Goal: Task Accomplishment & Management: Manage account settings

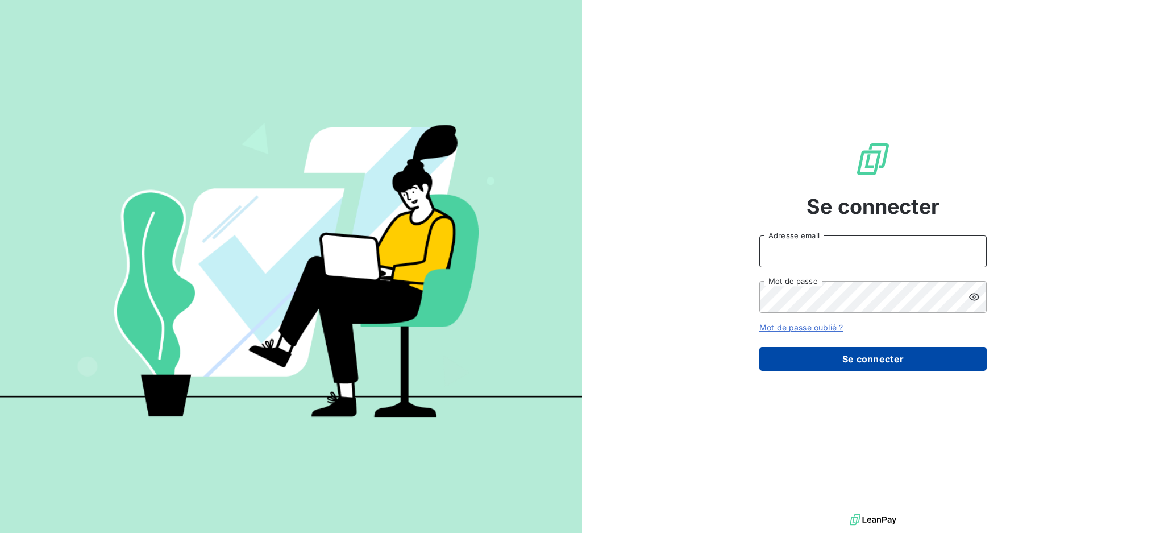
type input "[EMAIL_ADDRESS][DOMAIN_NAME]"
click at [928, 363] on button "Se connecter" at bounding box center [872, 359] width 227 height 24
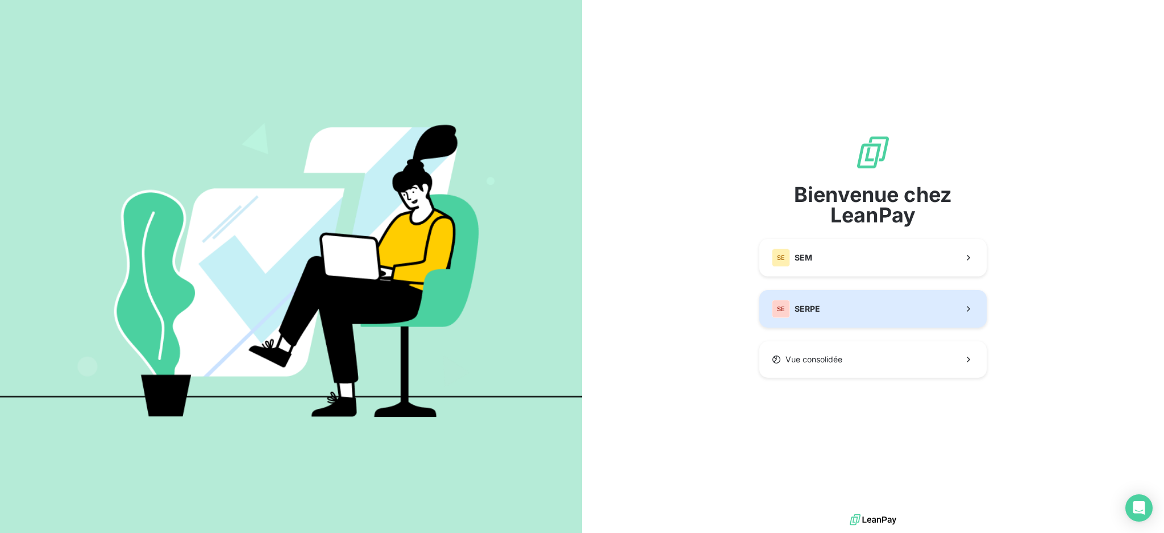
click at [823, 304] on button "SE SERPE" at bounding box center [872, 309] width 227 height 38
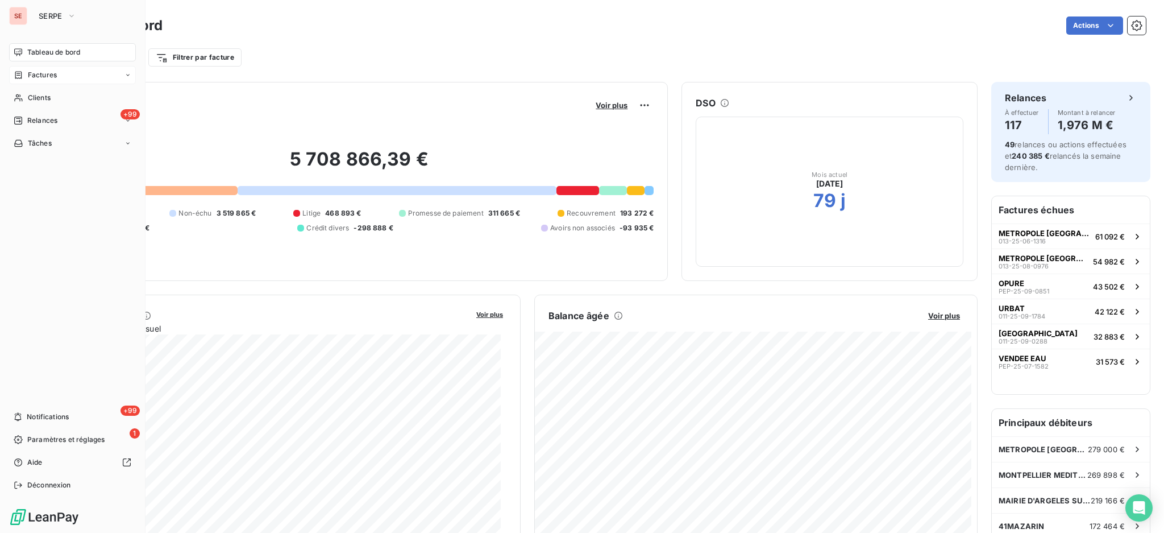
click at [31, 73] on span "Factures" at bounding box center [42, 75] width 29 height 10
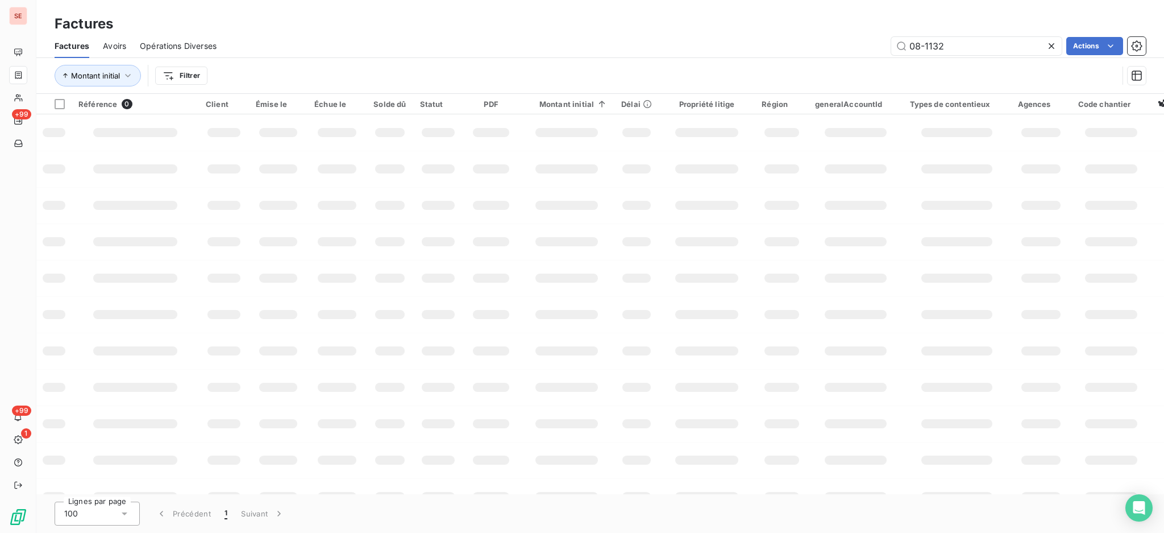
drag, startPoint x: 979, startPoint y: 43, endPoint x: 759, endPoint y: 39, distance: 220.1
click at [759, 39] on div "08-1132 Actions" at bounding box center [688, 46] width 916 height 18
type input "09-1284"
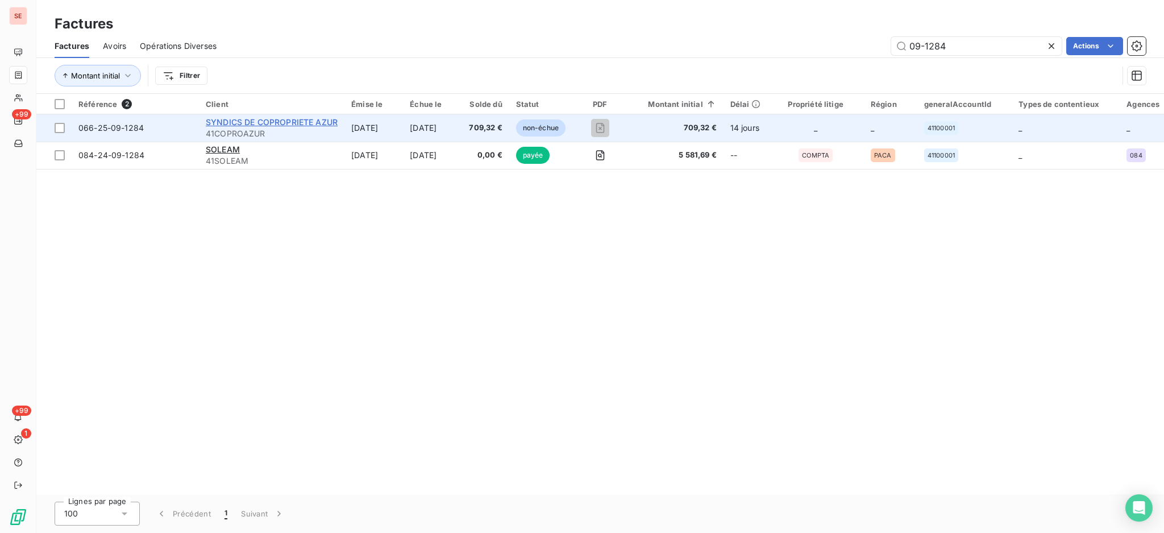
click at [230, 126] on span "SYNDICS DE COPROPRIETE AZUR" at bounding box center [272, 122] width 132 height 10
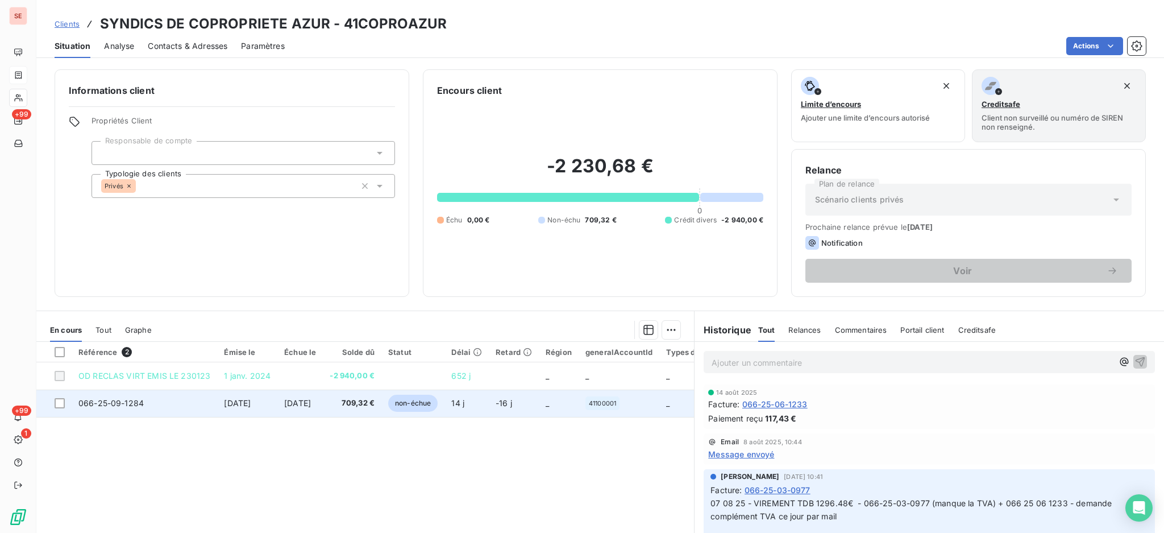
click at [316, 409] on td "[DATE]" at bounding box center [299, 402] width 45 height 27
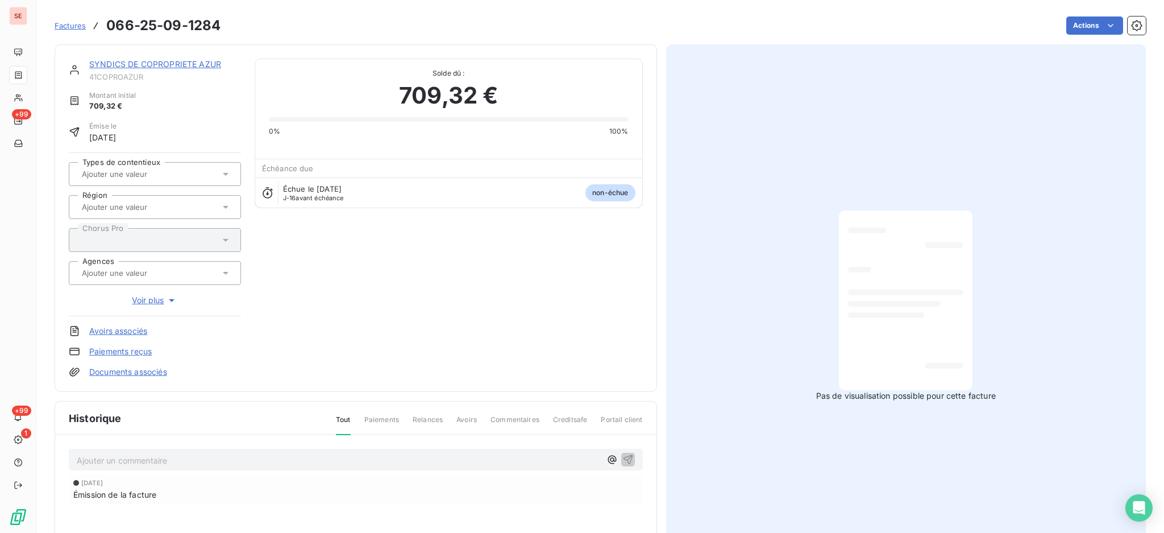
click at [394, 453] on p "Ajouter un commentaire ﻿" at bounding box center [339, 460] width 524 height 14
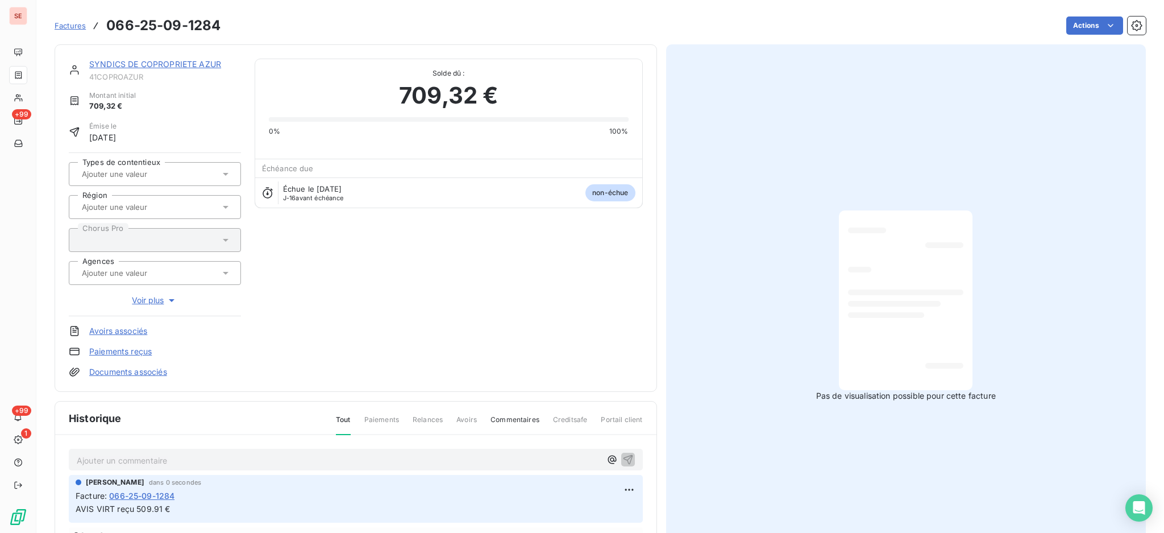
drag, startPoint x: 214, startPoint y: 513, endPoint x: 217, endPoint y: 504, distance: 10.1
click at [214, 513] on p "AVIS VIRT reçu 509.91 €" at bounding box center [356, 509] width 561 height 13
click at [214, 507] on p "AVIS VIRT reçu 509.91 €" at bounding box center [356, 509] width 561 height 13
click at [227, 499] on div "Facture : 066-25-09-1284" at bounding box center [356, 495] width 561 height 12
click at [628, 488] on html "SE +99 +99 1 Factures 066-25-09-1284 Actions SYNDICS DE COPROPRIETE AZUR 41COPR…" at bounding box center [582, 266] width 1164 height 533
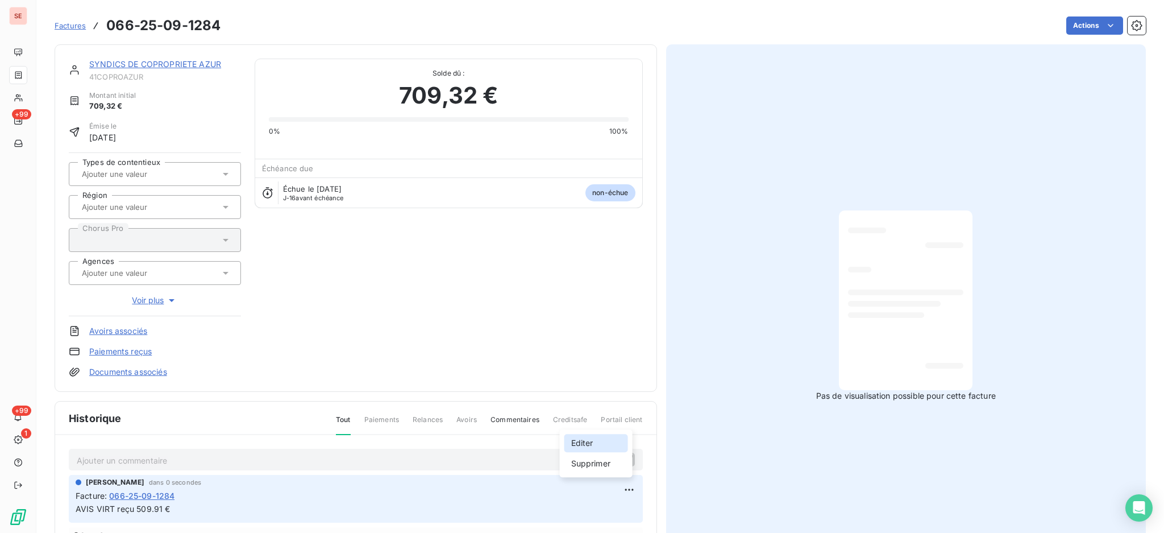
click at [576, 441] on div "Editer" at bounding box center [597, 443] width 64 height 18
click at [164, 64] on link "SYNDICS DE COPROPRIETE AZUR" at bounding box center [155, 64] width 132 height 10
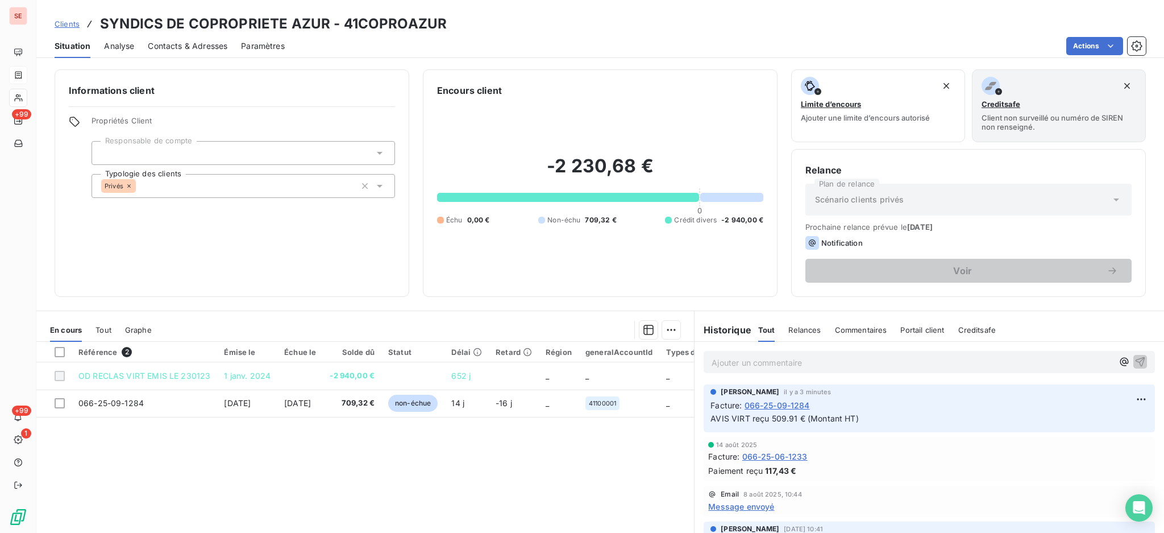
click at [205, 45] on span "Contacts & Adresses" at bounding box center [188, 45] width 80 height 11
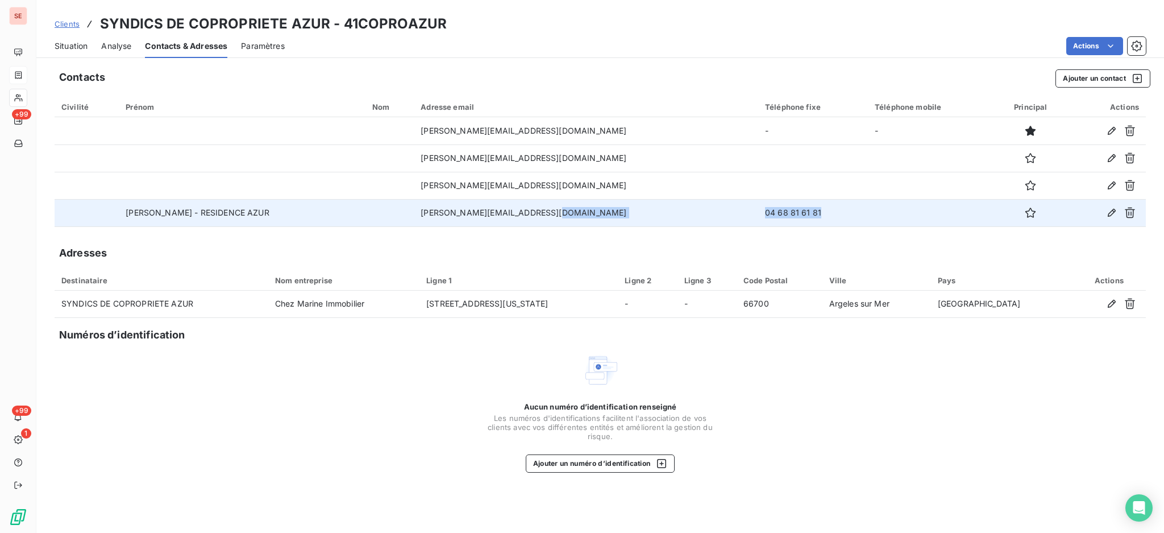
drag, startPoint x: 790, startPoint y: 209, endPoint x: 698, endPoint y: 213, distance: 92.2
click at [698, 213] on tr "[PERSON_NAME] - RESIDENCE AZUR [PERSON_NAME][EMAIL_ADDRESS][DOMAIN_NAME] 04 68 …" at bounding box center [600, 212] width 1091 height 27
click at [588, 223] on td "[PERSON_NAME][EMAIL_ADDRESS][DOMAIN_NAME]" at bounding box center [586, 212] width 345 height 27
click at [471, 213] on td "[PERSON_NAME][EMAIL_ADDRESS][DOMAIN_NAME]" at bounding box center [586, 212] width 345 height 27
click at [1026, 211] on icon "button" at bounding box center [1031, 212] width 10 height 10
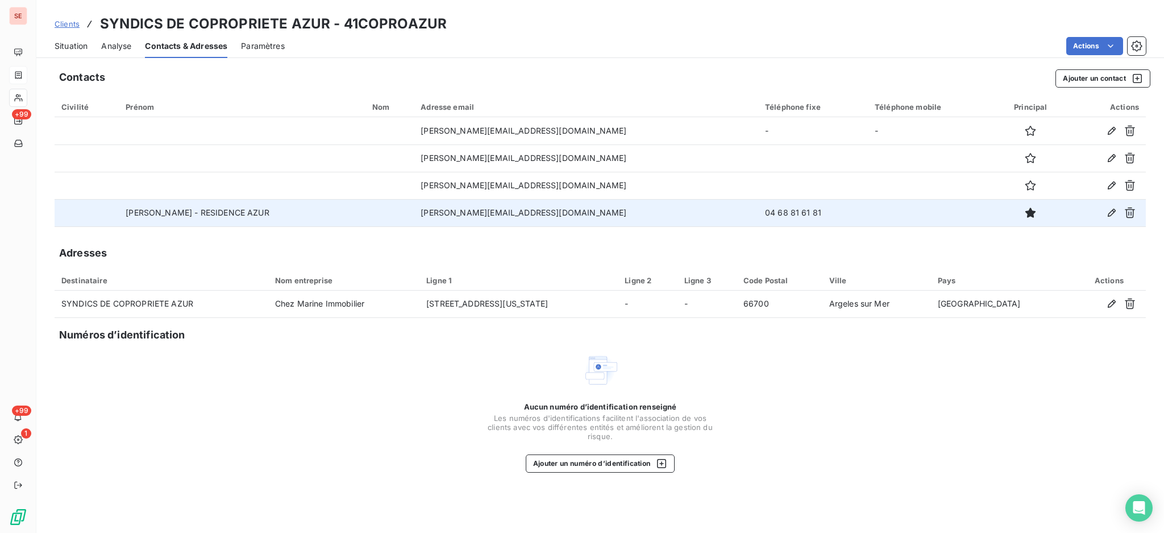
click at [78, 48] on span "Situation" at bounding box center [71, 45] width 33 height 11
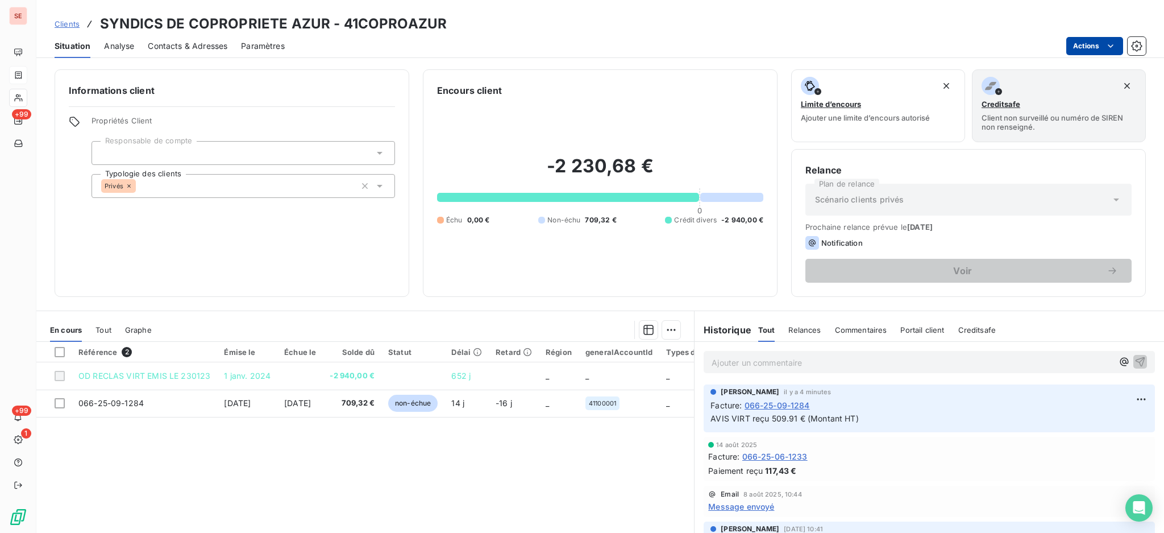
click at [1098, 47] on html "SE +99 +99 1 Clients SYNDICS DE COPROPRIETE AZUR - 41COPROAZUR Situation Analys…" at bounding box center [582, 266] width 1164 height 533
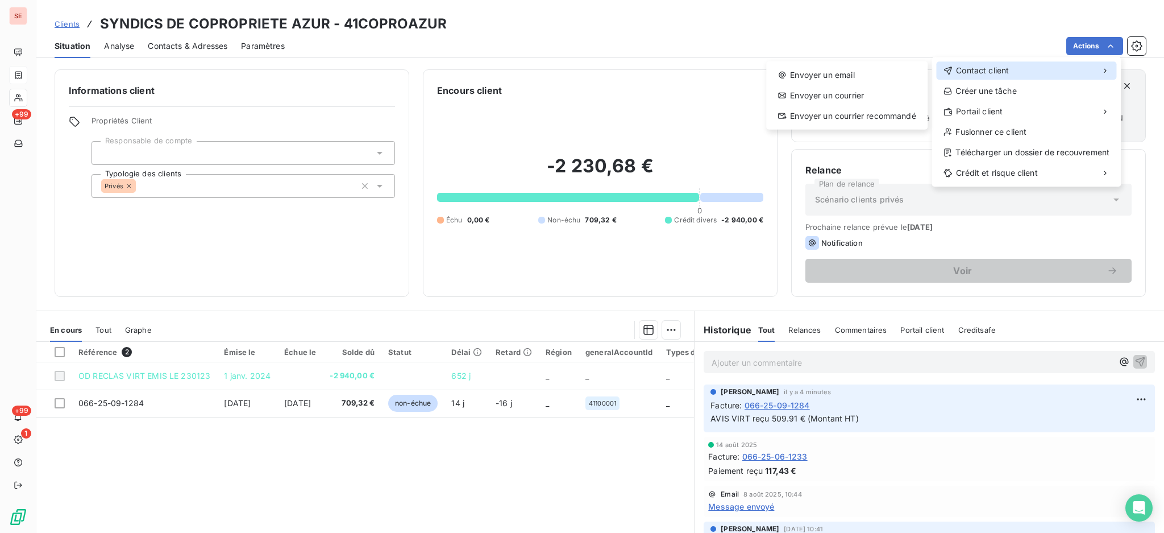
click at [999, 70] on span "Contact client" at bounding box center [982, 70] width 53 height 11
click at [869, 76] on div "Envoyer un email" at bounding box center [847, 75] width 152 height 18
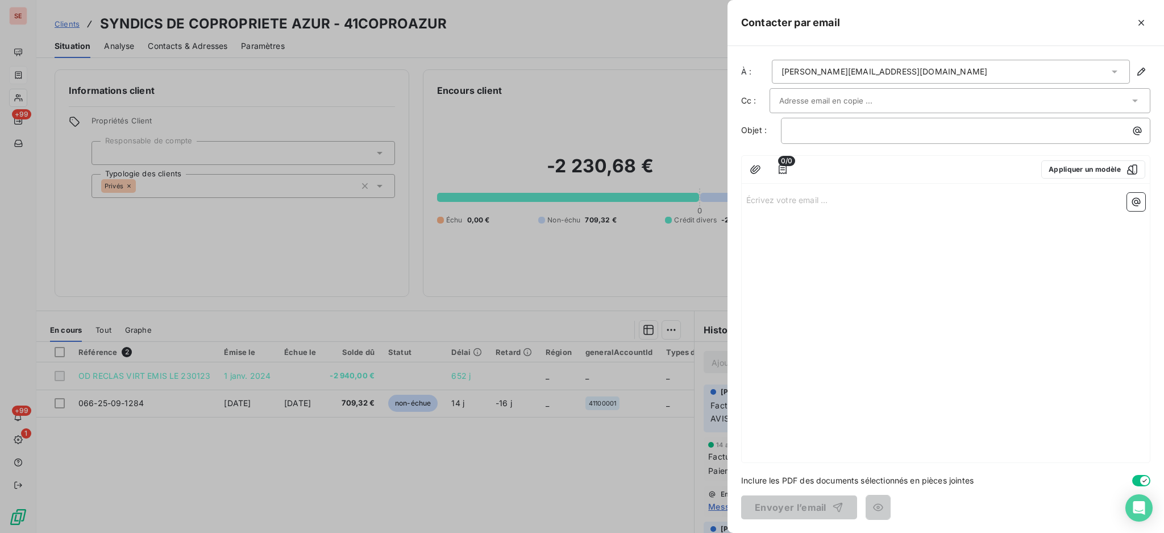
click at [1117, 71] on icon at bounding box center [1114, 71] width 11 height 11
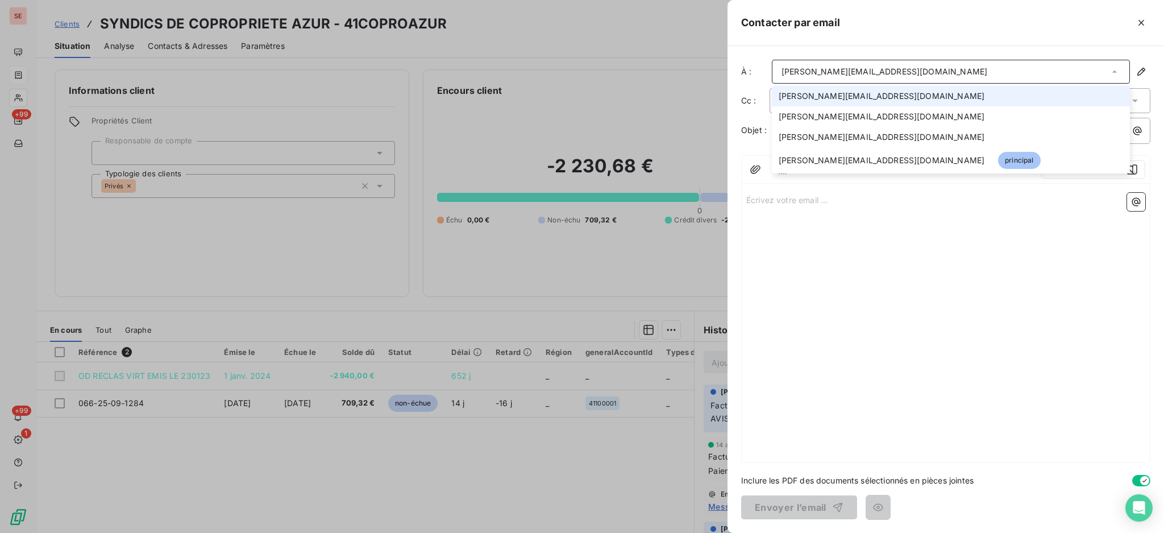
click at [1117, 71] on icon at bounding box center [1114, 71] width 11 height 11
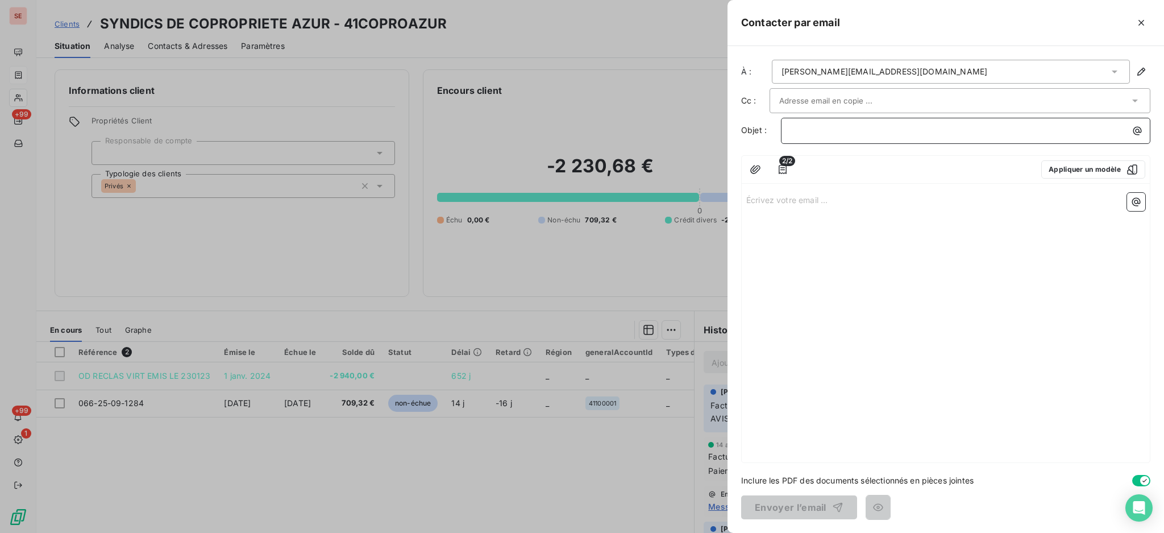
click at [1102, 135] on p "﻿" at bounding box center [969, 130] width 356 height 13
click at [1140, 130] on icon "button" at bounding box center [1137, 130] width 11 height 11
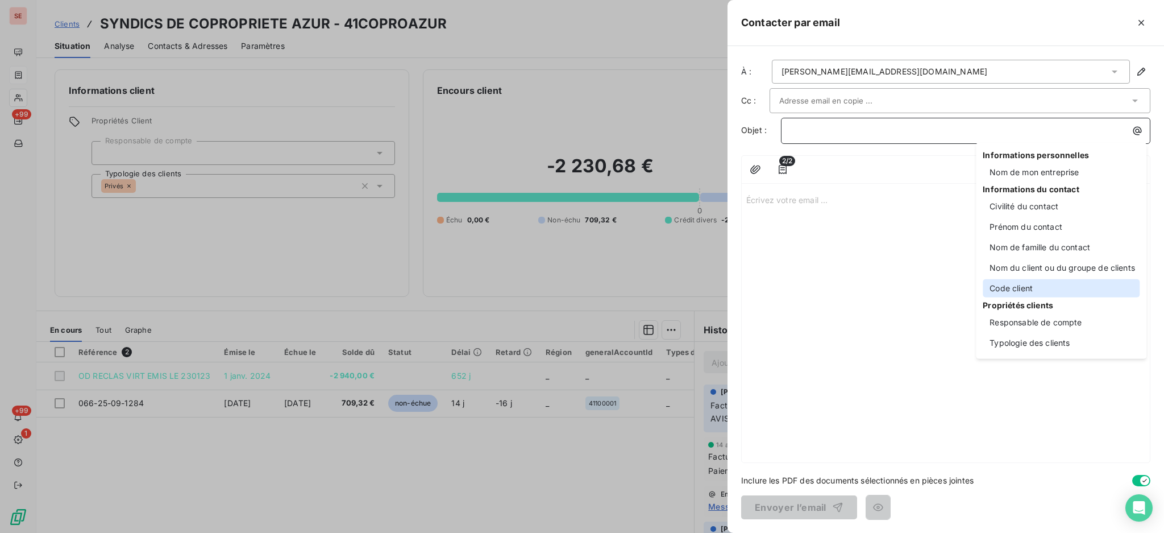
click at [1043, 290] on div "Code client" at bounding box center [1061, 288] width 157 height 18
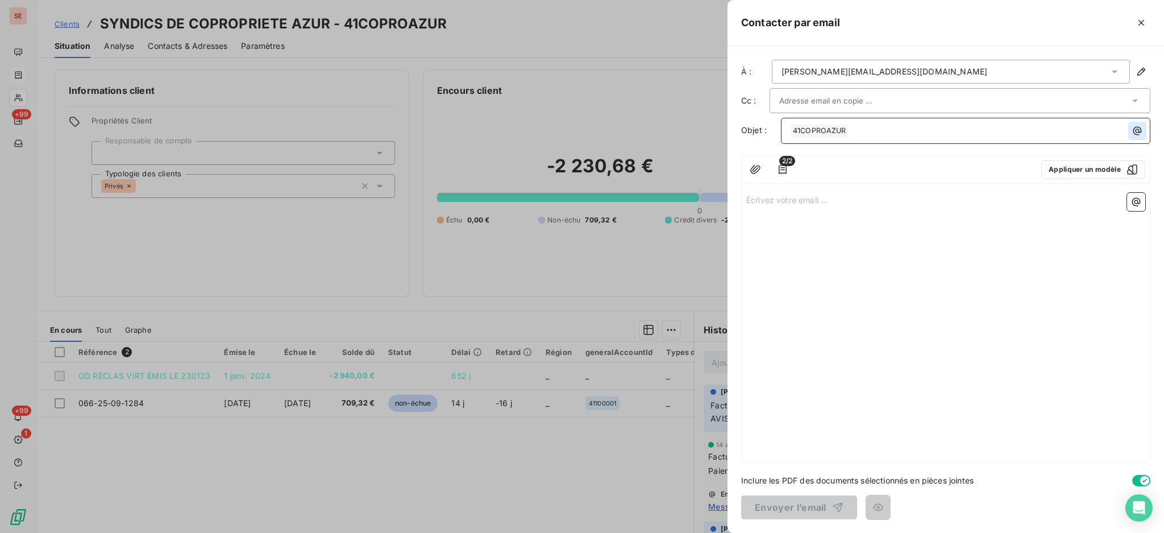
click at [1138, 126] on icon "button" at bounding box center [1137, 130] width 11 height 11
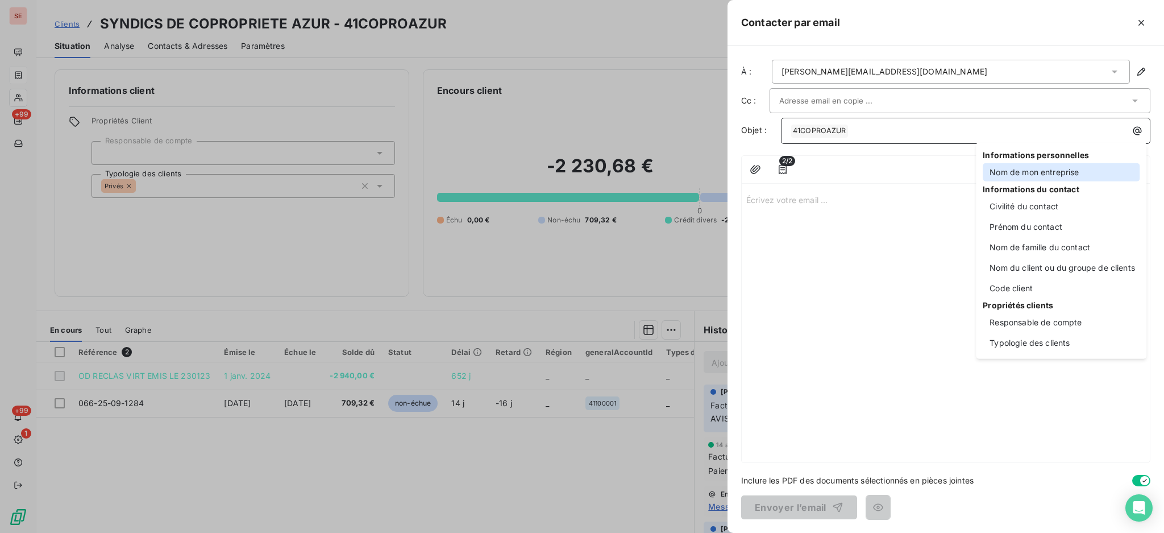
click at [1063, 180] on div "Nom de mon entreprise" at bounding box center [1061, 172] width 157 height 18
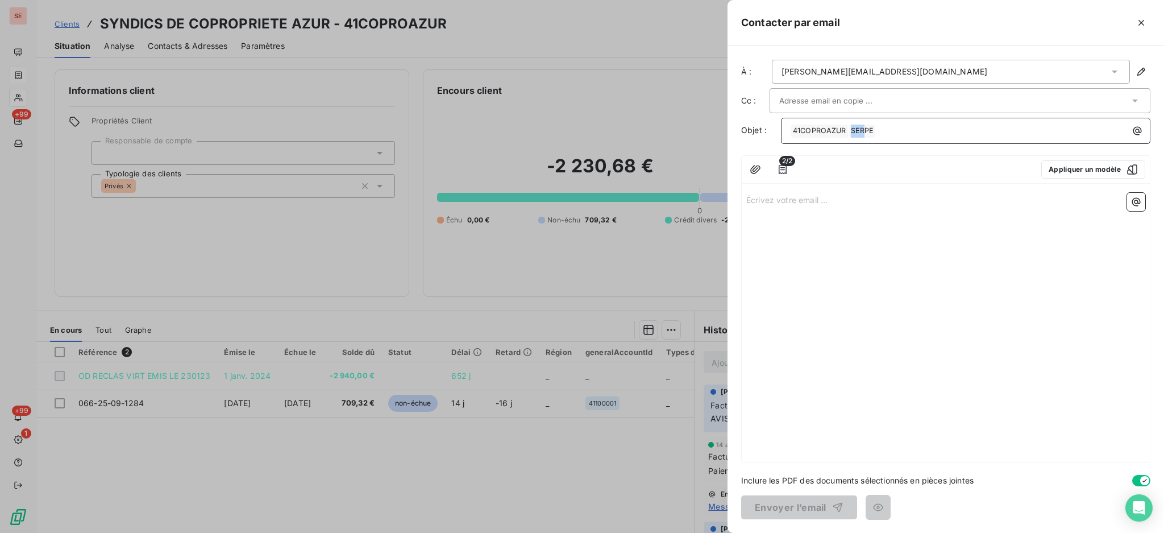
drag, startPoint x: 866, startPoint y: 126, endPoint x: 787, endPoint y: 130, distance: 79.1
click at [787, 130] on div "﻿ 41COPROAZUR ﻿ ﻿ SERPE ﻿ ﻿" at bounding box center [966, 130] width 362 height 16
click at [894, 131] on p "﻿ 41COPROAZUR ﻿ ﻿ SERPE ﻿ ﻿" at bounding box center [969, 131] width 356 height 14
drag, startPoint x: 894, startPoint y: 131, endPoint x: 725, endPoint y: 111, distance: 170.0
click at [725, 532] on div "Contacter par email À : [PERSON_NAME][EMAIL_ADDRESS][DOMAIN_NAME] Cc : Objet : …" at bounding box center [582, 533] width 1164 height 0
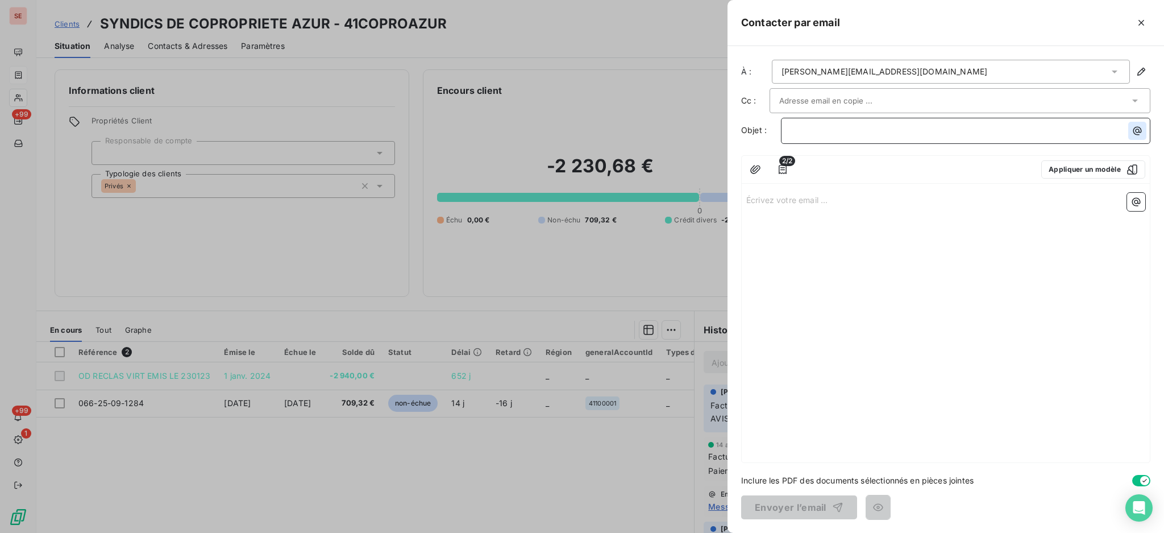
click at [1138, 130] on icon "button" at bounding box center [1137, 130] width 11 height 11
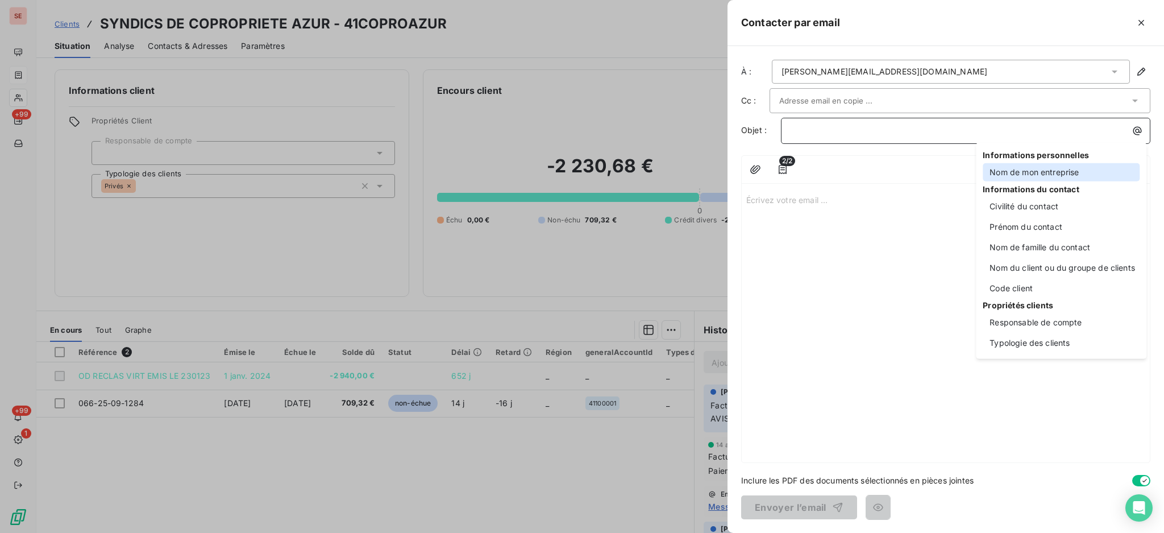
click at [1070, 174] on div "Nom de mon entreprise" at bounding box center [1061, 172] width 157 height 18
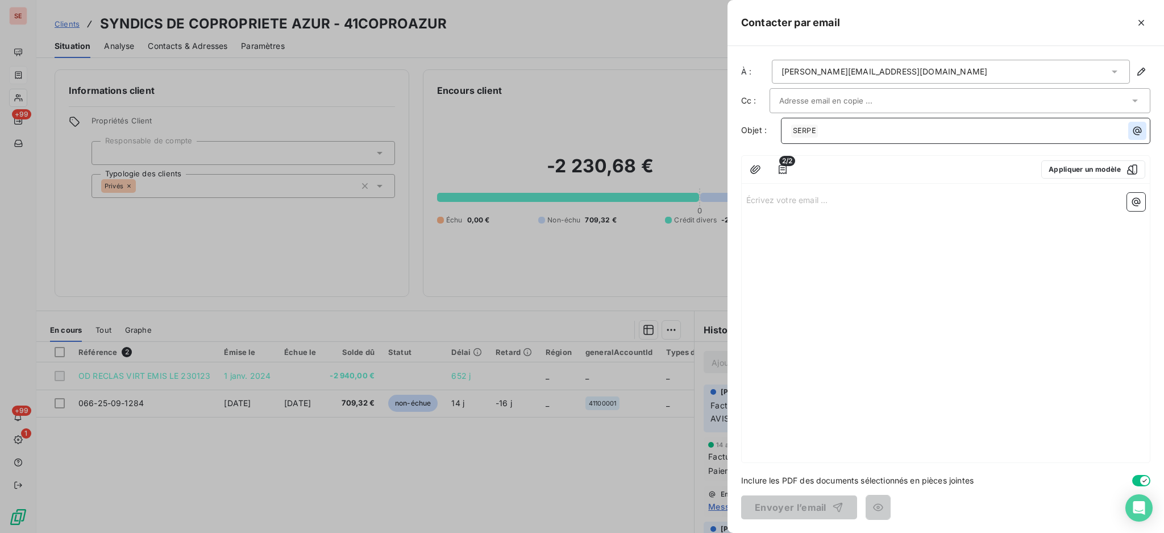
click at [1137, 127] on icon "button" at bounding box center [1138, 131] width 9 height 9
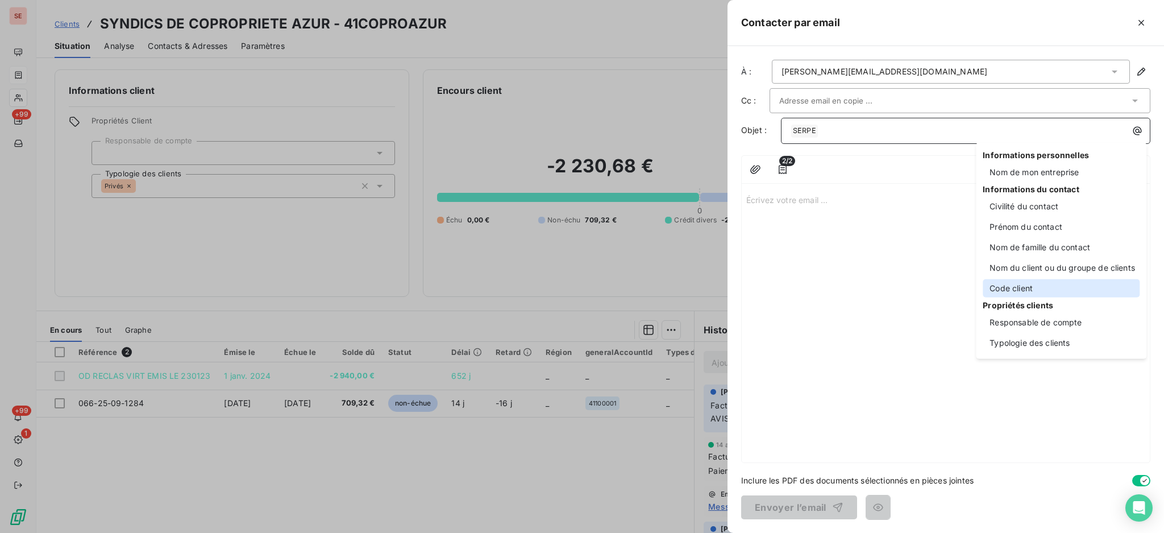
click at [1037, 289] on div "Code client" at bounding box center [1061, 288] width 157 height 18
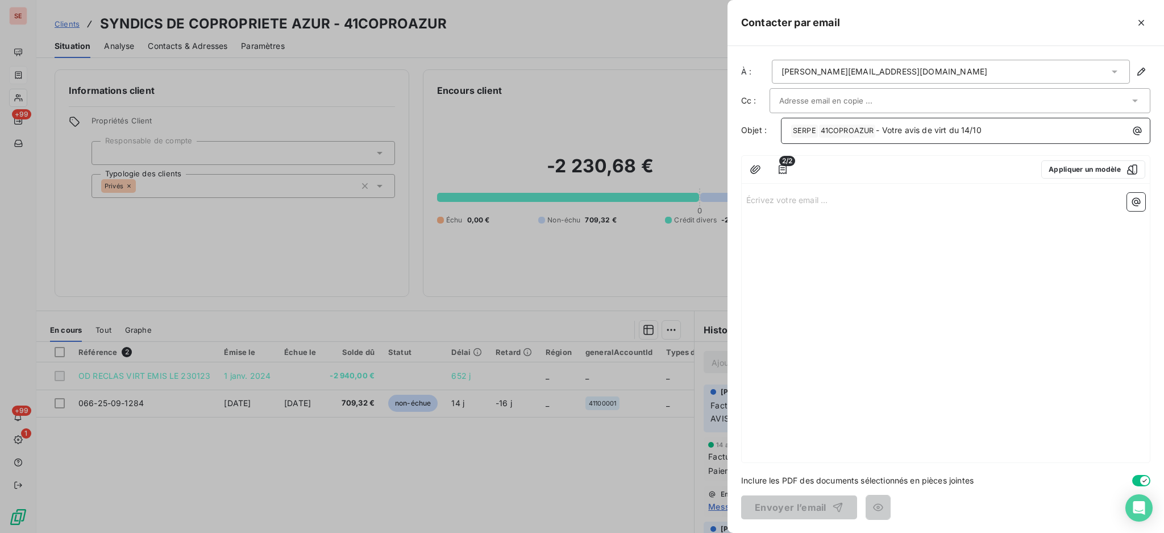
click at [787, 202] on p "Écrivez votre email ... ﻿" at bounding box center [945, 199] width 399 height 13
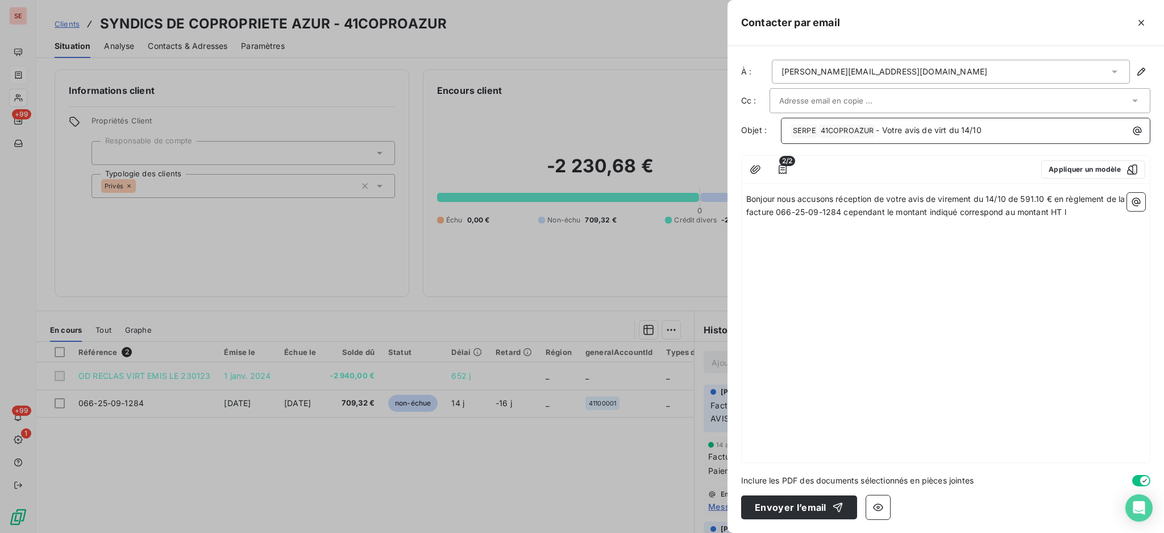
click at [851, 217] on span "Bonjour nous accusons réception de votre avis de virement du 14/10 de 591.10 € …" at bounding box center [936, 205] width 381 height 23
click at [766, 223] on p "Bonjour nous accusons réception de votre avis de virement du 14/10 de 591.10 € …" at bounding box center [945, 212] width 399 height 39
click at [1138, 205] on icon "button" at bounding box center [1136, 201] width 11 height 11
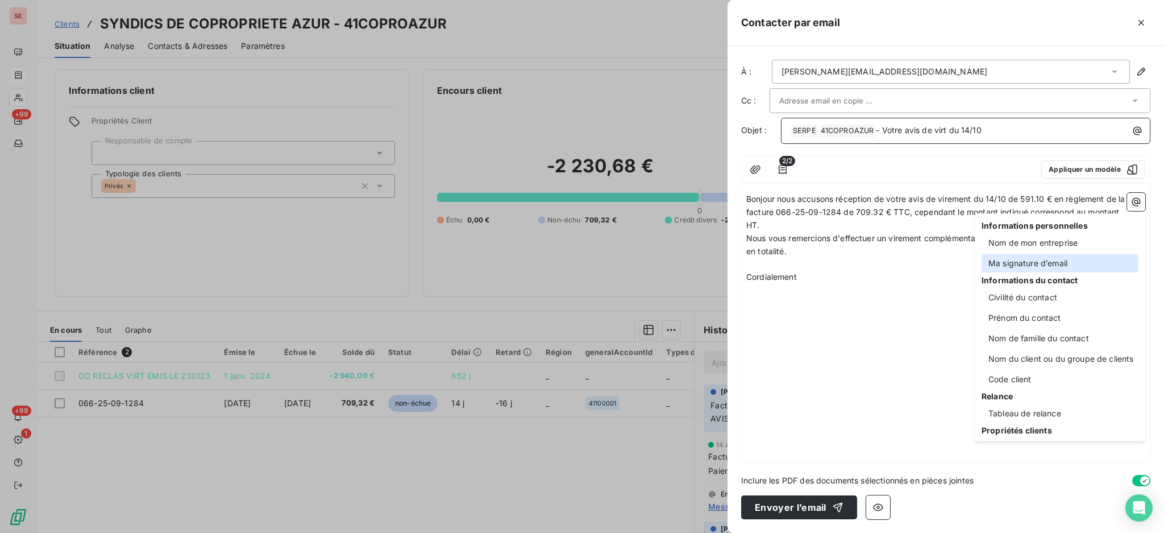
click at [1044, 263] on div "Ma signature d’email" at bounding box center [1060, 263] width 157 height 18
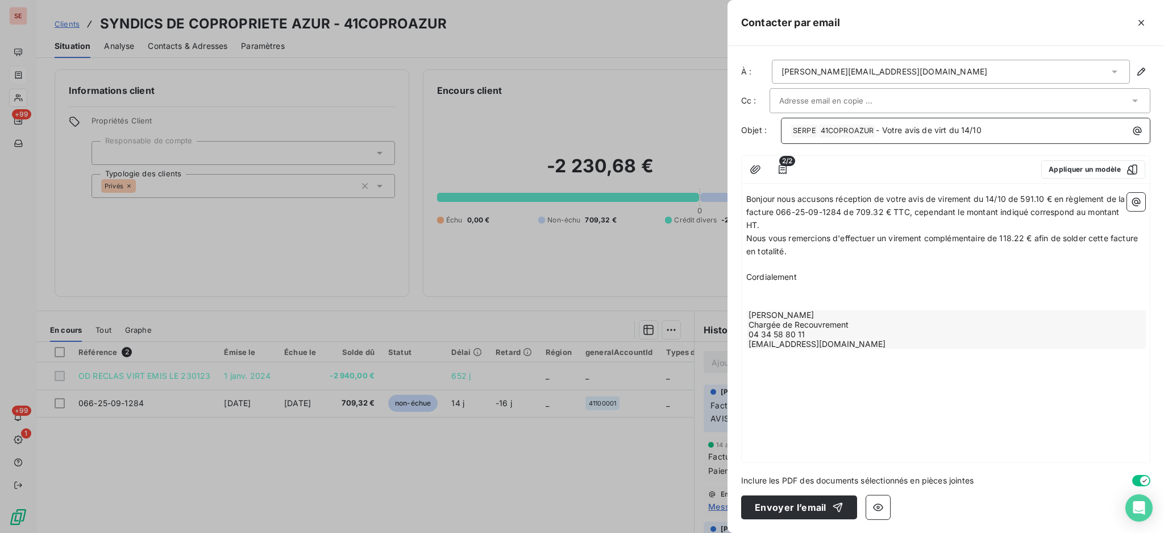
click at [779, 197] on span "Bonjour nous accusons réception de votre avis de virement du 14/10 de 591.10 € …" at bounding box center [936, 212] width 381 height 36
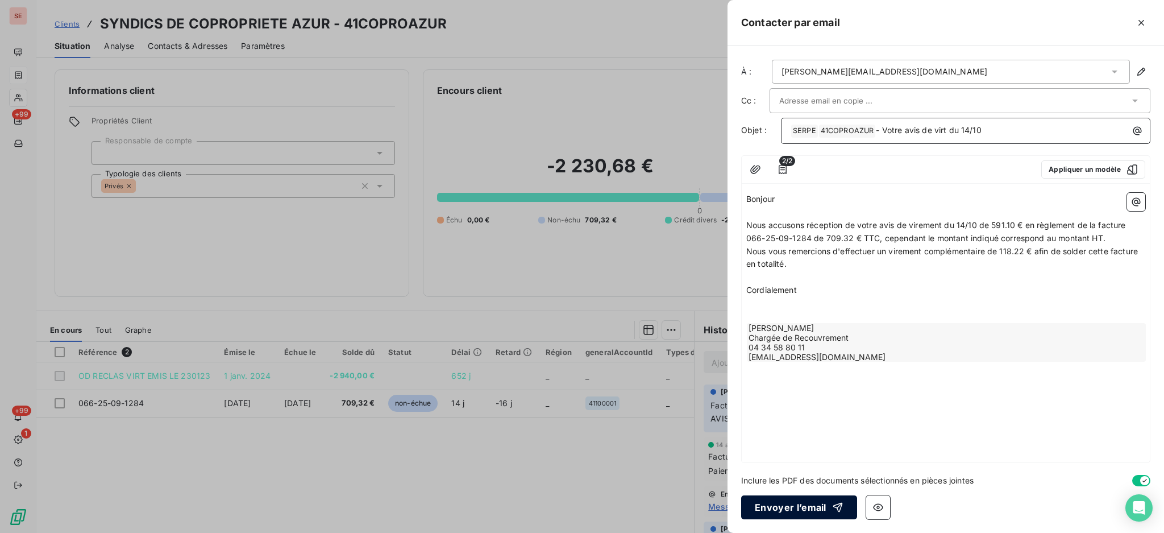
click at [811, 504] on button "Envoyer l’email" at bounding box center [799, 507] width 116 height 24
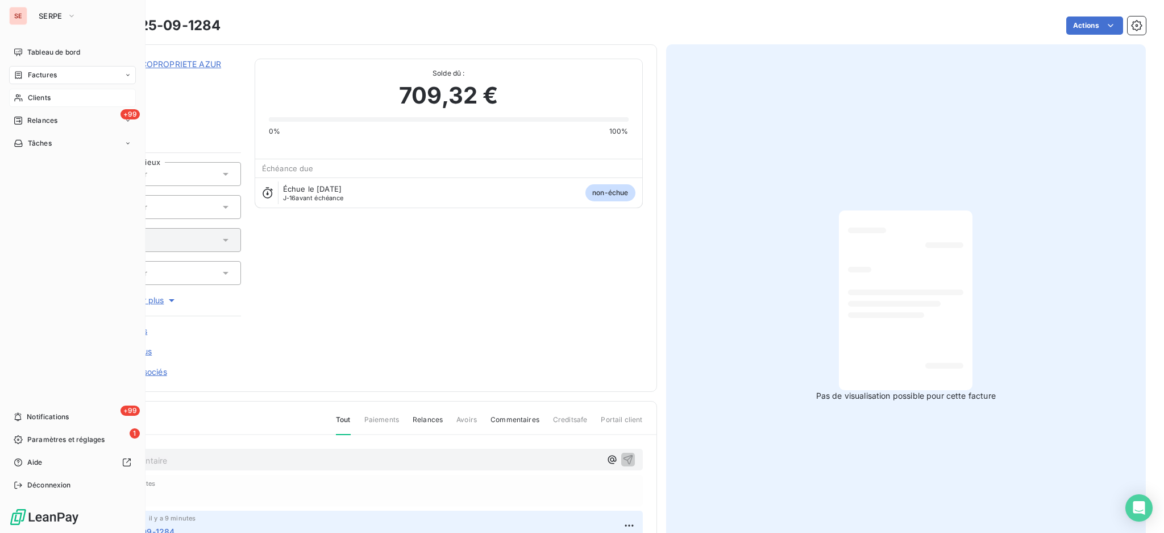
click at [40, 100] on span "Clients" at bounding box center [39, 98] width 23 height 10
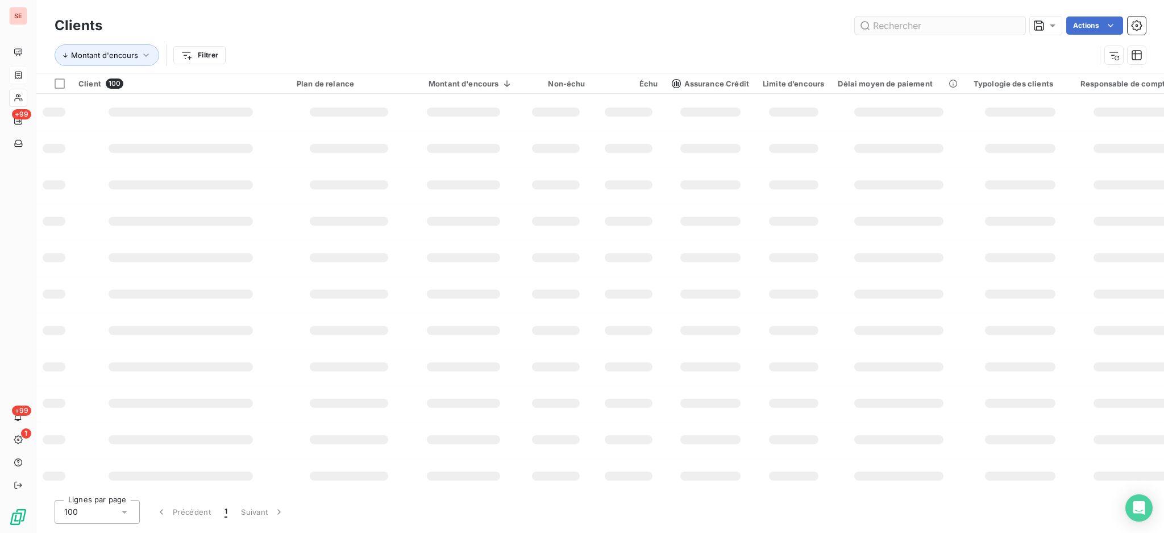
click at [936, 24] on input "text" at bounding box center [940, 25] width 171 height 18
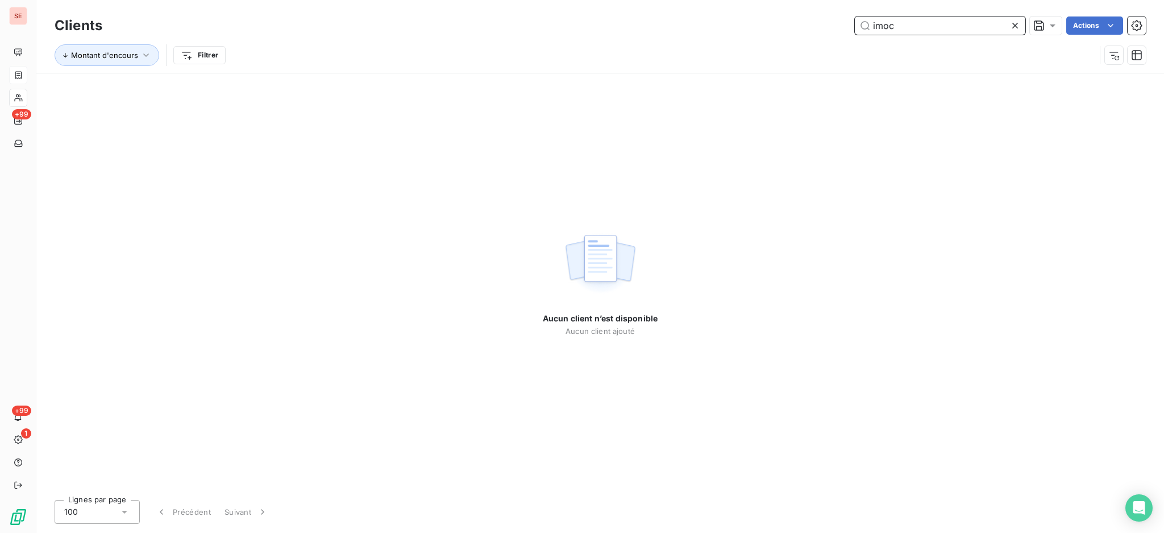
drag, startPoint x: 920, startPoint y: 23, endPoint x: 812, endPoint y: 27, distance: 108.7
click at [812, 27] on div "imoc Actions" at bounding box center [631, 25] width 1030 height 18
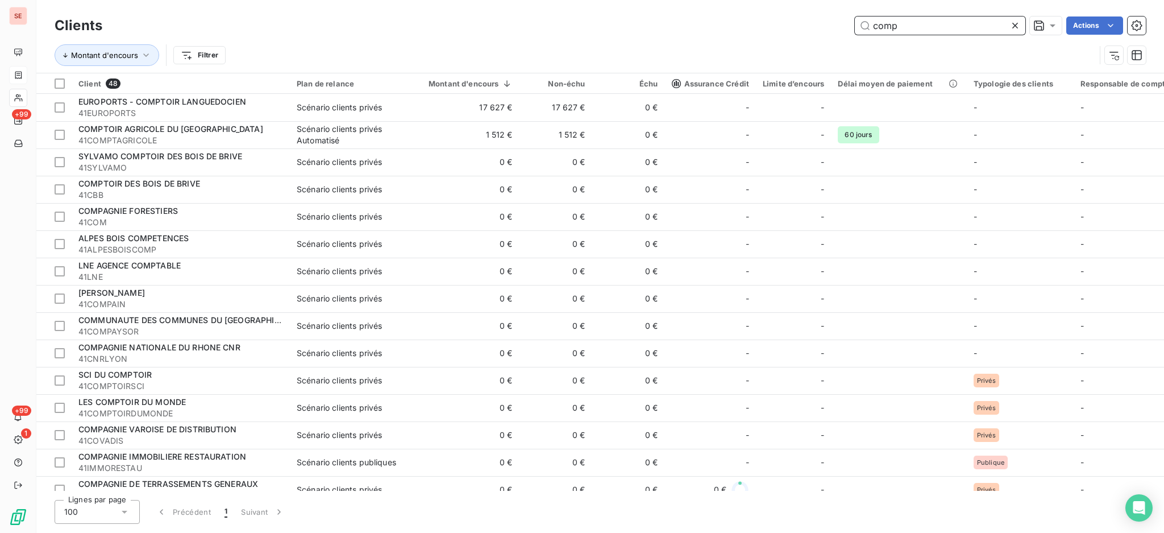
type input "comp"
click at [1016, 20] on icon at bounding box center [1015, 25] width 11 height 11
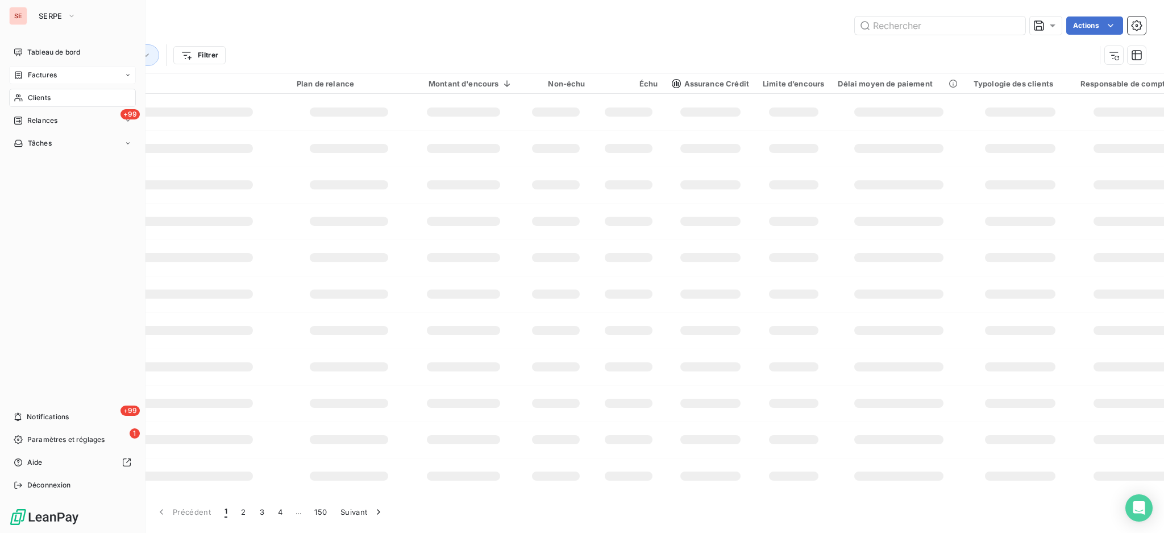
click at [31, 71] on span "Factures" at bounding box center [42, 75] width 29 height 10
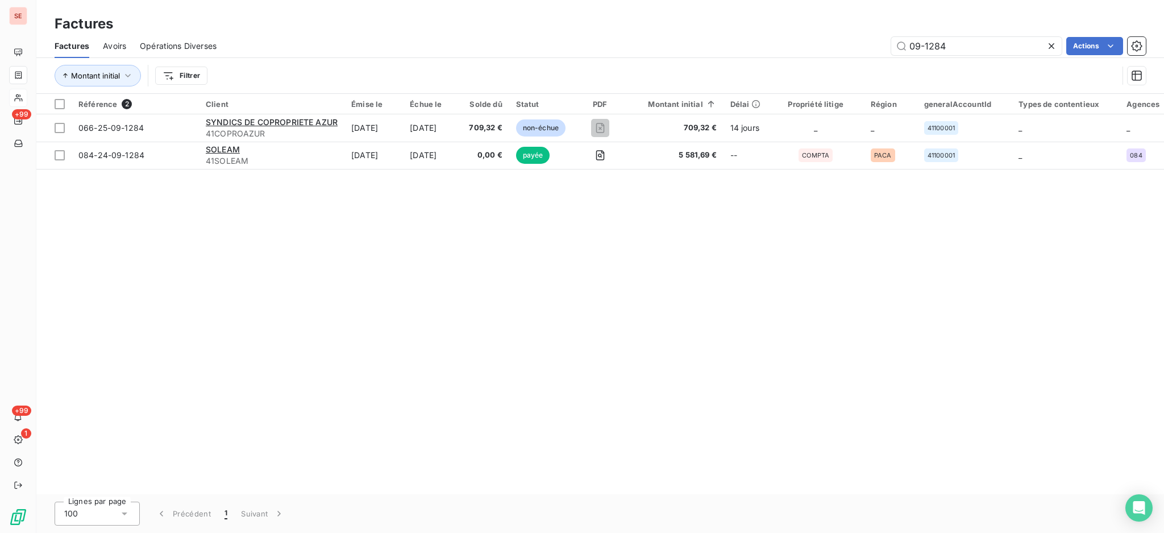
drag, startPoint x: 978, startPoint y: 45, endPoint x: 782, endPoint y: 42, distance: 195.6
click at [792, 39] on div "09-1284 Actions" at bounding box center [688, 46] width 916 height 18
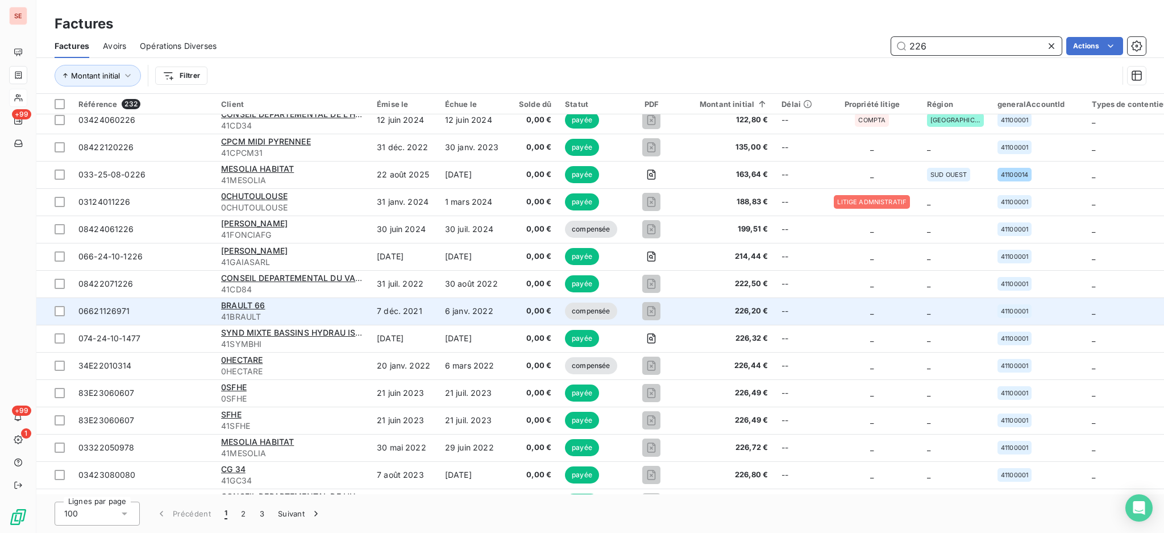
scroll to position [151, 0]
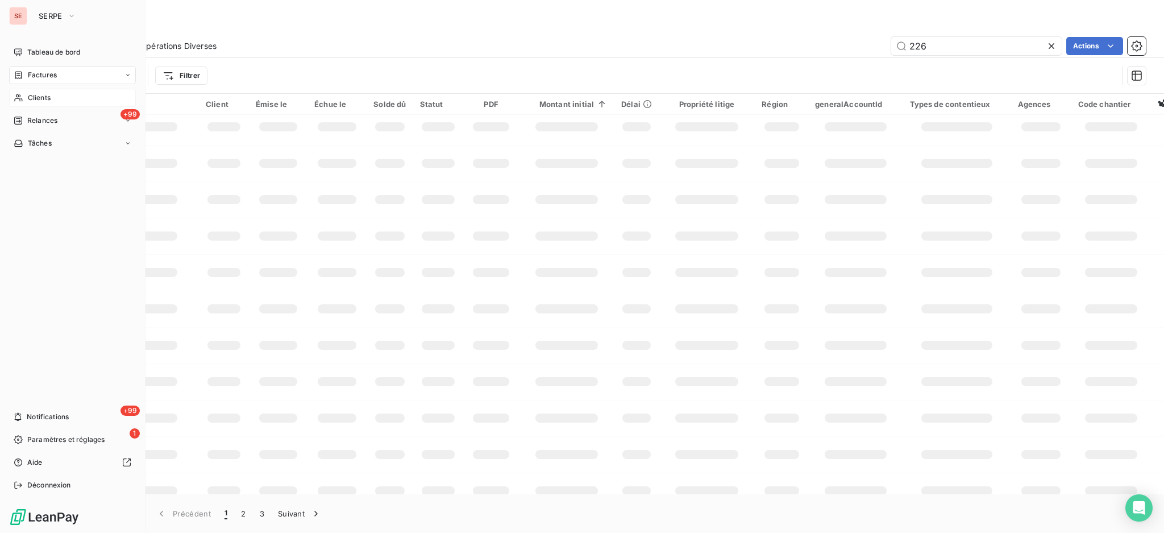
click at [37, 75] on span "Factures" at bounding box center [42, 75] width 29 height 10
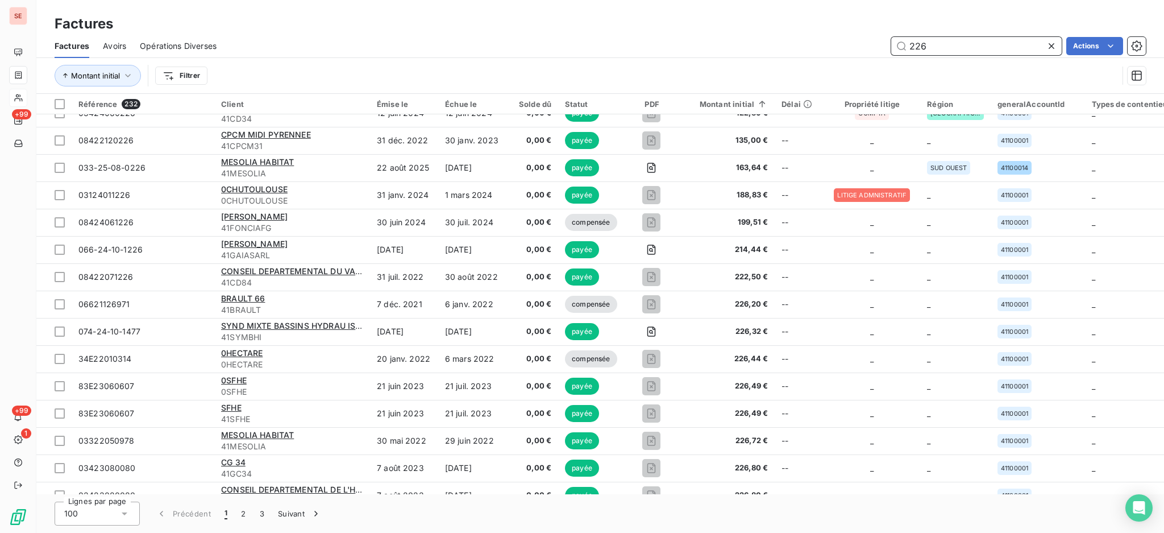
drag, startPoint x: 970, startPoint y: 48, endPoint x: 649, endPoint y: 32, distance: 321.6
click at [695, 17] on div "Factures Factures Avoirs Opérations Diverses 226 Actions Montant initial Filtrer" at bounding box center [600, 47] width 1128 height 94
type input "09-1686"
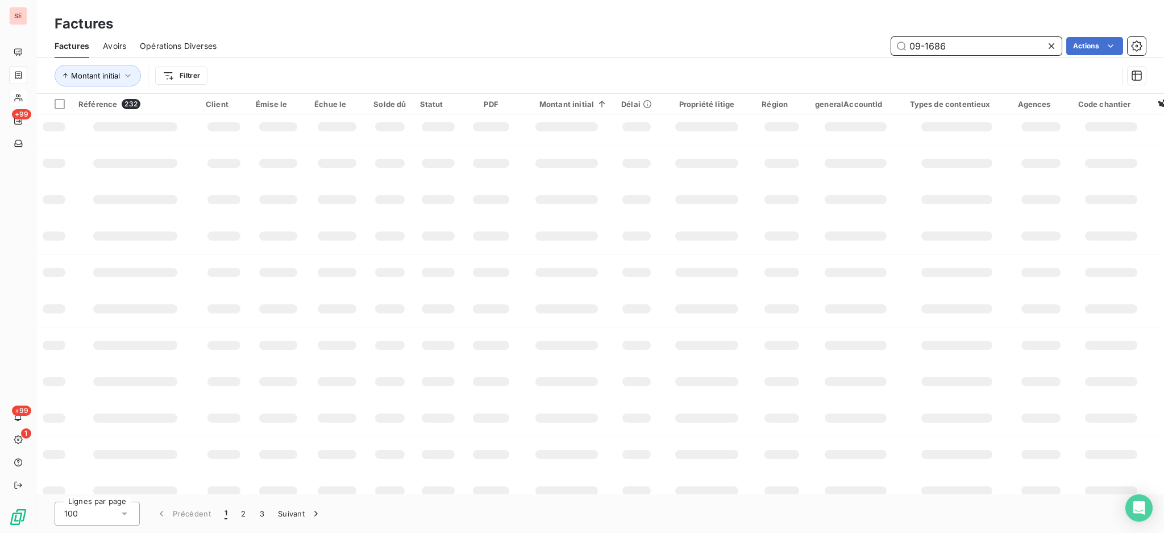
scroll to position [0, 0]
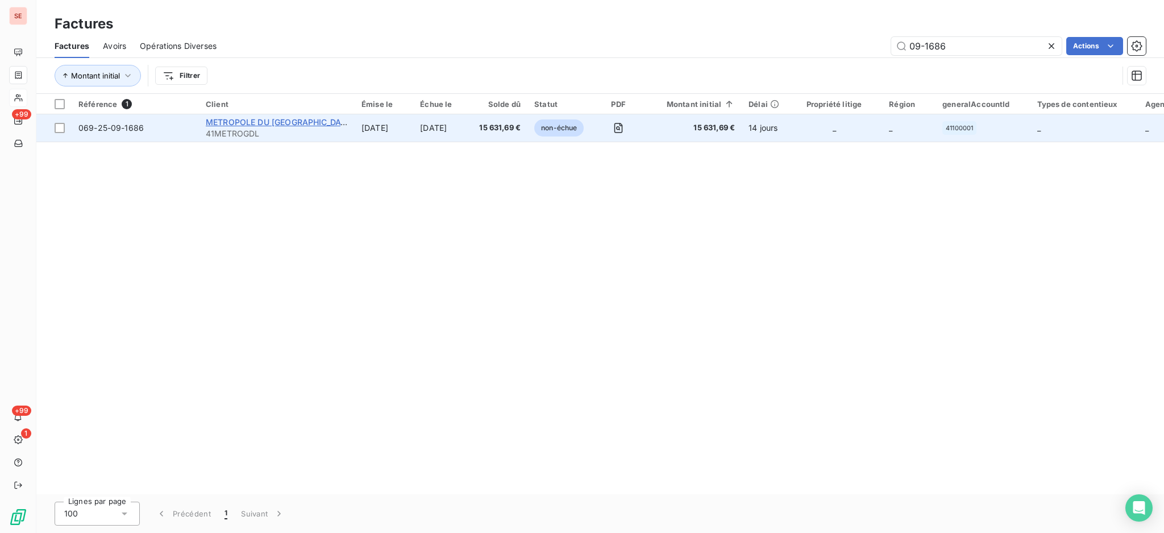
click at [258, 121] on span "METROPOLE DU [GEOGRAPHIC_DATA]" at bounding box center [280, 122] width 148 height 10
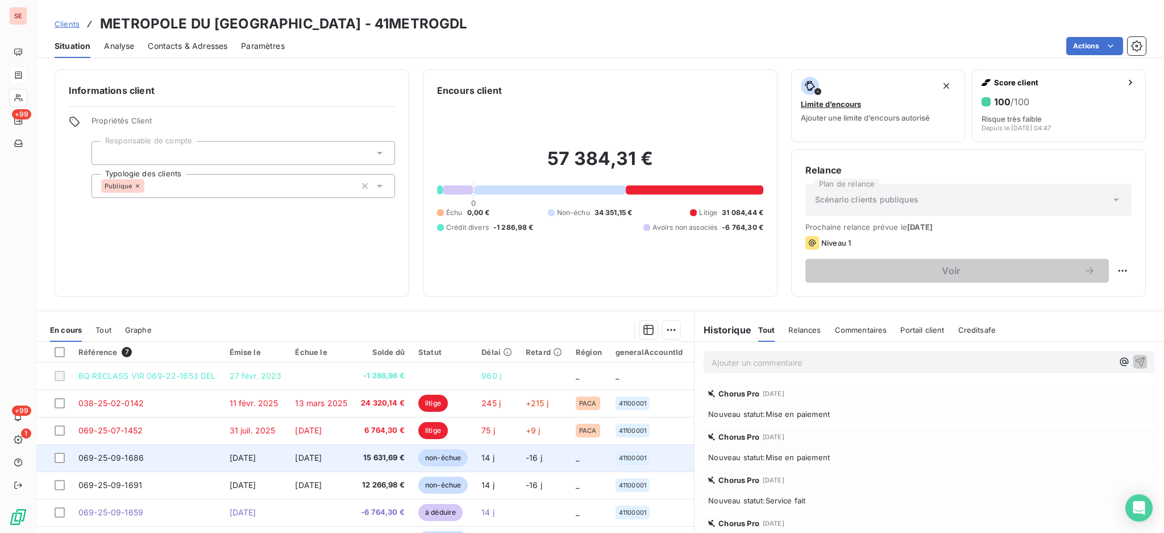
click at [325, 450] on td "[DATE]" at bounding box center [321, 457] width 66 height 27
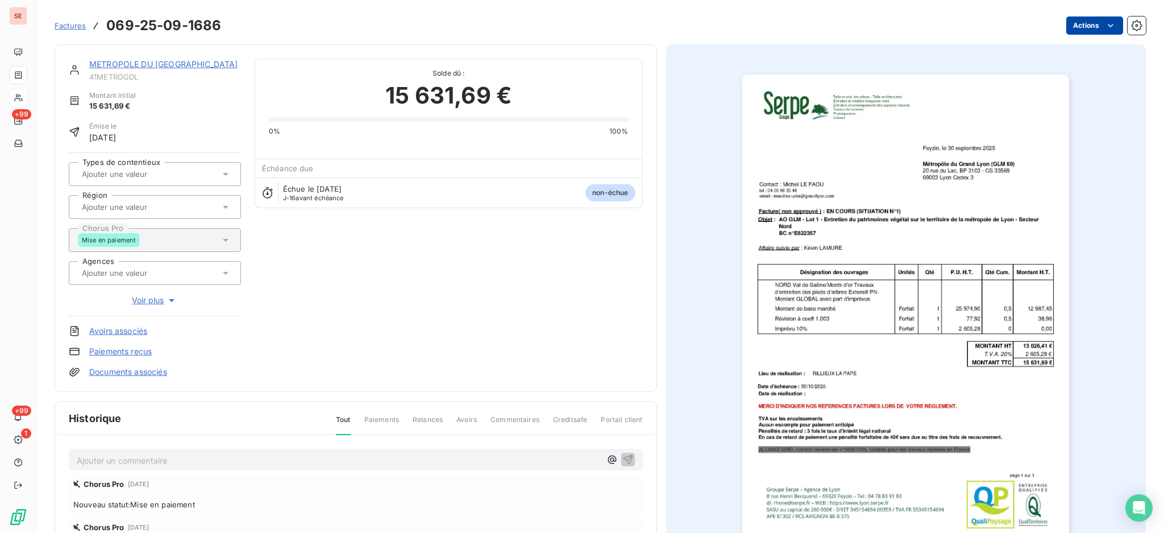
click at [1063, 25] on html "SE +99 +99 1 Factures 069-25-09-1686 Actions METROPOLE DU GRAND LYON 41METROGDL…" at bounding box center [582, 266] width 1164 height 533
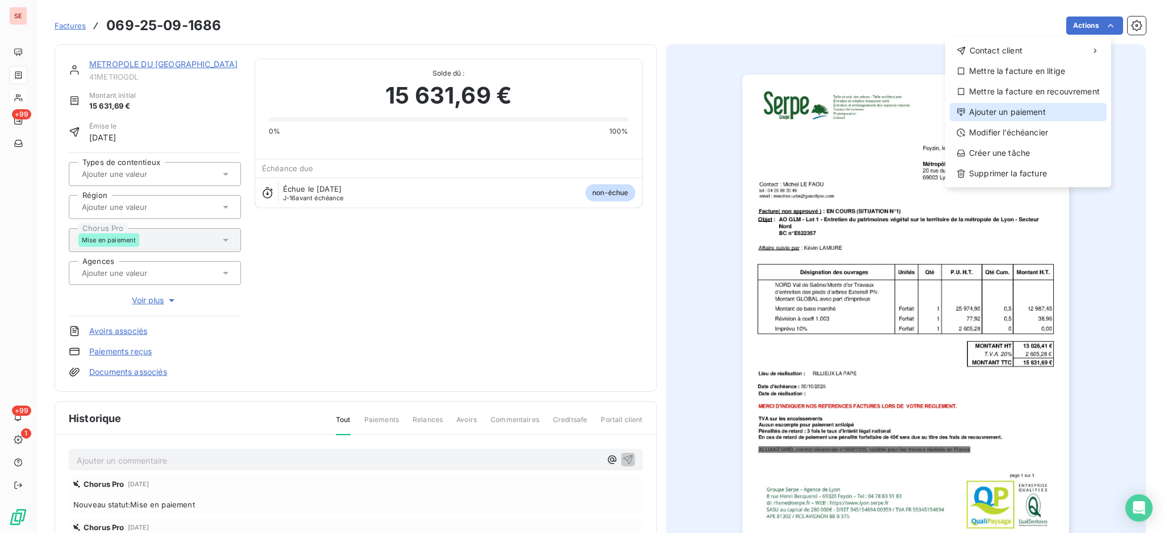
click at [1038, 116] on div "Ajouter un paiement" at bounding box center [1028, 112] width 157 height 18
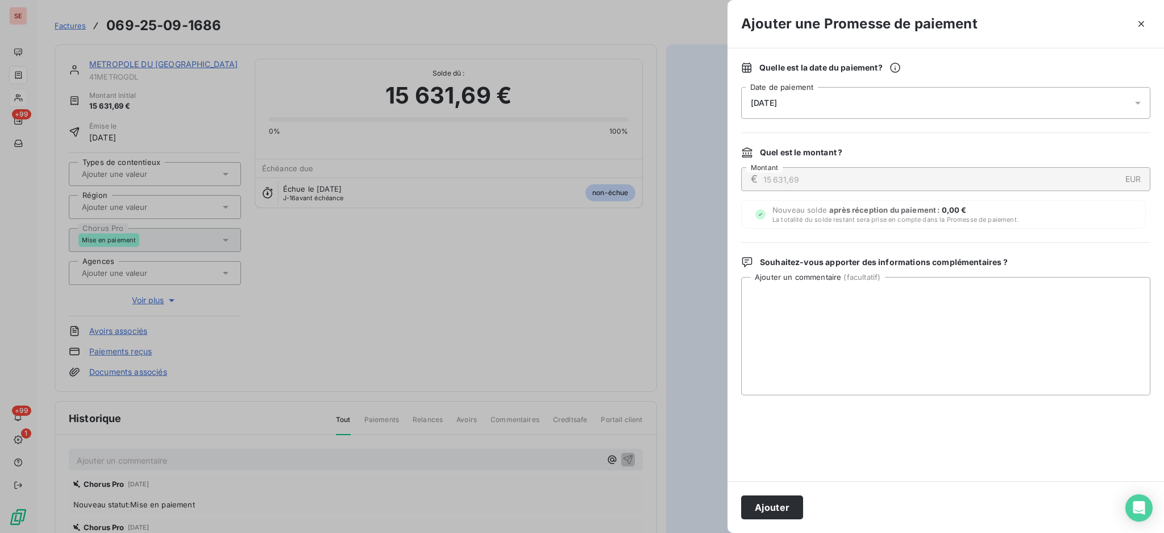
click at [1137, 105] on icon at bounding box center [1137, 102] width 11 height 11
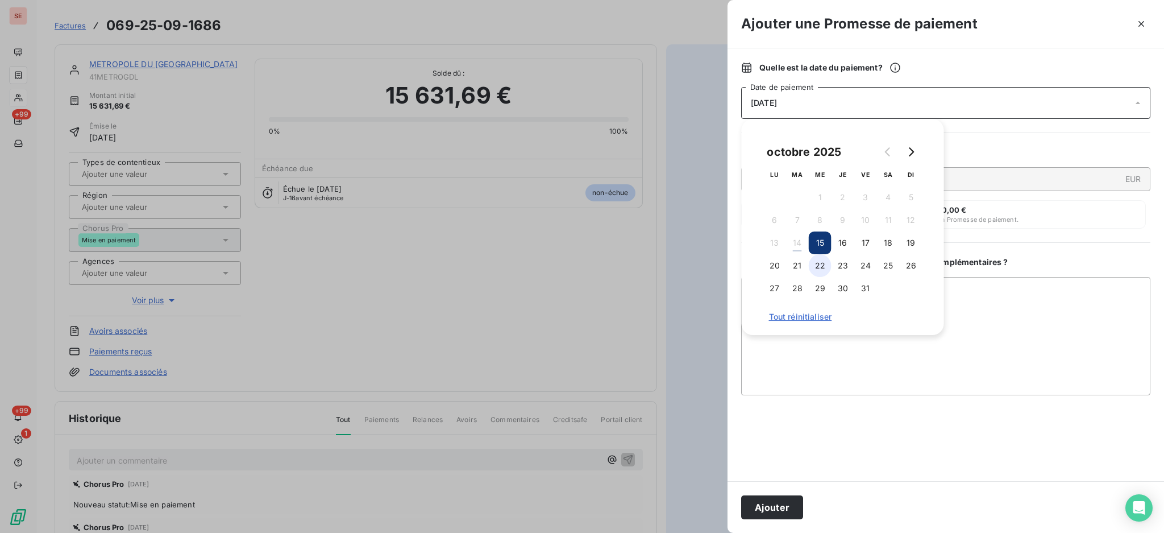
click at [824, 267] on button "22" at bounding box center [820, 265] width 23 height 23
click at [1131, 362] on textarea "Ajouter un commentaire ( facultatif )" at bounding box center [945, 336] width 409 height 118
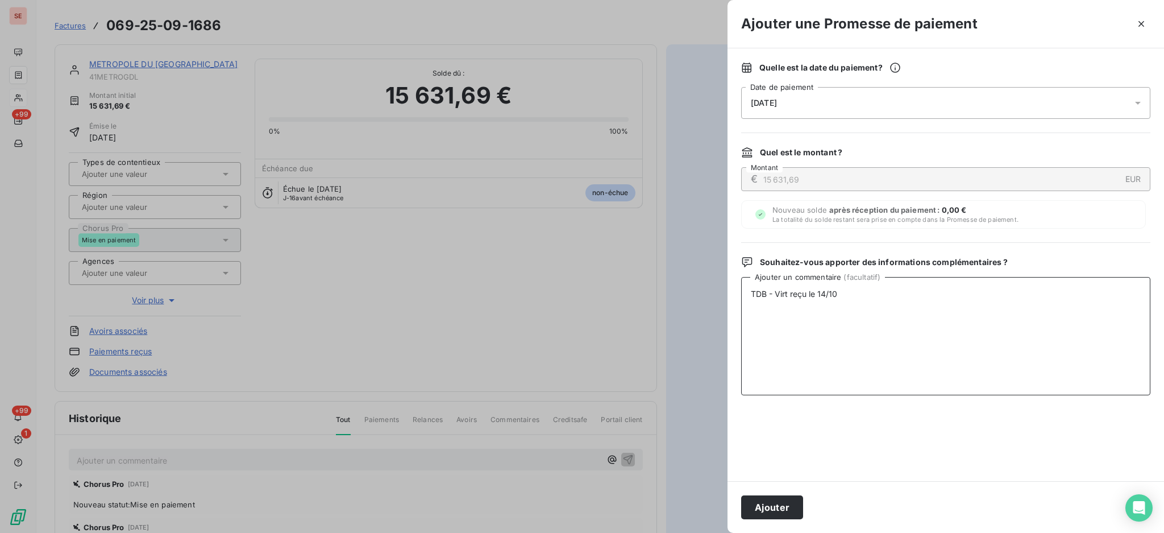
drag, startPoint x: 862, startPoint y: 298, endPoint x: 690, endPoint y: 297, distance: 172.3
click at [690, 532] on div "Ajouter une Promesse de paiement Quelle est la date du paiement ? [DATE] Date d…" at bounding box center [582, 533] width 1164 height 0
type textarea "TDB - Virt reçu le 14/10"
click at [787, 514] on button "Ajouter" at bounding box center [772, 507] width 62 height 24
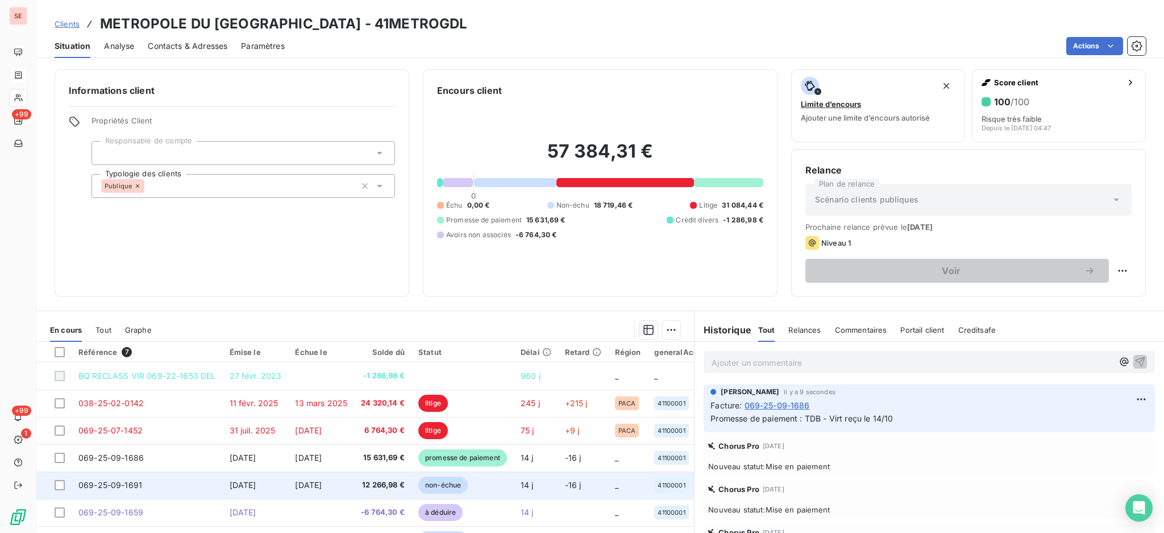
click at [322, 483] on span "[DATE]" at bounding box center [308, 485] width 27 height 10
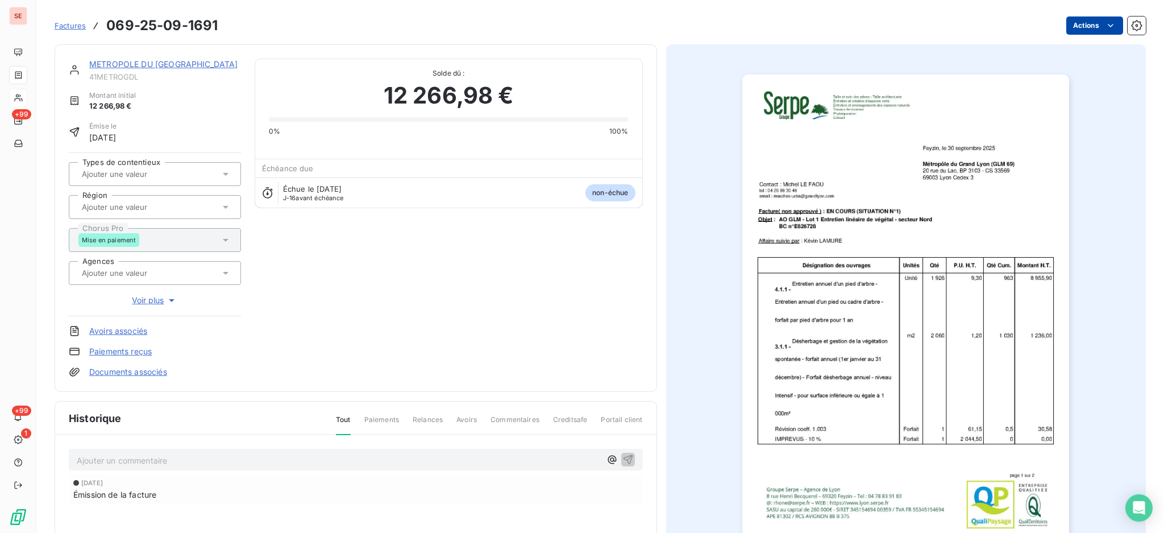
click at [1074, 22] on html "SE +99 +99 1 Factures 069-25-09-1691 Actions METROPOLE DU GRAND LYON 41METROGDL…" at bounding box center [582, 266] width 1164 height 533
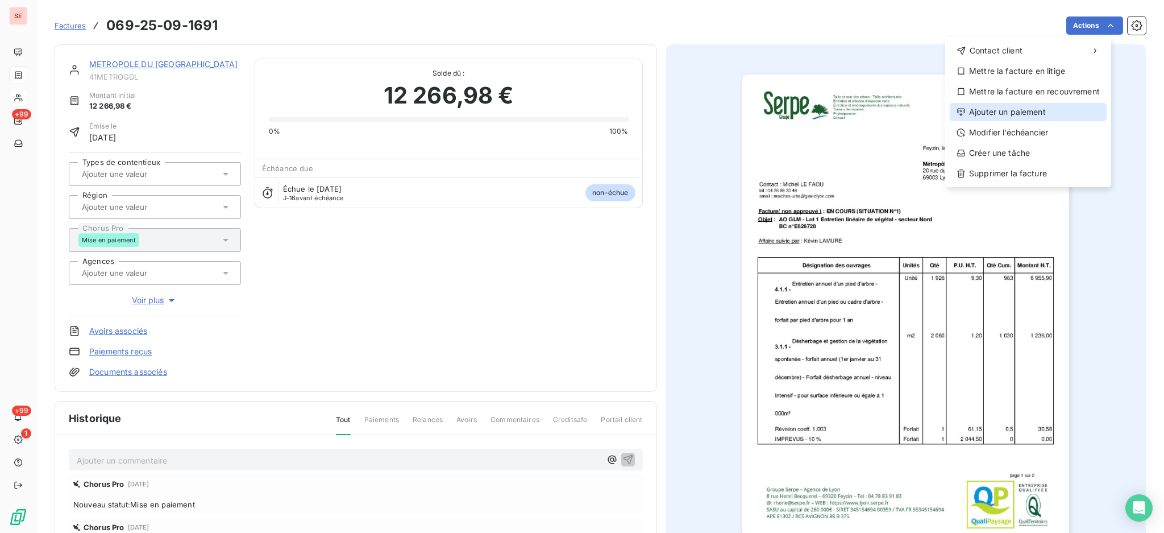
click at [1044, 117] on div "Ajouter un paiement" at bounding box center [1028, 112] width 157 height 18
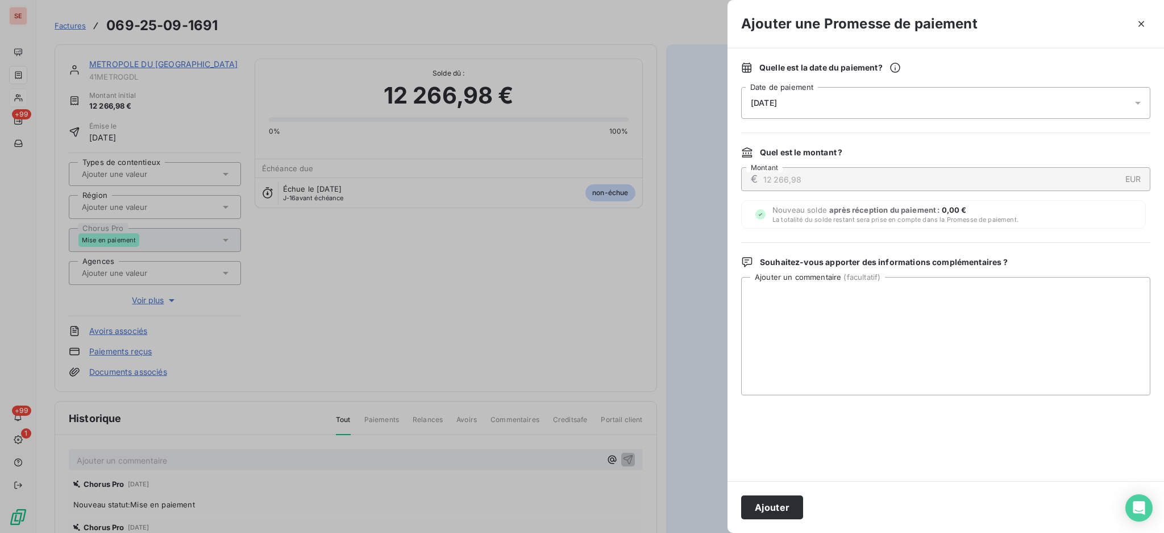
click at [1137, 105] on icon at bounding box center [1137, 102] width 11 height 11
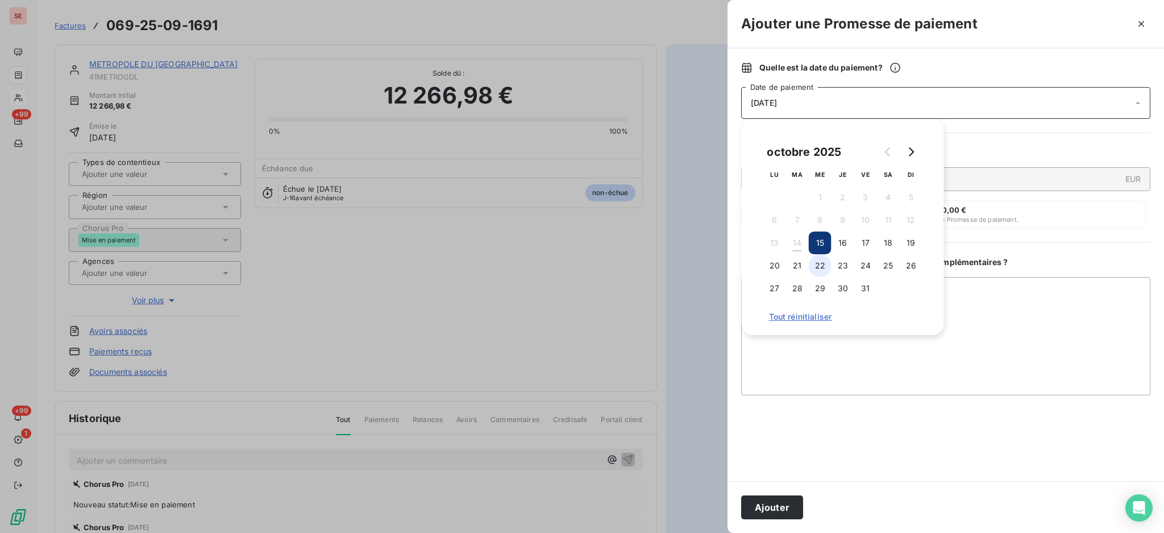
click at [823, 258] on button "22" at bounding box center [820, 265] width 23 height 23
click at [1024, 318] on textarea "Ajouter un commentaire ( facultatif )" at bounding box center [945, 336] width 409 height 118
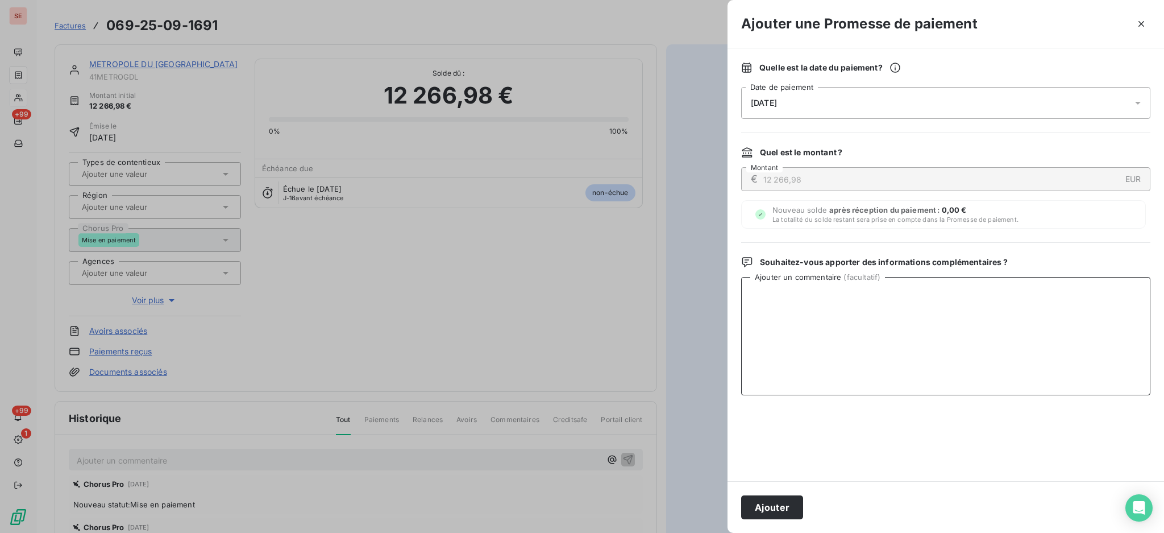
paste textarea "TDB - Virt reçu le 14/10"
type textarea "TDB - Virt reçu le 14/10"
click at [770, 501] on button "Ajouter" at bounding box center [772, 507] width 62 height 24
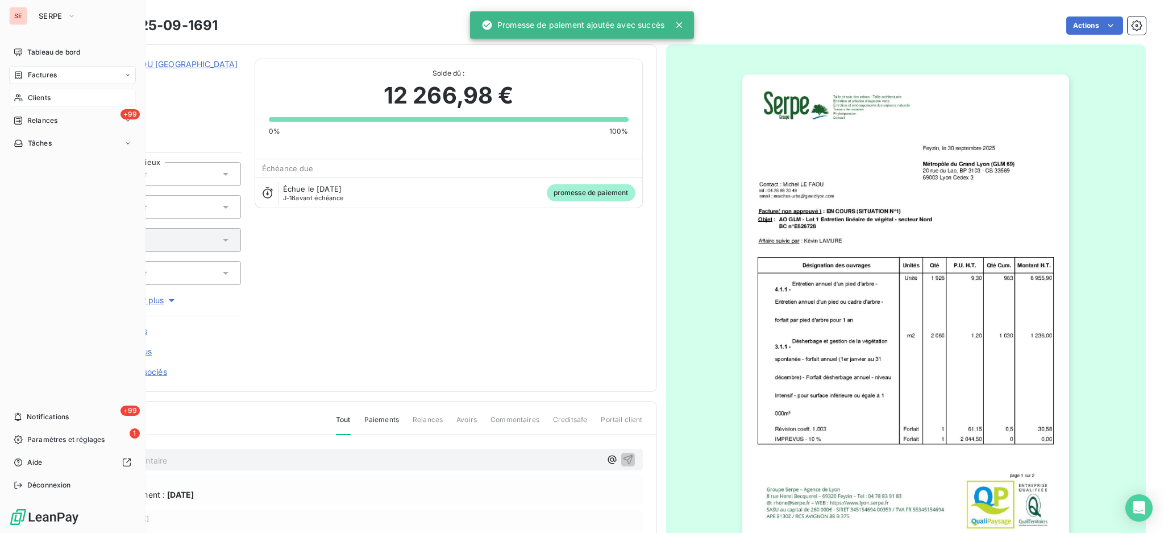
click at [35, 72] on span "Factures" at bounding box center [42, 75] width 29 height 10
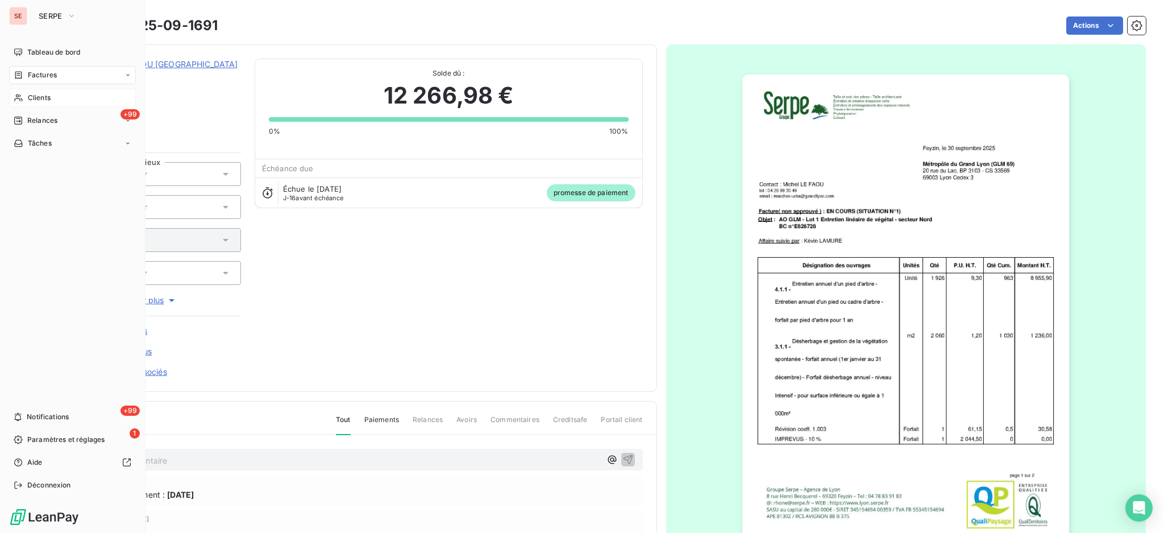
click at [29, 78] on span "Factures" at bounding box center [42, 75] width 29 height 10
click at [28, 97] on span "Factures" at bounding box center [41, 98] width 29 height 10
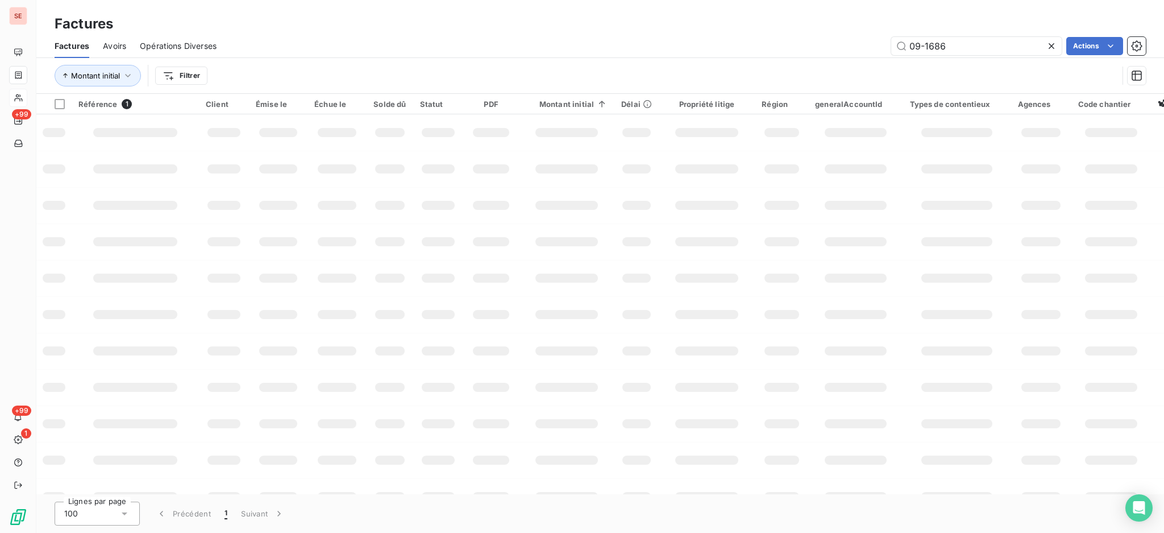
drag, startPoint x: 964, startPoint y: 40, endPoint x: 712, endPoint y: 22, distance: 253.1
click at [731, 27] on div "Factures Factures Avoirs Opérations Diverses 09-1686 Actions Montant initial Fi…" at bounding box center [600, 47] width 1128 height 94
type input "08-0742"
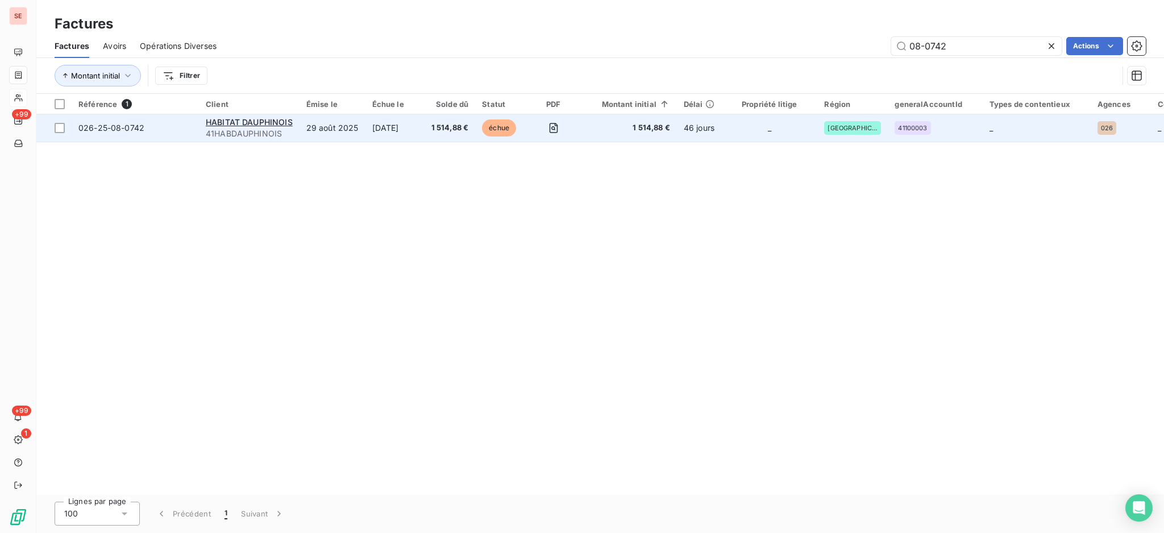
click at [397, 131] on td "[DATE]" at bounding box center [395, 127] width 59 height 27
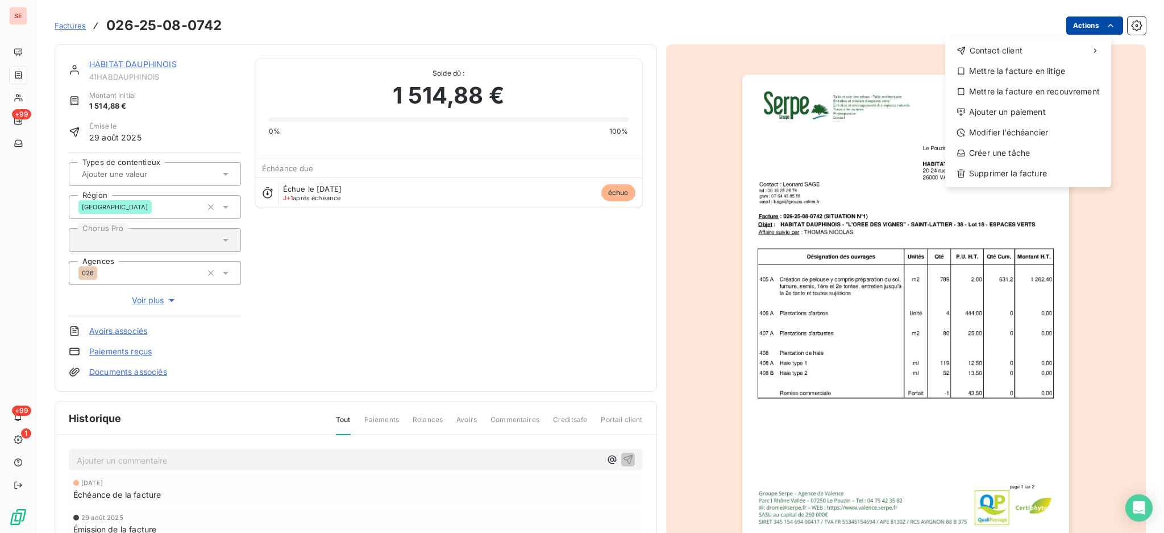
click at [1071, 20] on html "SE +99 +99 1 Factures [PHONE_NUMBER] Actions Contact client Mettre la facture e…" at bounding box center [582, 266] width 1164 height 533
click at [1041, 114] on div "Ajouter un paiement" at bounding box center [1028, 112] width 157 height 18
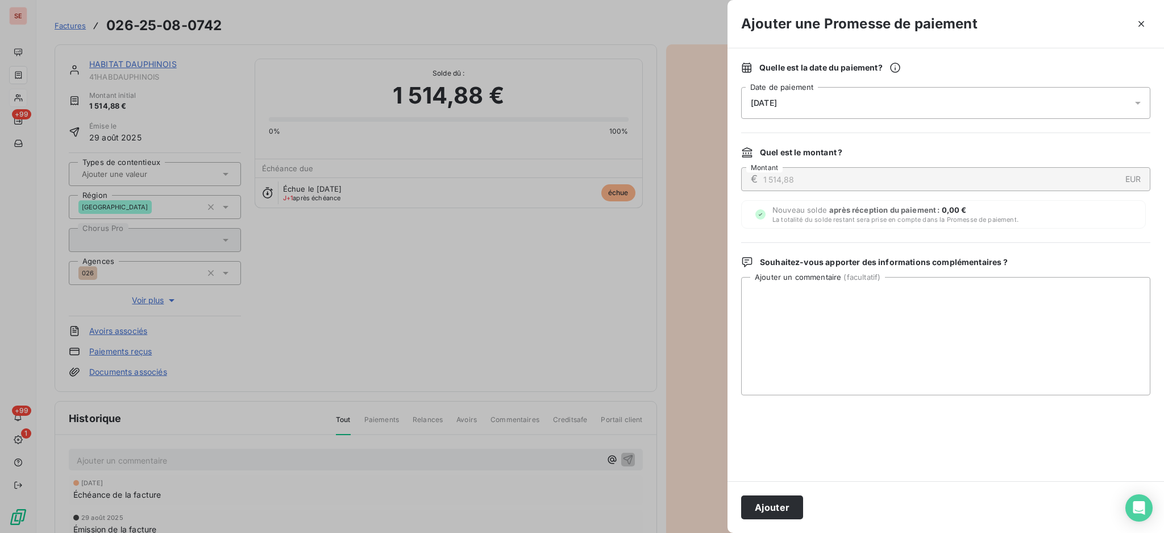
click at [1126, 104] on div "[DATE]" at bounding box center [945, 103] width 409 height 32
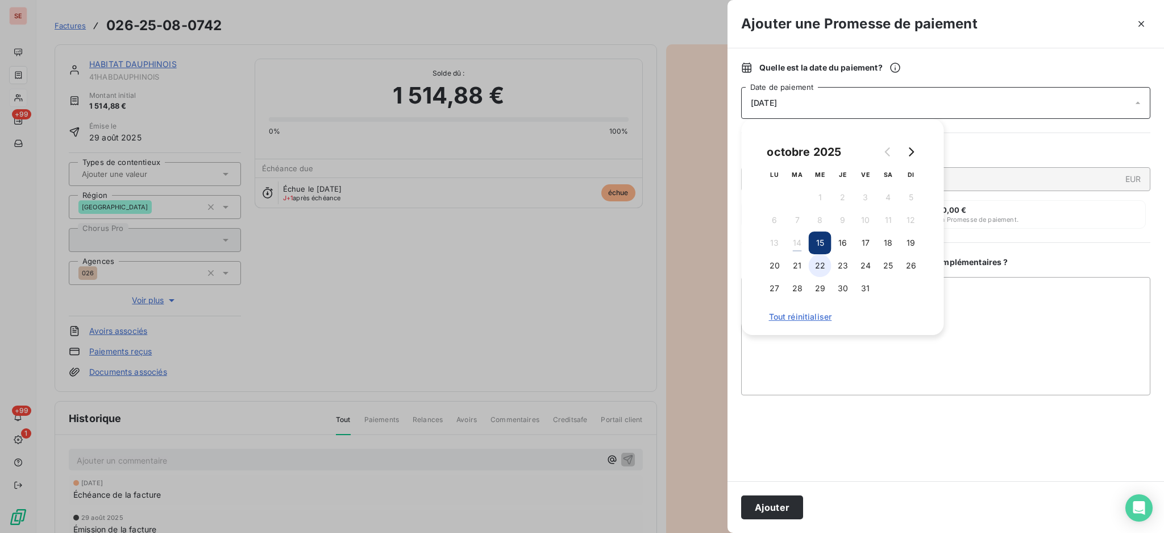
click at [812, 267] on button "22" at bounding box center [820, 265] width 23 height 23
click at [1008, 321] on textarea "Ajouter un commentaire ( facultatif )" at bounding box center [945, 336] width 409 height 118
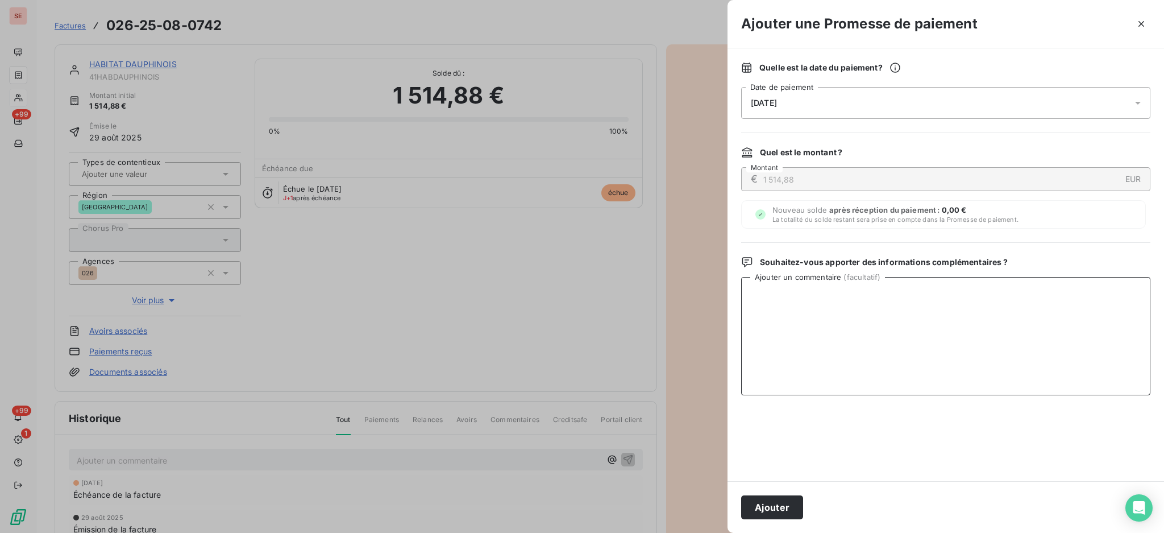
paste textarea "TDB - Virt reçu le 14/10"
type textarea "TDB - Virt reçu le 14/10"
click at [785, 513] on button "Ajouter" at bounding box center [772, 507] width 62 height 24
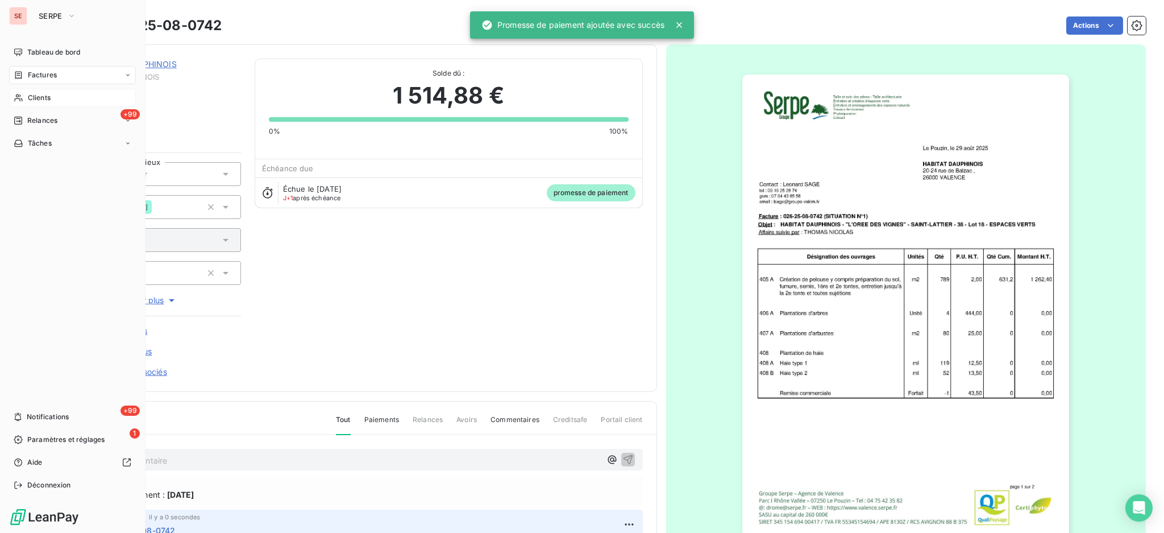
click at [34, 72] on span "Factures" at bounding box center [42, 75] width 29 height 10
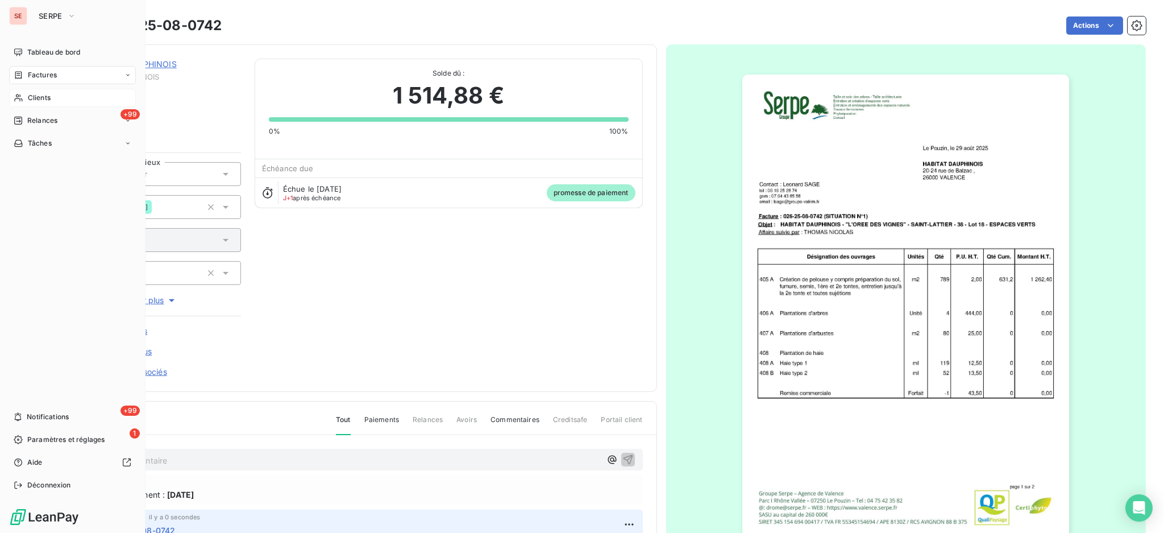
click at [51, 76] on span "Factures" at bounding box center [42, 75] width 29 height 10
click at [51, 105] on div "Factures" at bounding box center [79, 98] width 113 height 18
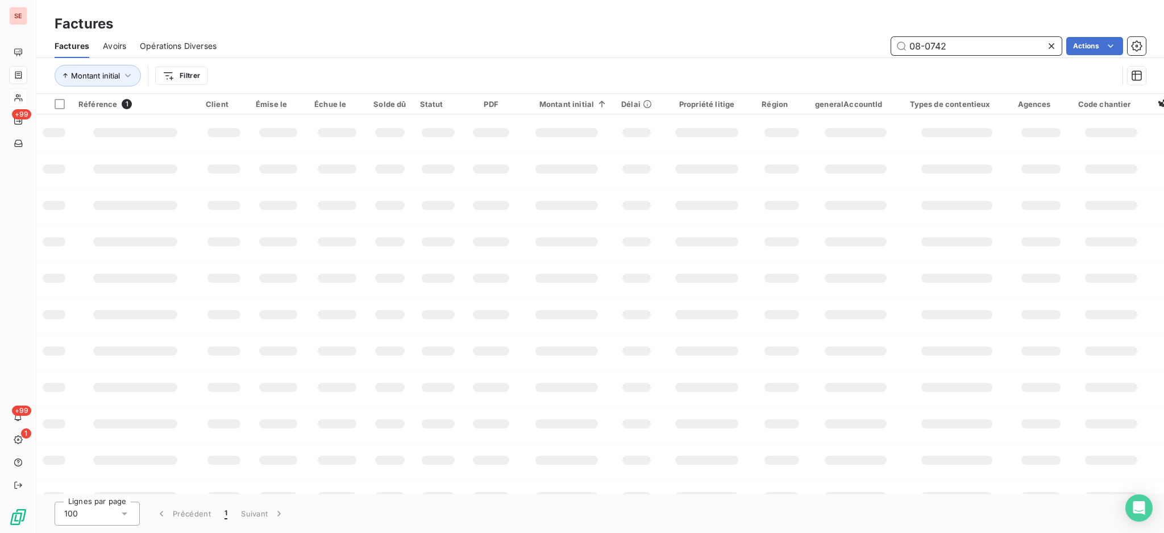
click at [1025, 55] on div "Factures Avoirs Opérations Diverses 08-0742 Actions" at bounding box center [600, 46] width 1128 height 24
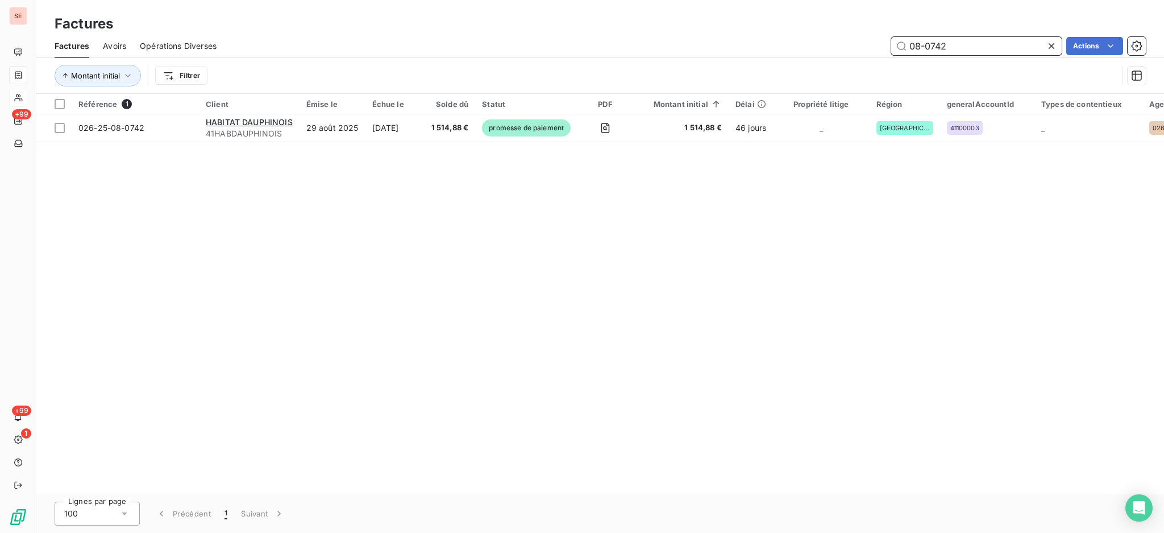
drag, startPoint x: 995, startPoint y: 47, endPoint x: 928, endPoint y: 44, distance: 67.1
click at [928, 44] on input "08-0742" at bounding box center [976, 46] width 171 height 18
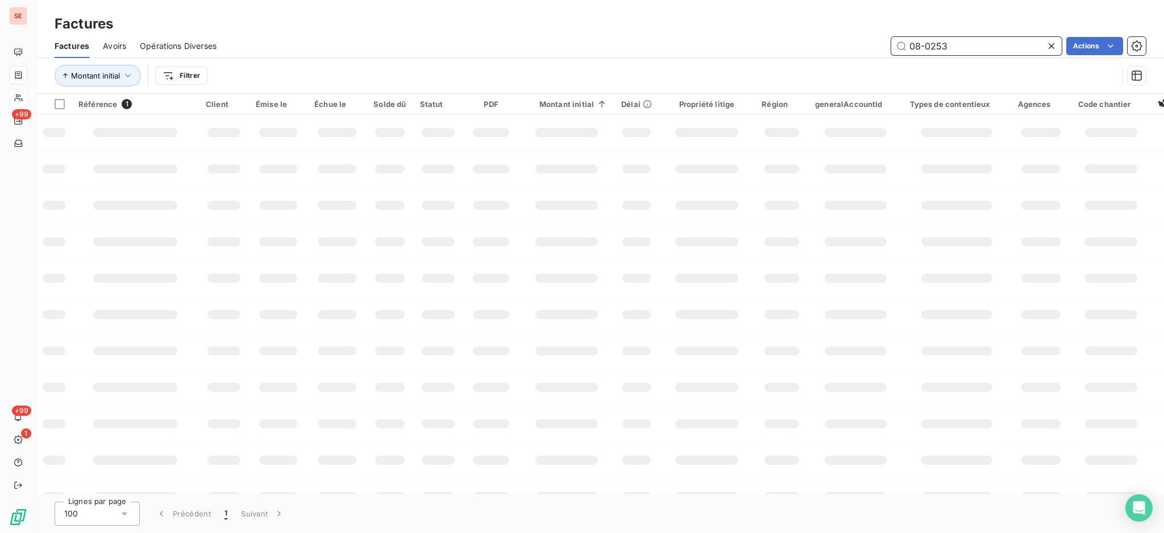
type input "08-0253"
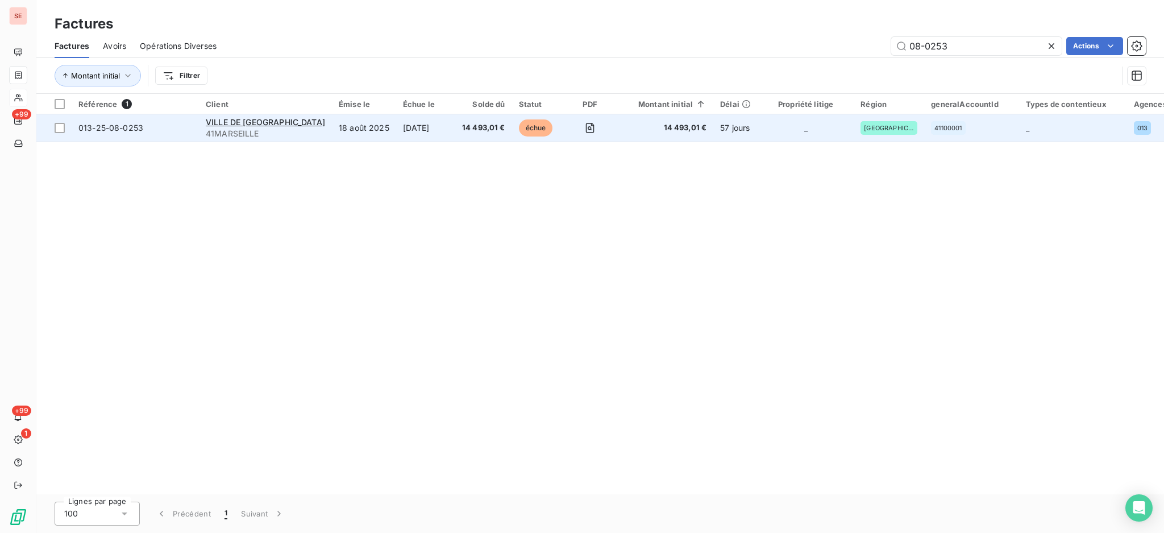
click at [410, 130] on td "[DATE]" at bounding box center [425, 127] width 59 height 27
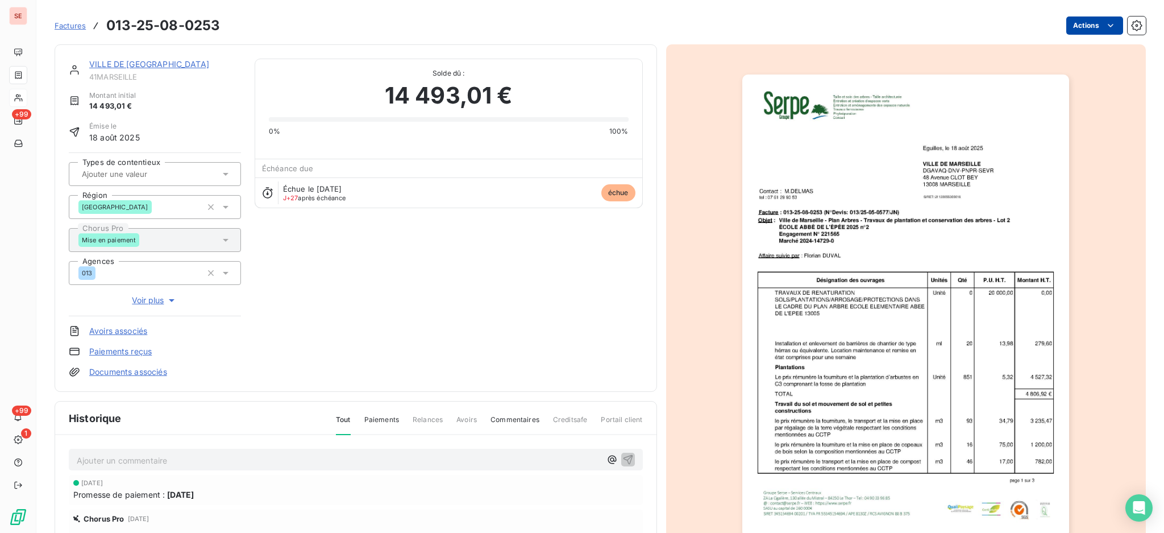
click at [1093, 26] on html "SE +99 +99 1 Factures 013-25-08-0253 Actions VILLE DE [GEOGRAPHIC_DATA] 41MARSE…" at bounding box center [582, 266] width 1164 height 533
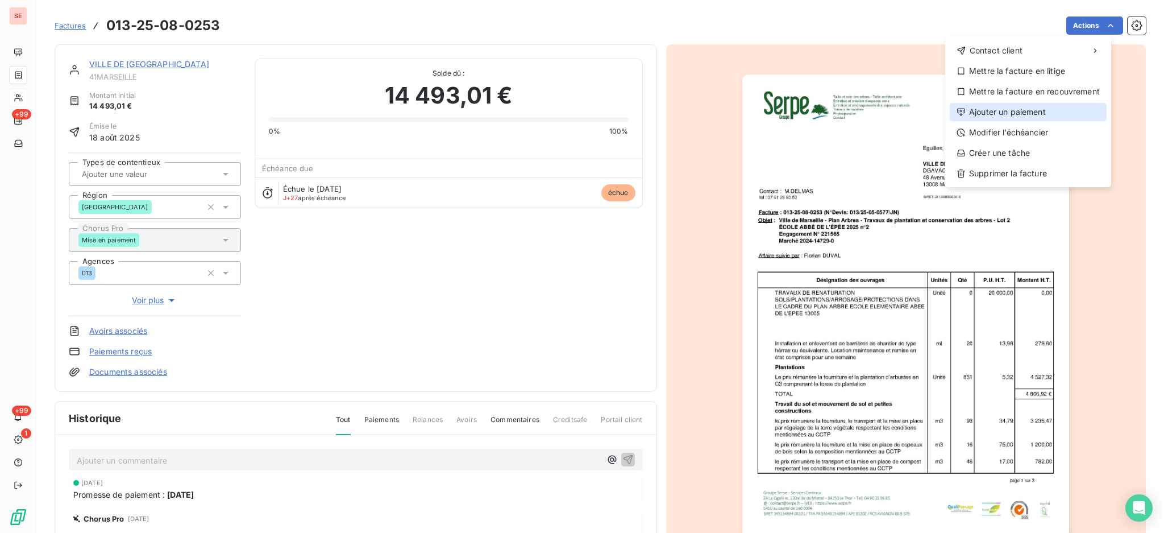
click at [1063, 110] on div "Ajouter un paiement" at bounding box center [1028, 112] width 157 height 18
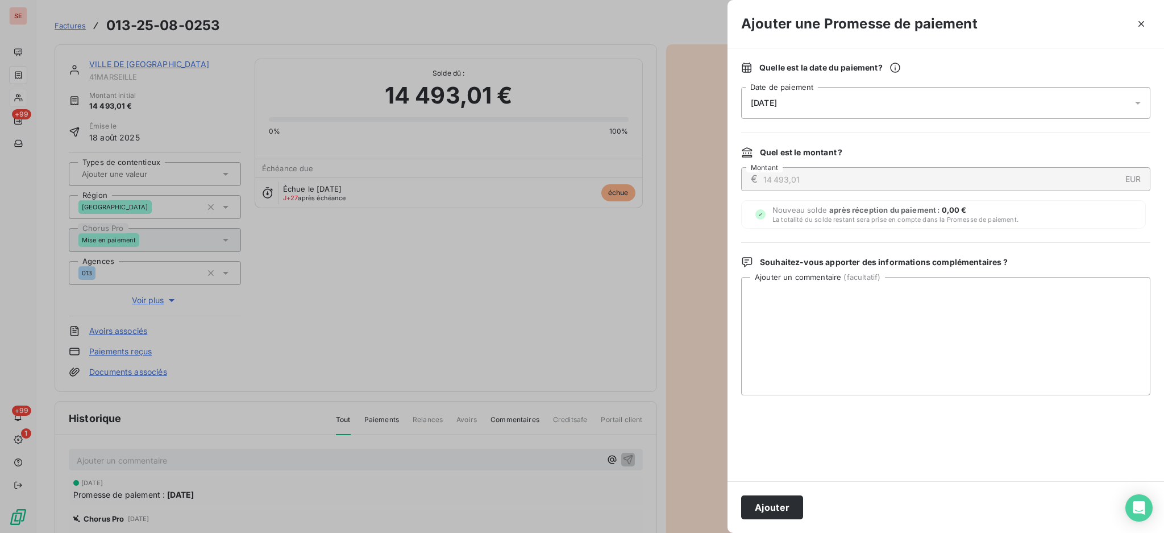
click at [1133, 99] on span "[DATE]" at bounding box center [945, 103] width 409 height 32
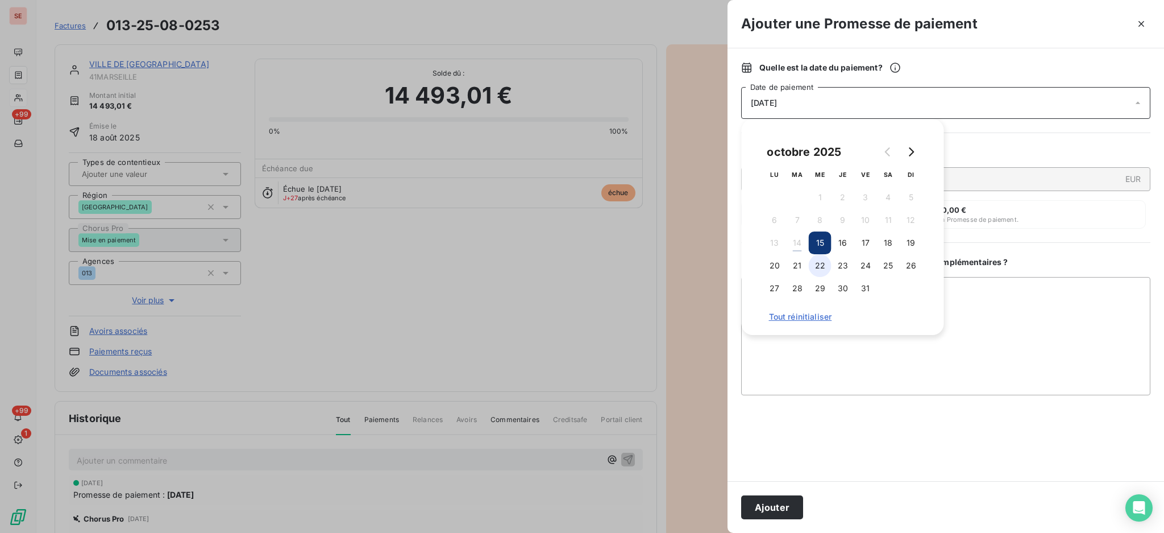
click at [819, 268] on button "22" at bounding box center [820, 265] width 23 height 23
click at [1035, 330] on textarea "Ajouter un commentaire ( facultatif )" at bounding box center [945, 336] width 409 height 118
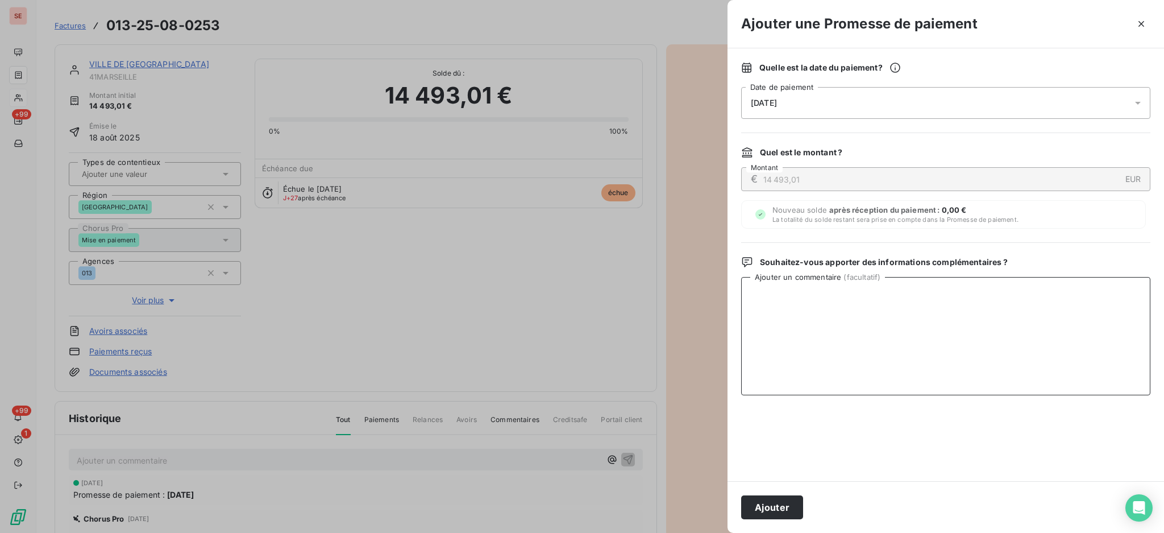
paste textarea "TDB - Virt reçu le 14/10"
type textarea "TDB - Virt reçu le 14/10 - 13768.36 €"
click at [783, 511] on button "Ajouter" at bounding box center [772, 507] width 62 height 24
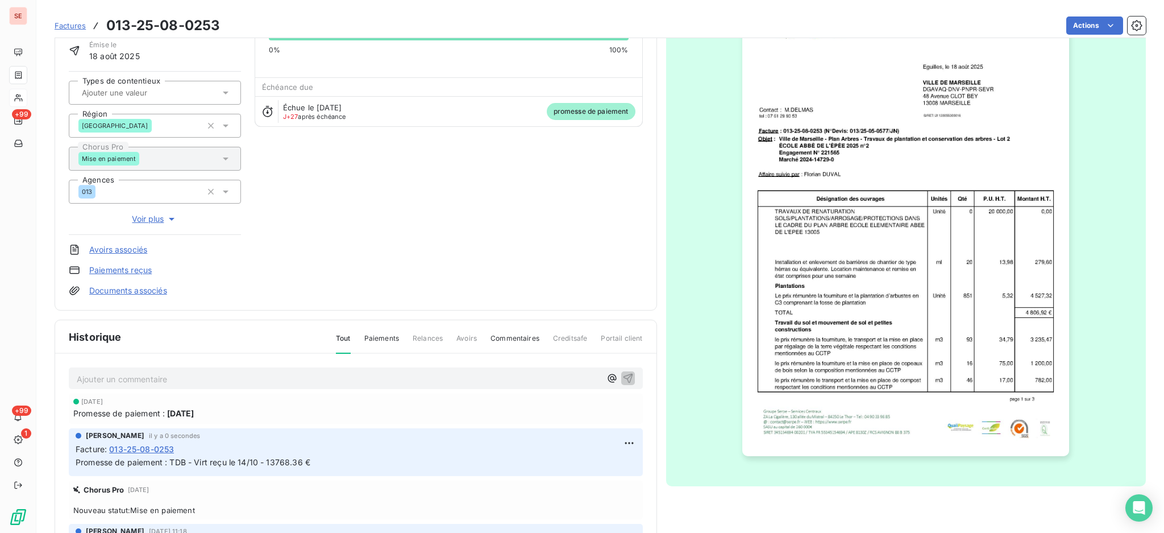
scroll to position [151, 0]
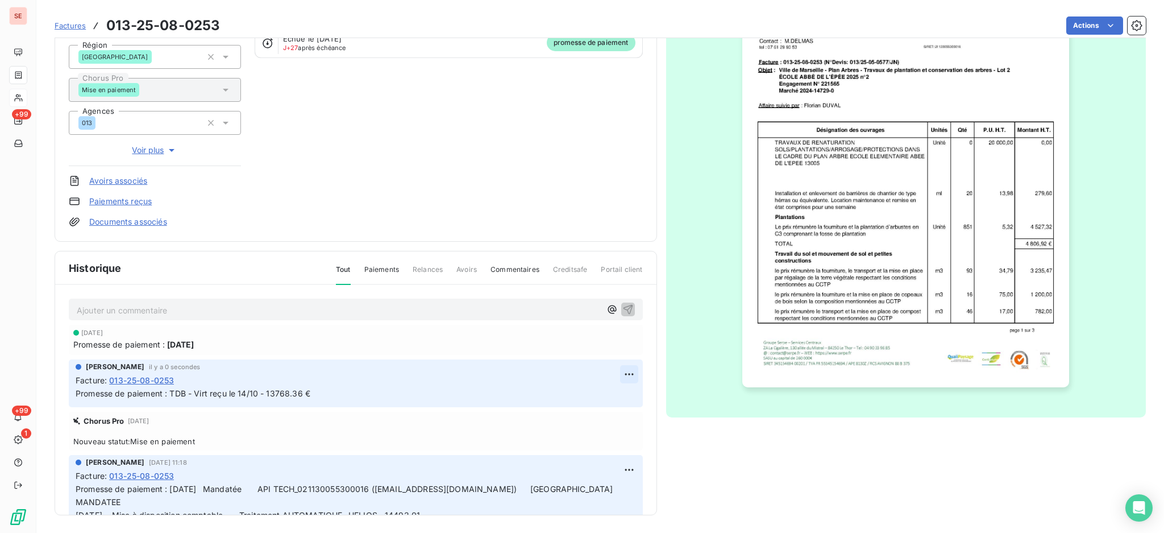
click at [611, 376] on html "SE +99 +99 1 Factures 013-25-08-0253 Actions VILLE DE [GEOGRAPHIC_DATA] 41MARSE…" at bounding box center [582, 266] width 1164 height 533
click at [592, 407] on div "Editer Supprimer" at bounding box center [584, 408] width 73 height 48
click at [596, 404] on div "Editer" at bounding box center [585, 398] width 64 height 18
click at [435, 389] on p "Promesse de paiement : TDB - Virt reçu le 14/10 - 13768.36 €" at bounding box center [348, 393] width 545 height 13
click at [359, 399] on p "Promesse de paiement : TDB - Virt reçu le 14/10 - 13768.36 € (-RG" at bounding box center [348, 393] width 545 height 13
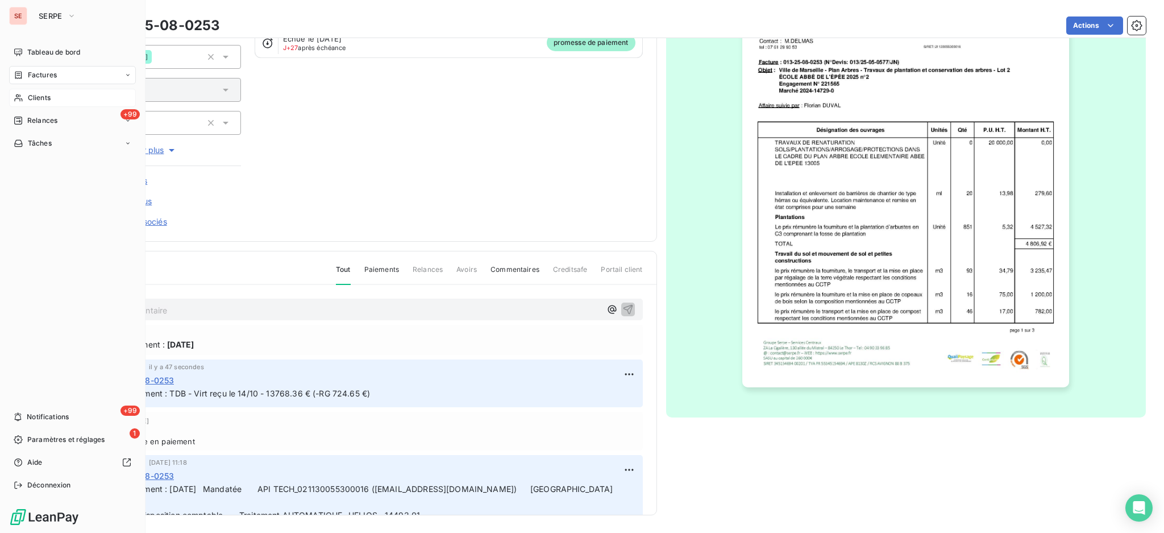
click at [34, 98] on span "Clients" at bounding box center [39, 98] width 23 height 10
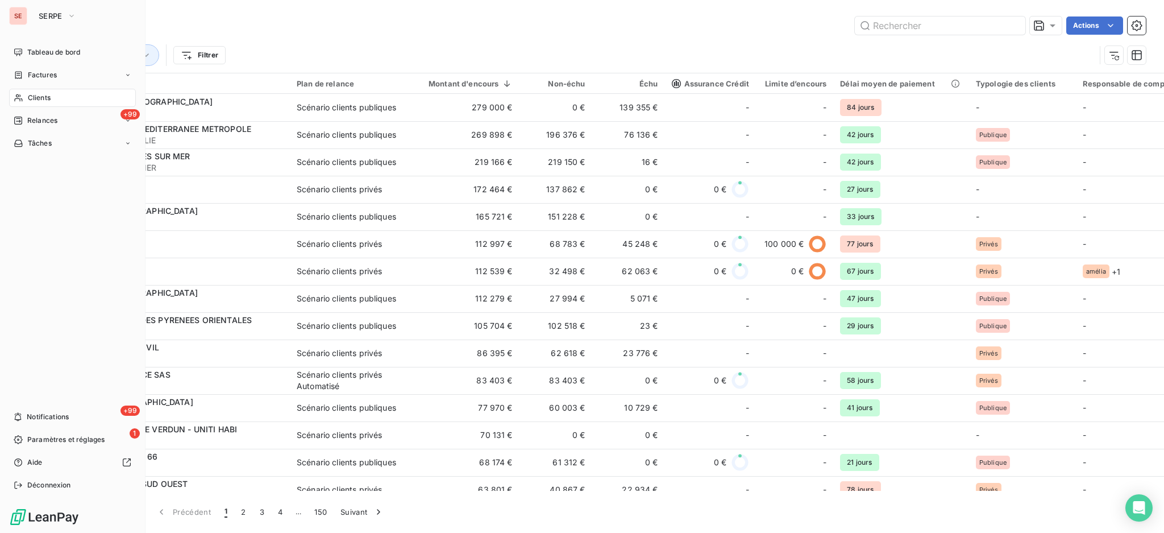
click at [39, 98] on span "Clients" at bounding box center [39, 98] width 23 height 10
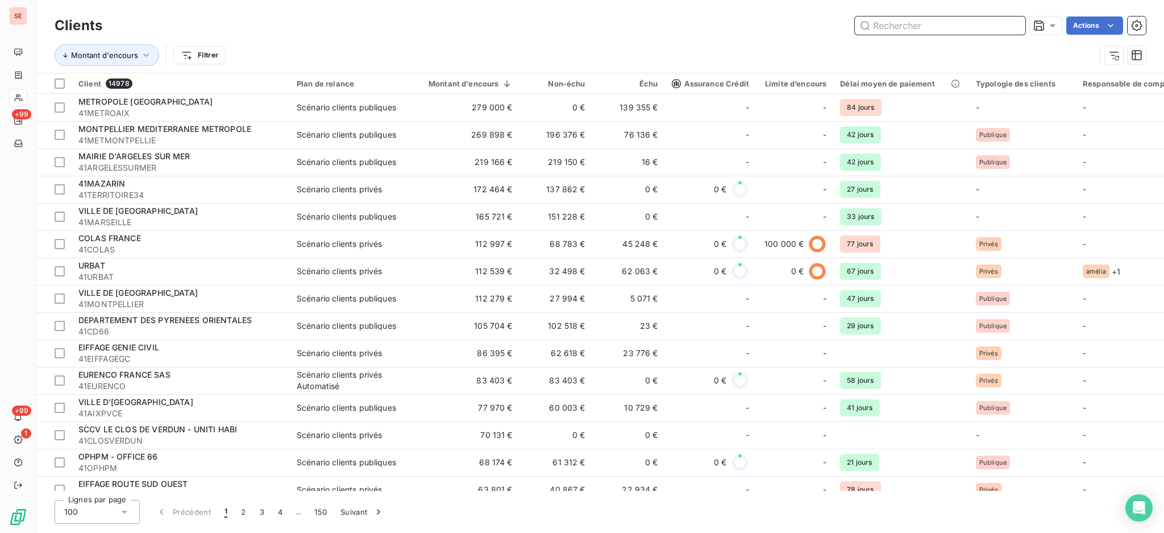
click at [941, 28] on input "text" at bounding box center [940, 25] width 171 height 18
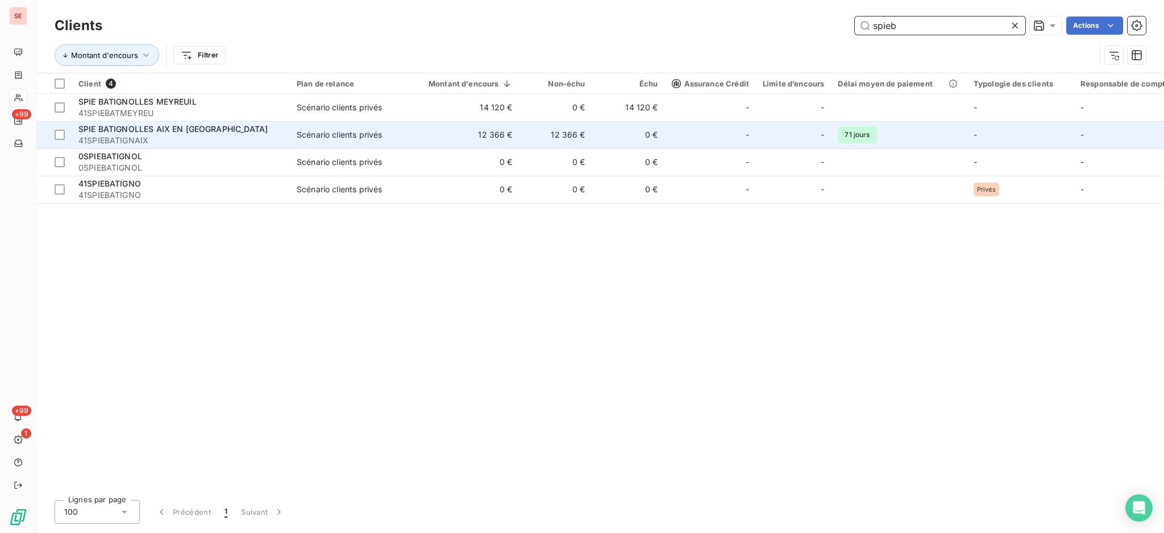
type input "spieb"
click at [189, 140] on span "41SPIEBATIGNAIX" at bounding box center [180, 140] width 205 height 11
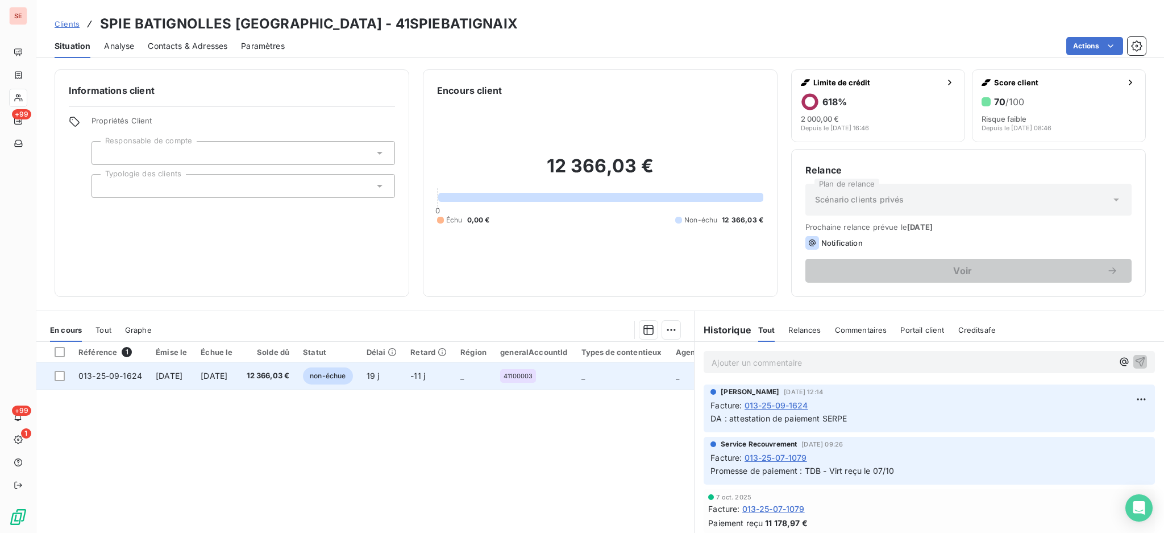
click at [138, 371] on span "013-25-09-1624" at bounding box center [110, 376] width 64 height 10
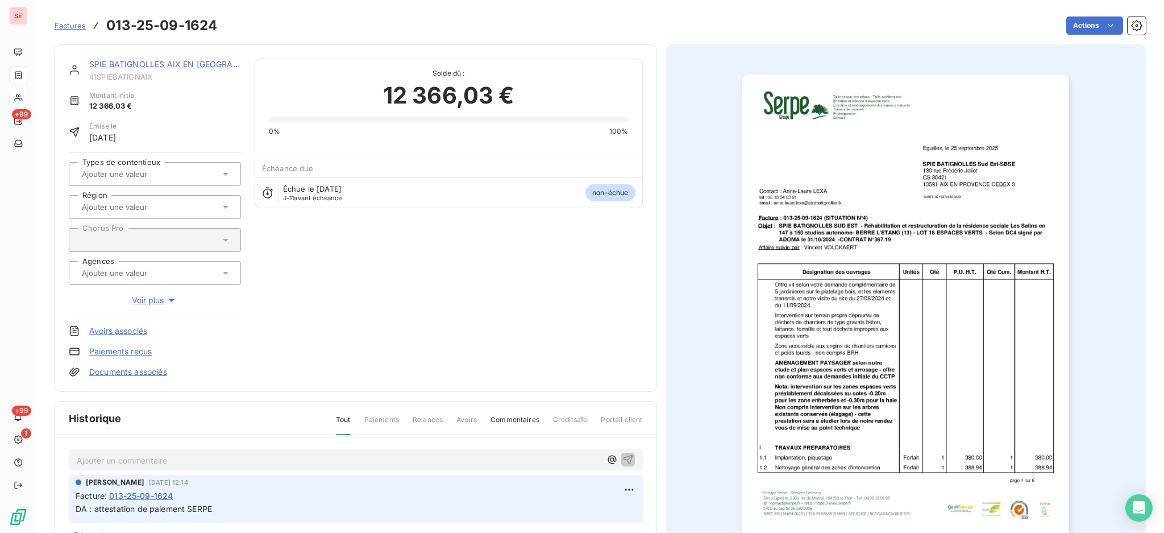
click at [201, 63] on link "SPIE BATIGNOLLES AIX EN [GEOGRAPHIC_DATA]" at bounding box center [184, 64] width 190 height 10
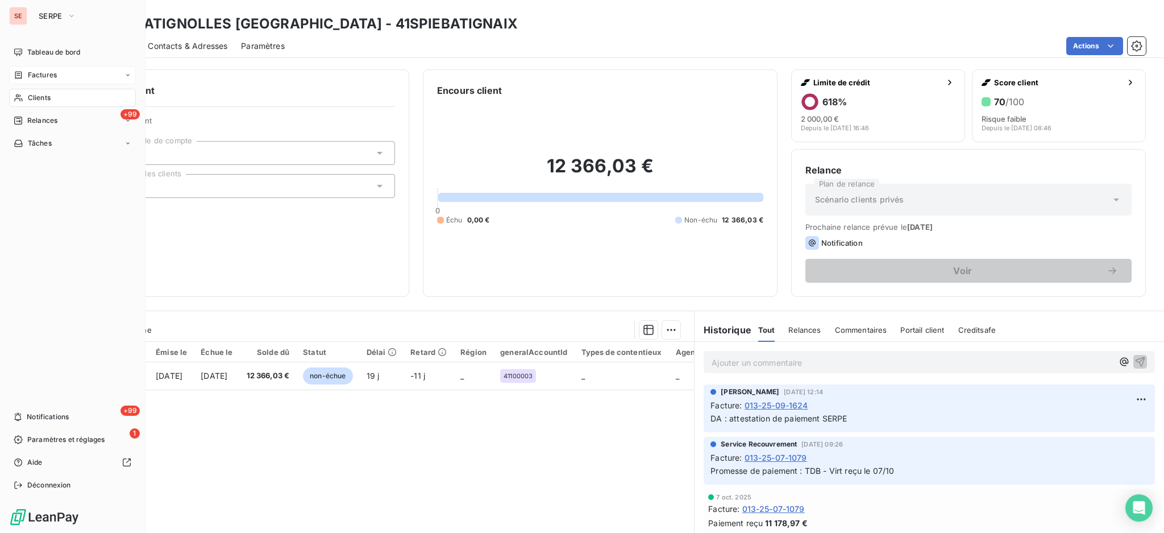
click at [39, 74] on span "Factures" at bounding box center [42, 75] width 29 height 10
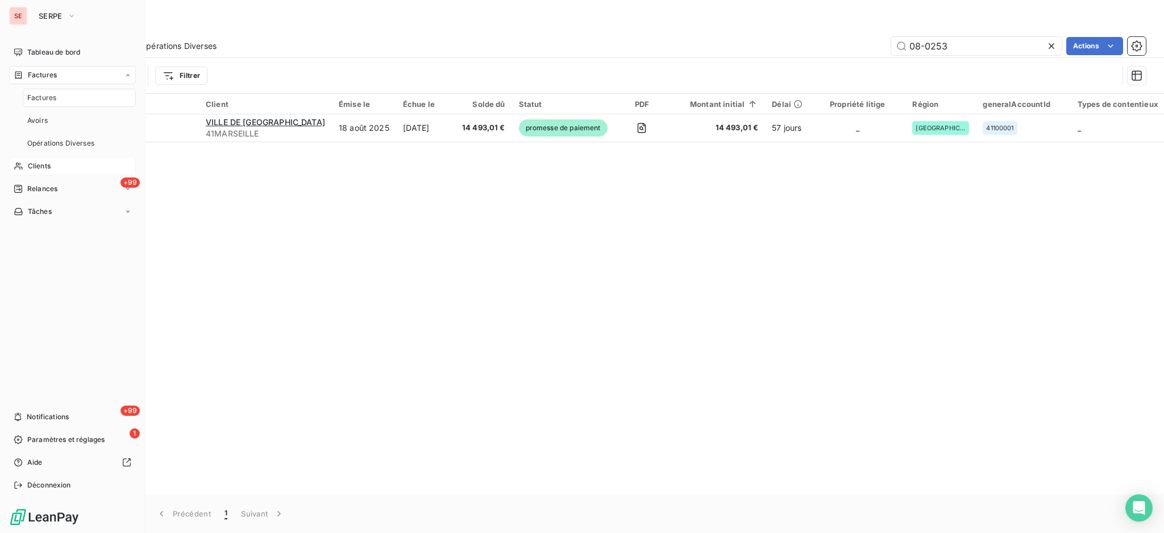
click at [44, 165] on span "Clients" at bounding box center [39, 166] width 23 height 10
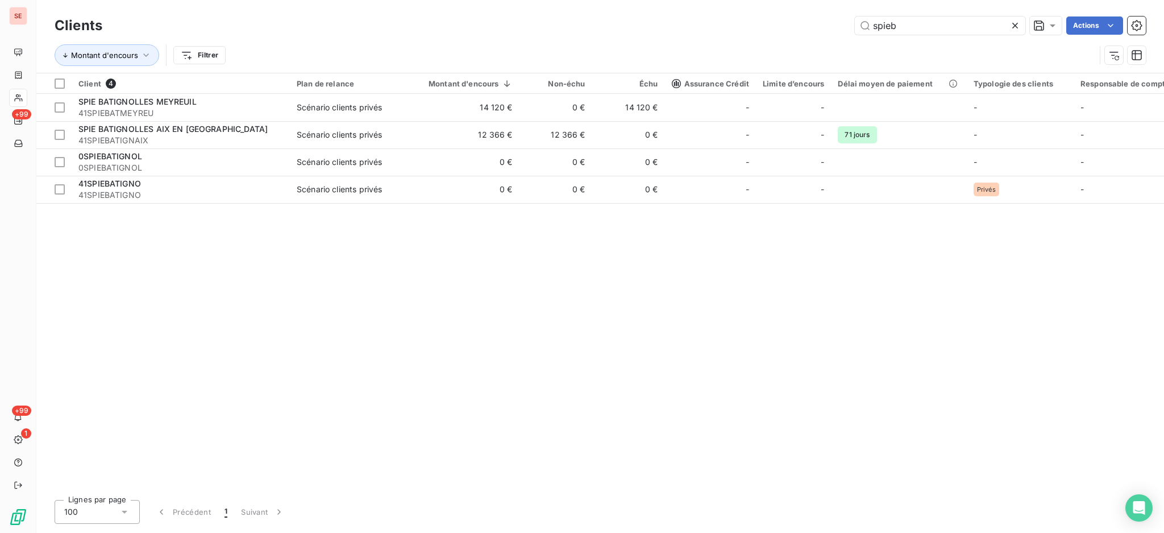
drag, startPoint x: 902, startPoint y: 28, endPoint x: 740, endPoint y: 33, distance: 161.5
click at [805, 28] on div "spieb Actions" at bounding box center [631, 25] width 1030 height 18
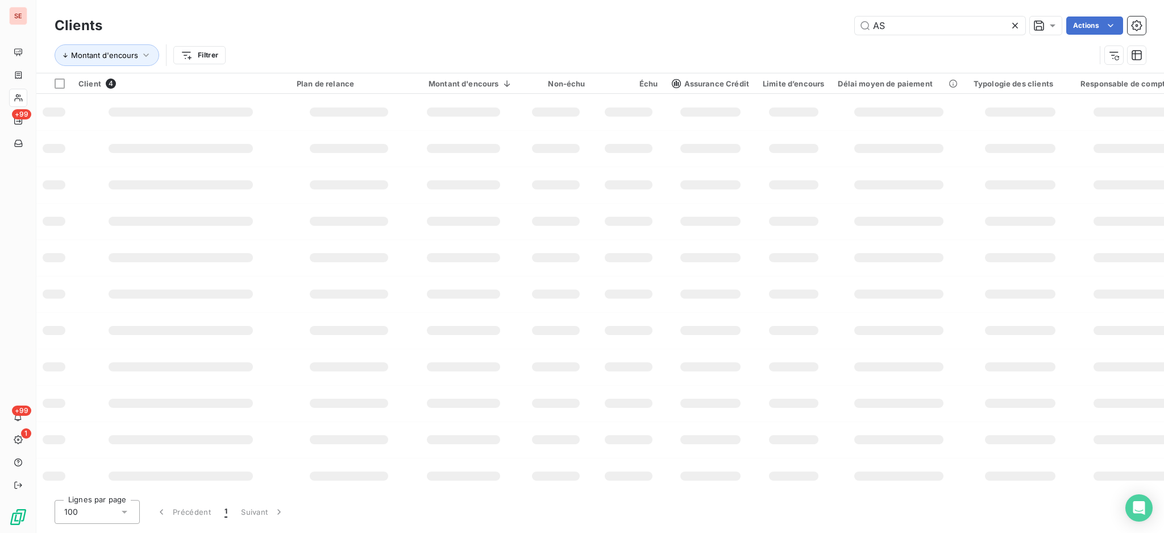
type input "A"
type input "D"
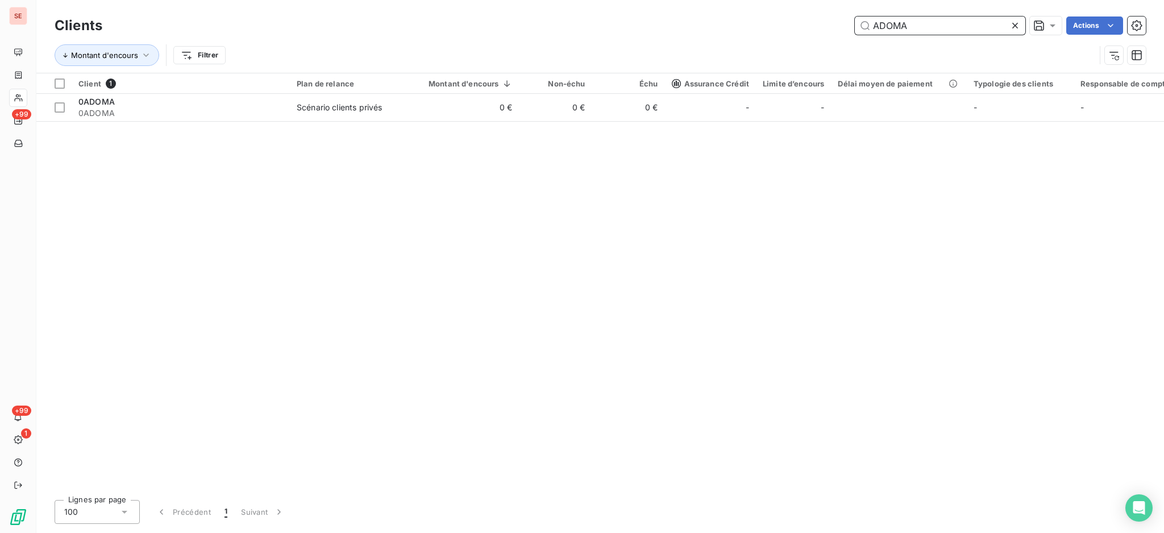
drag, startPoint x: 814, startPoint y: 30, endPoint x: 739, endPoint y: 30, distance: 74.5
click at [742, 30] on div "ADOMA Actions" at bounding box center [631, 25] width 1030 height 18
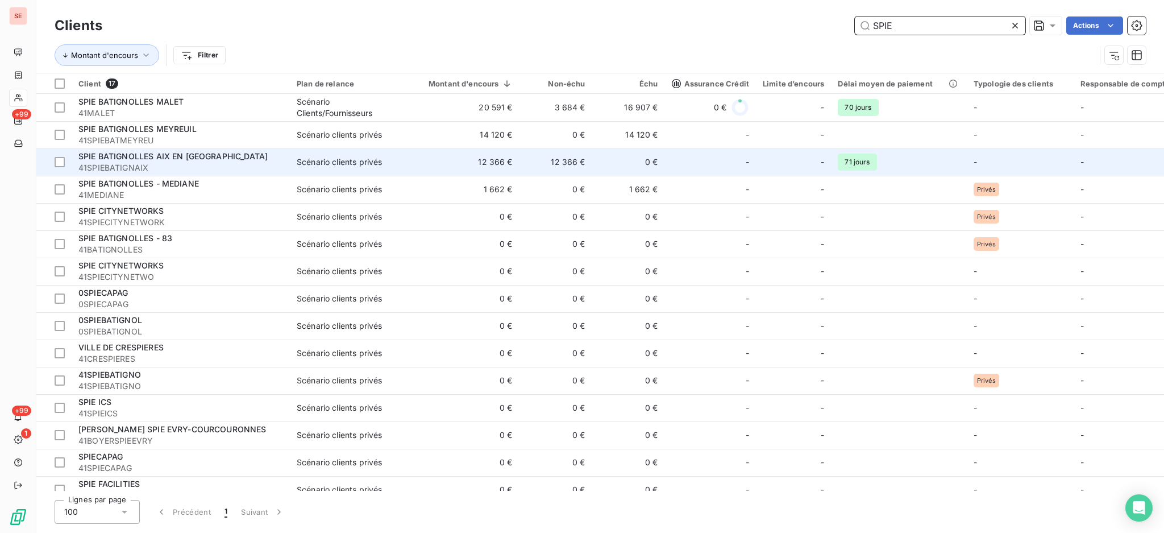
type input "SPIE"
click at [231, 161] on div "SPIE BATIGNOLLES AIX EN [GEOGRAPHIC_DATA]" at bounding box center [180, 156] width 205 height 11
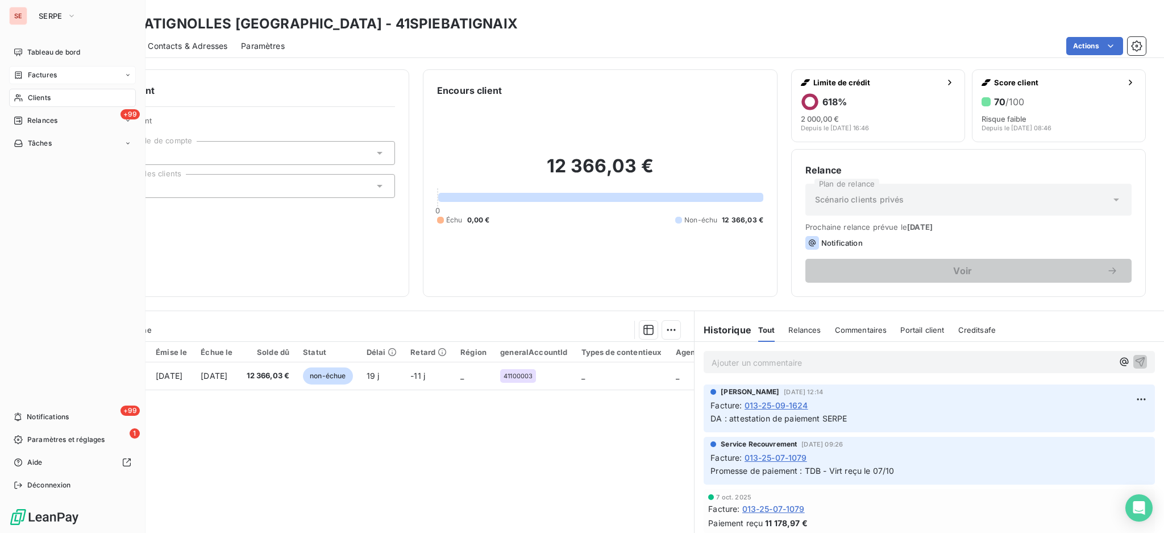
click at [40, 70] on span "Factures" at bounding box center [42, 75] width 29 height 10
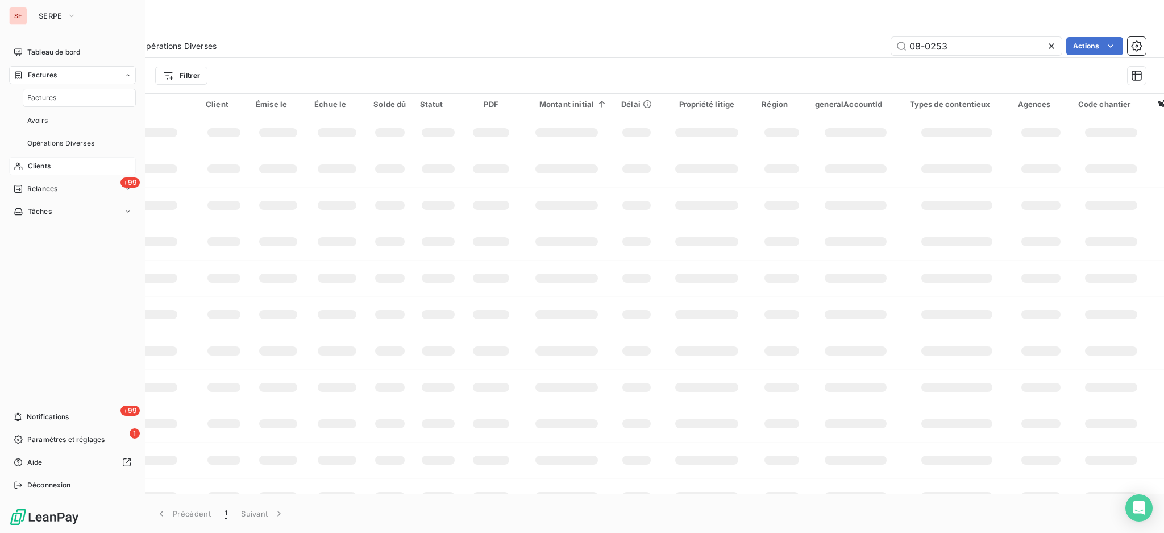
click at [42, 95] on span "Factures" at bounding box center [41, 98] width 29 height 10
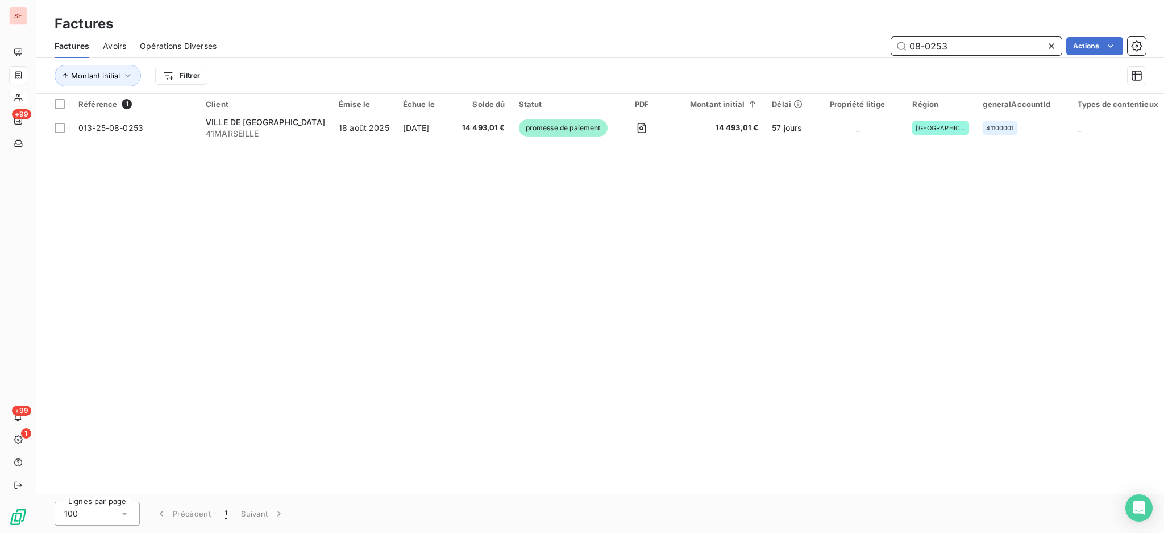
drag, startPoint x: 976, startPoint y: 49, endPoint x: 803, endPoint y: 30, distance: 174.4
click at [820, 31] on div "Factures Factures Avoirs Opérations Diverses 08-0253 Actions Montant initial Fi…" at bounding box center [600, 47] width 1128 height 94
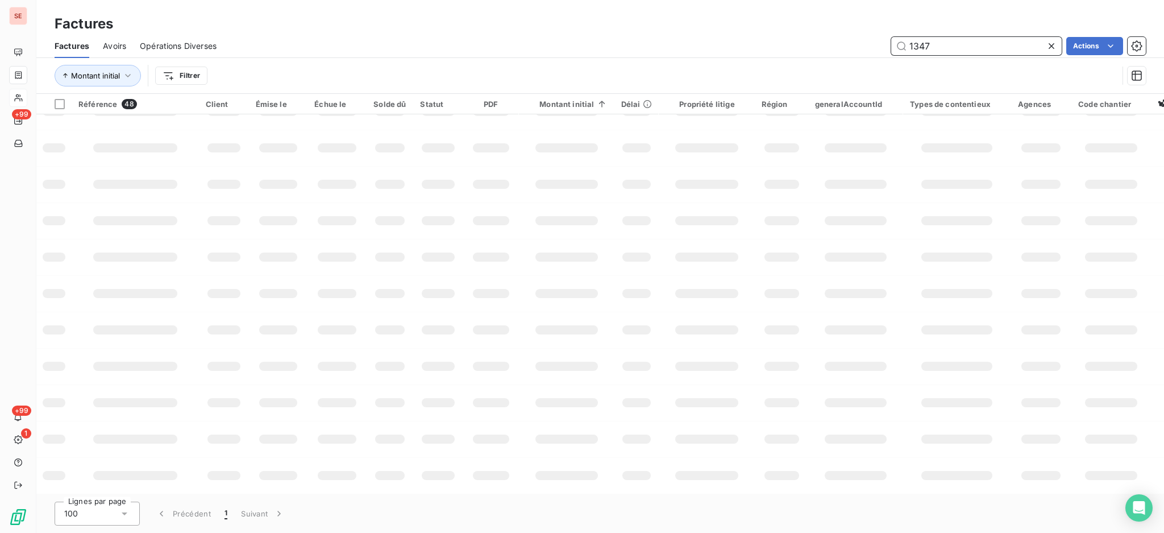
scroll to position [170, 0]
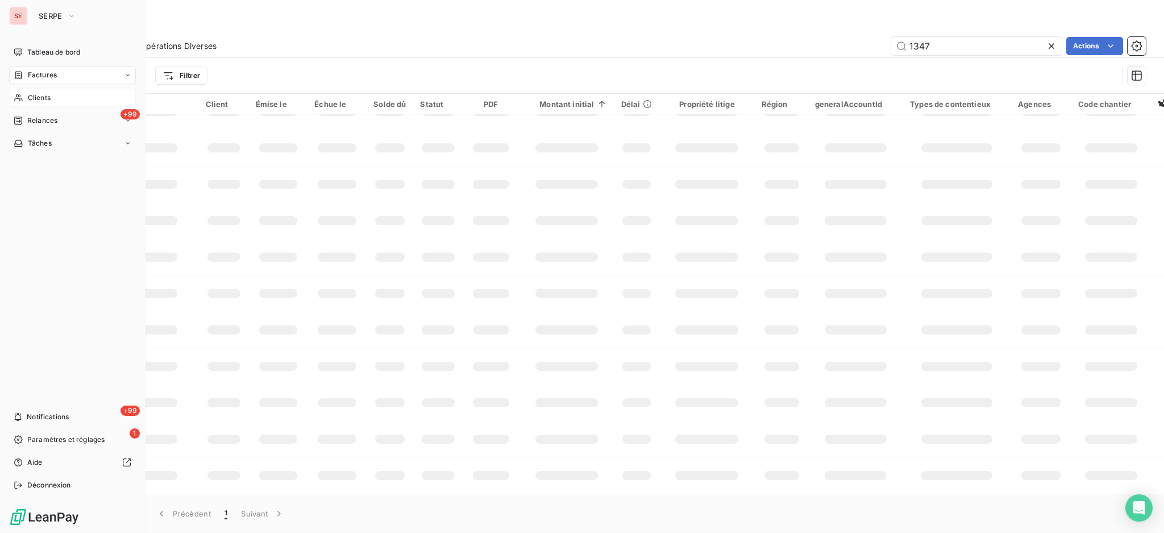
click at [40, 81] on div "Factures" at bounding box center [72, 75] width 127 height 18
click at [50, 99] on span "Factures" at bounding box center [41, 98] width 29 height 10
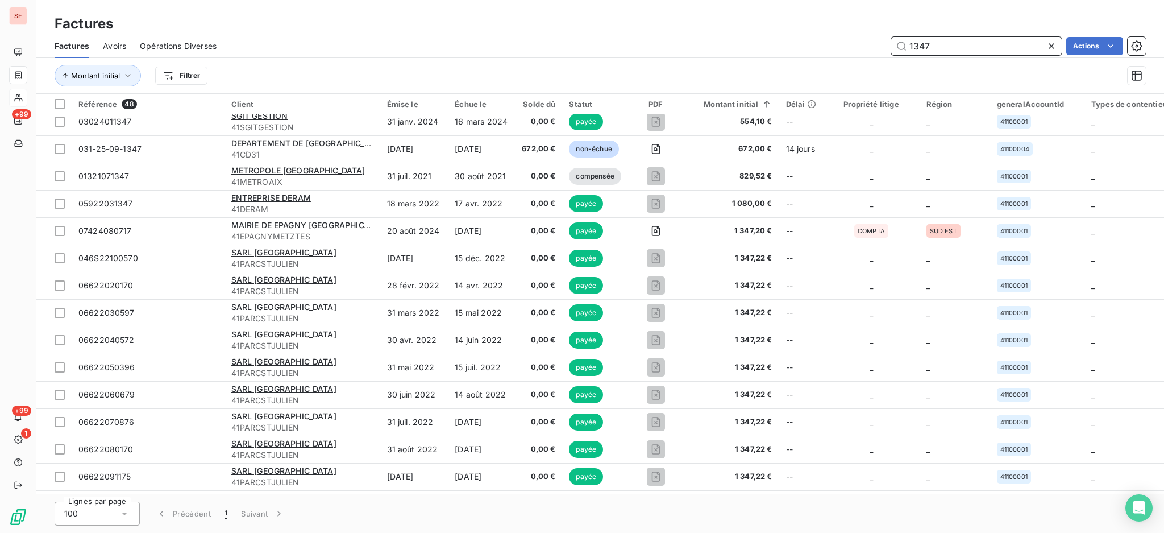
drag, startPoint x: 973, startPoint y: 42, endPoint x: 770, endPoint y: 36, distance: 203.0
click at [777, 41] on div "1347 Actions" at bounding box center [688, 46] width 916 height 18
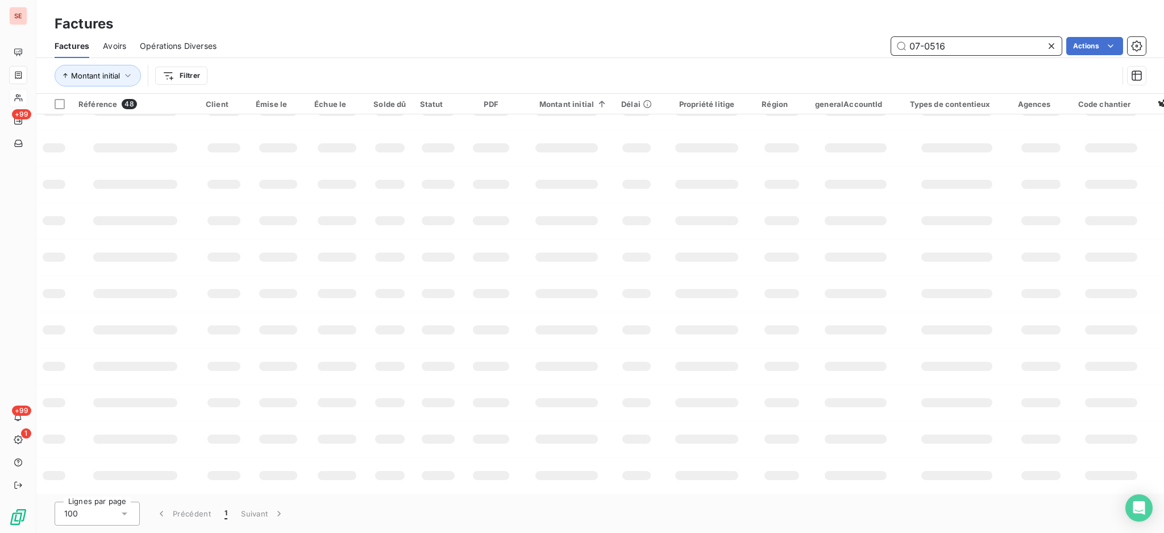
type input "07-0516"
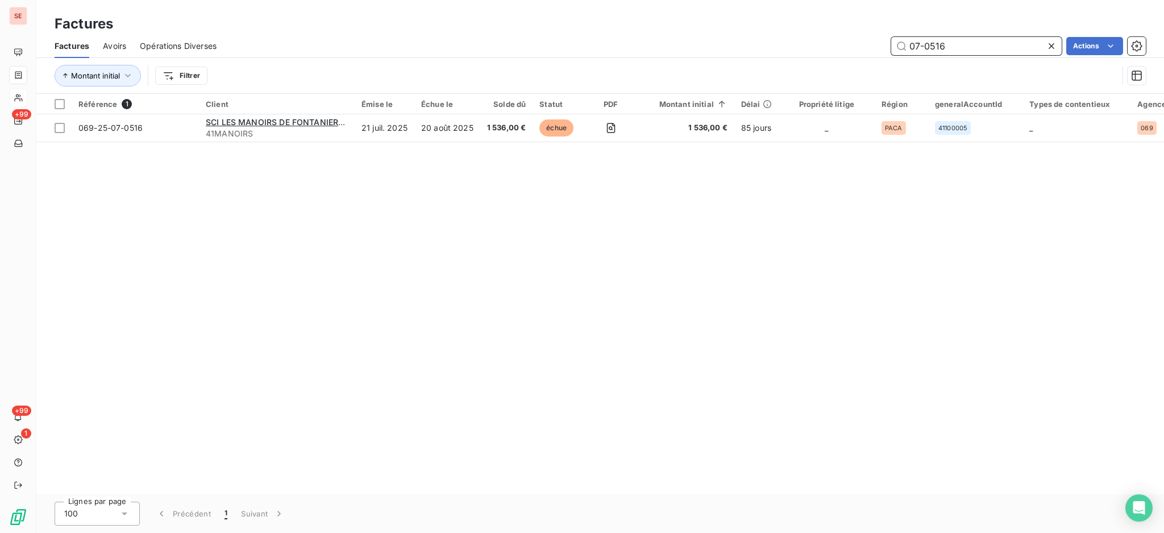
scroll to position [0, 0]
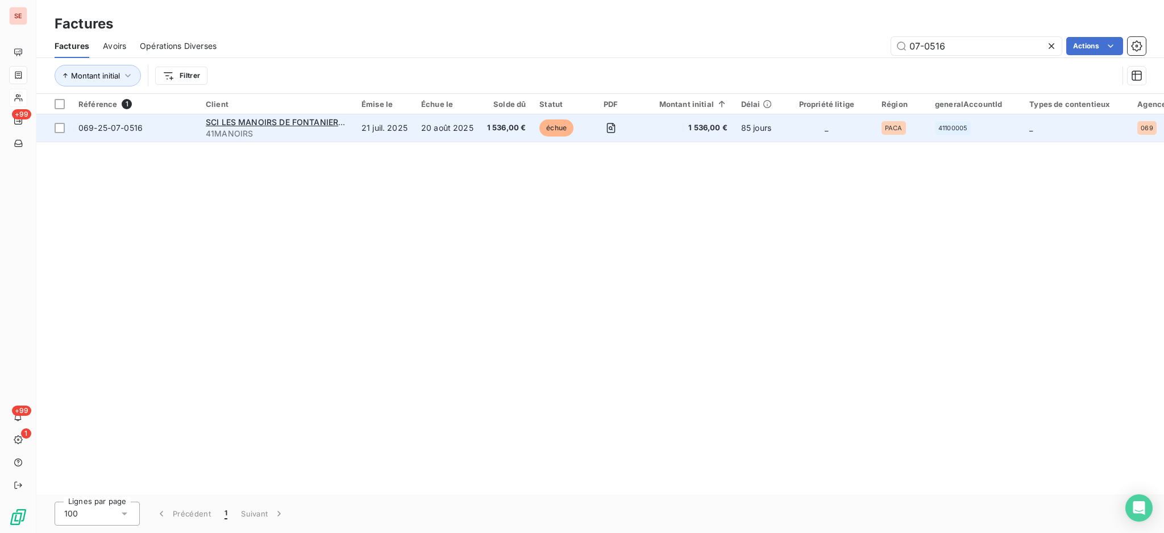
click at [244, 132] on span "41MANOIRS" at bounding box center [277, 133] width 142 height 11
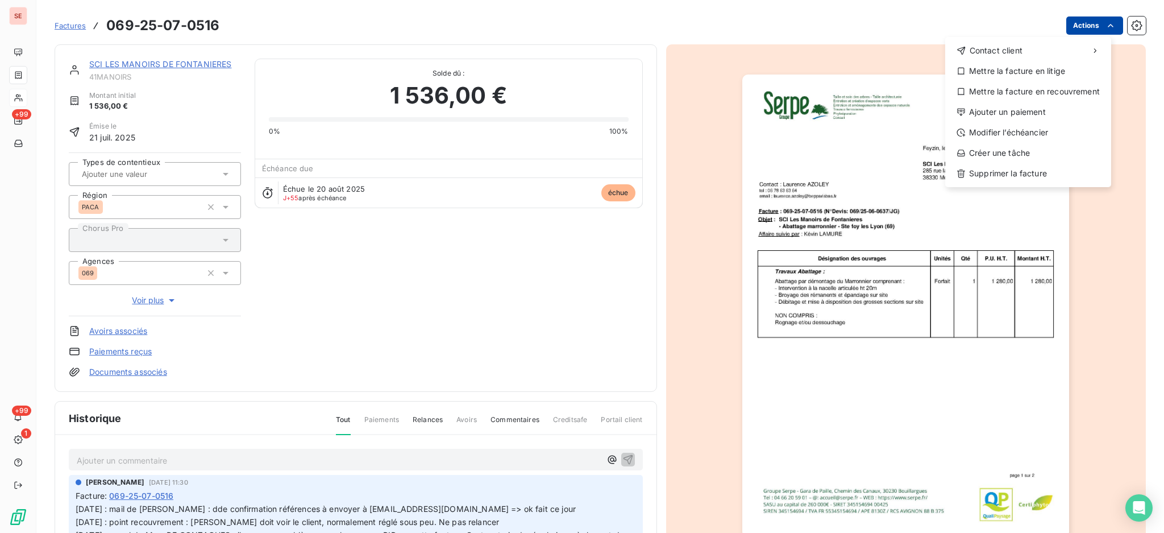
click at [1090, 16] on html "SE +99 +99 1 Factures [PHONE_NUMBER] Actions Contact client Mettre la facture e…" at bounding box center [582, 266] width 1164 height 533
click at [1041, 115] on div "Ajouter un paiement" at bounding box center [1028, 112] width 157 height 18
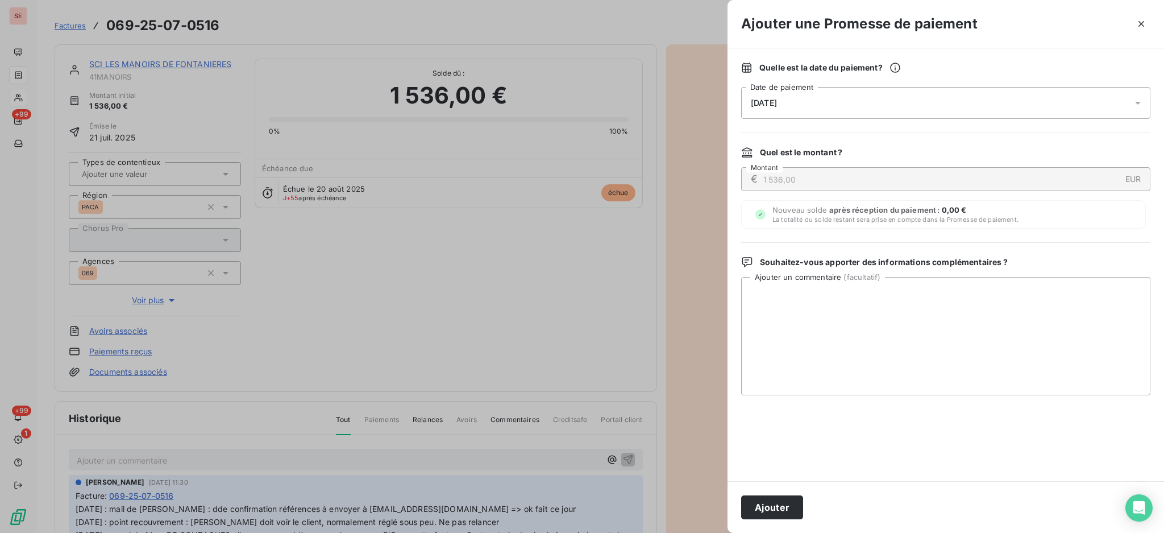
click at [1142, 101] on icon at bounding box center [1137, 102] width 11 height 11
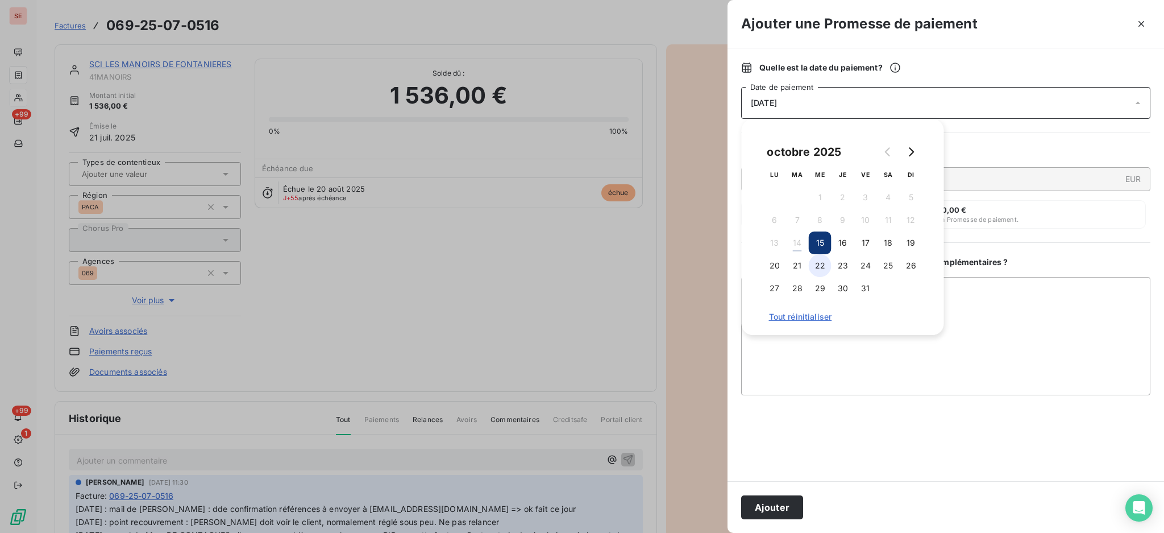
click at [820, 261] on button "22" at bounding box center [820, 265] width 23 height 23
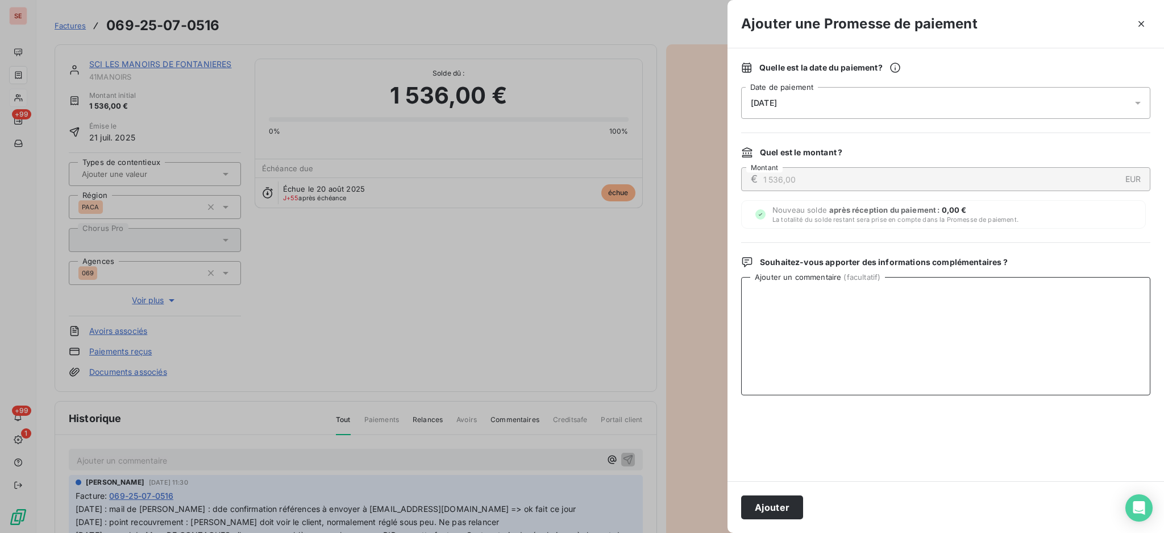
click at [954, 314] on textarea "Ajouter un commentaire ( facultatif )" at bounding box center [945, 336] width 409 height 118
type textarea "t"
drag, startPoint x: 870, startPoint y: 289, endPoint x: 699, endPoint y: 297, distance: 171.3
click at [699, 532] on div "Ajouter une Promesse de paiement Quelle est la date du paiement ? [DATE] Date d…" at bounding box center [582, 533] width 1164 height 0
type textarea "TDB - Virt reçu le 14/10"
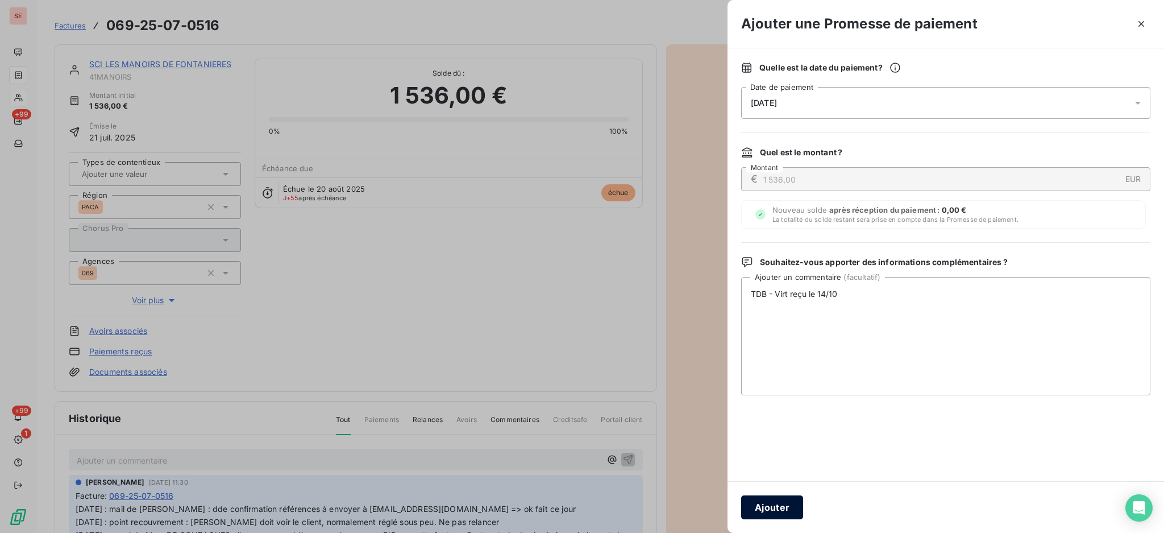
click at [765, 504] on button "Ajouter" at bounding box center [772, 507] width 62 height 24
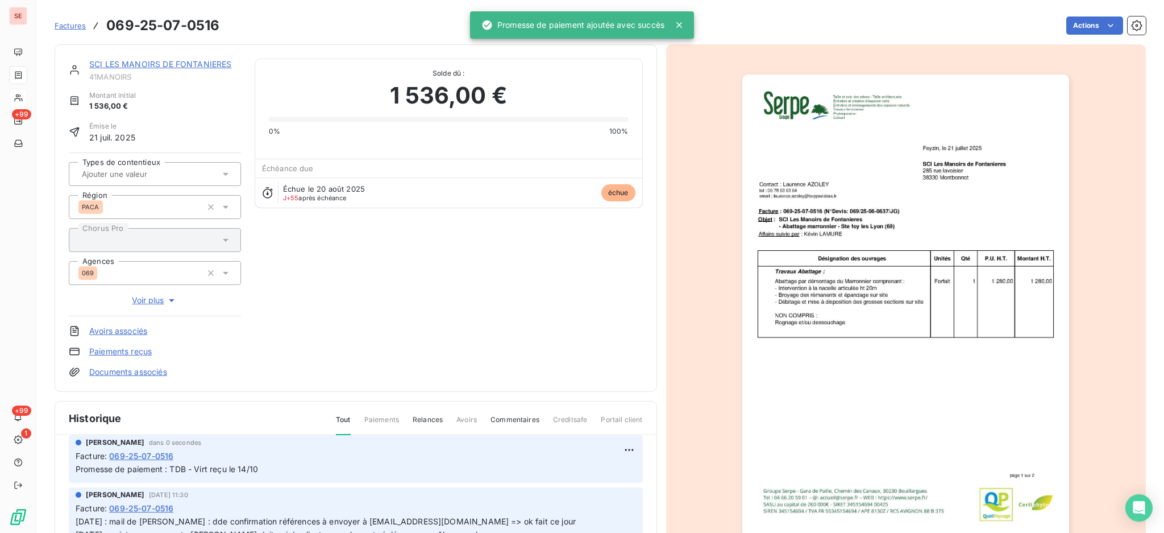
scroll to position [110, 0]
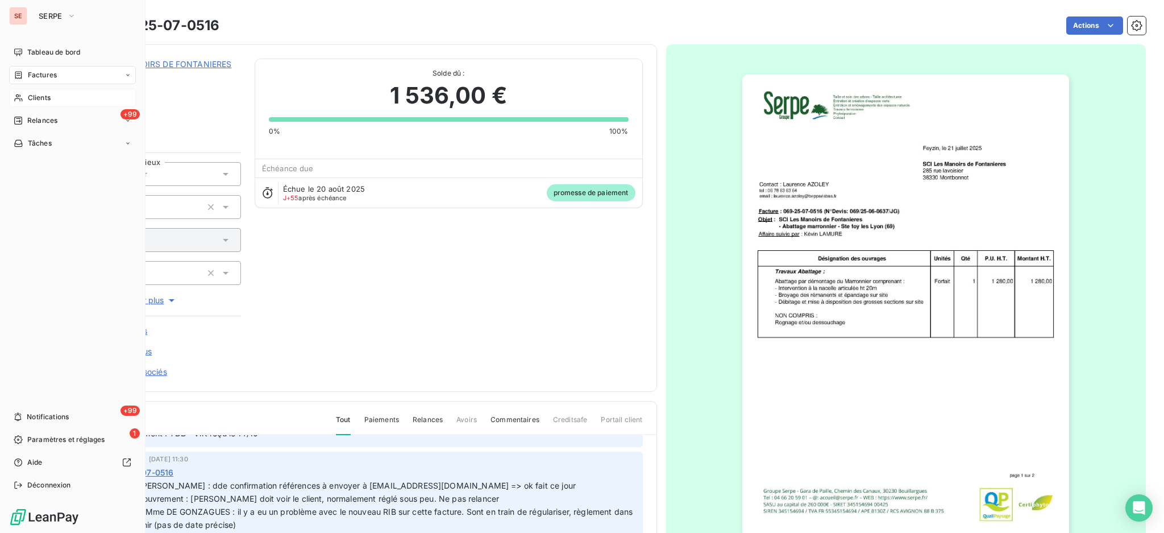
click at [43, 77] on span "Factures" at bounding box center [42, 75] width 29 height 10
click at [38, 79] on span "Factures" at bounding box center [42, 75] width 29 height 10
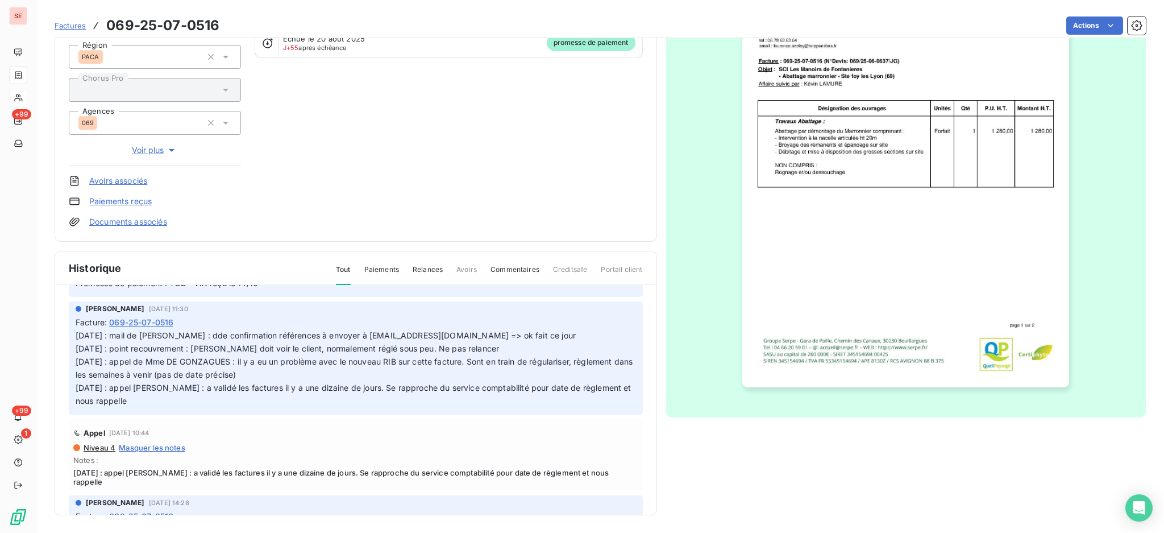
scroll to position [0, 0]
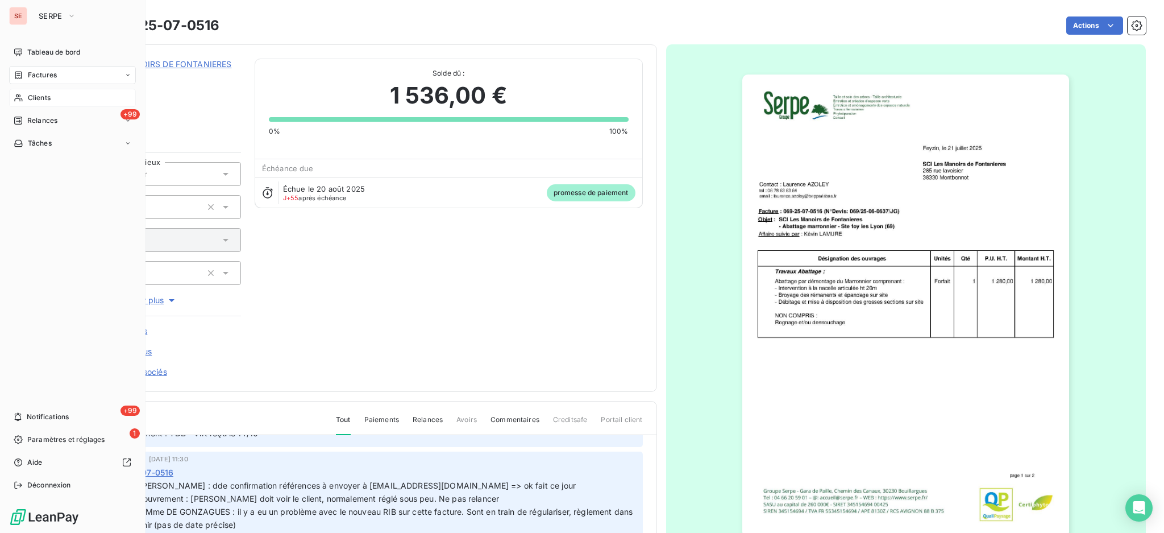
click at [43, 77] on span "Factures" at bounding box center [42, 75] width 29 height 10
click at [47, 75] on span "Factures" at bounding box center [42, 75] width 29 height 10
click at [50, 98] on span "Factures" at bounding box center [41, 98] width 29 height 10
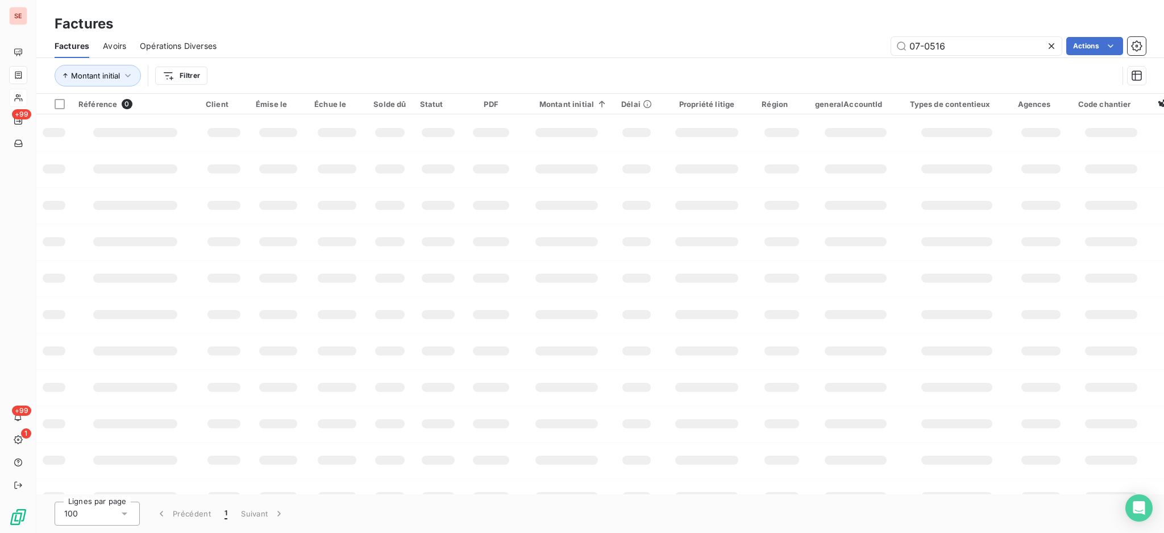
drag, startPoint x: 951, startPoint y: 40, endPoint x: 845, endPoint y: 44, distance: 105.8
click at [850, 49] on div "07-0516 Actions" at bounding box center [688, 46] width 916 height 18
type input "09-1710"
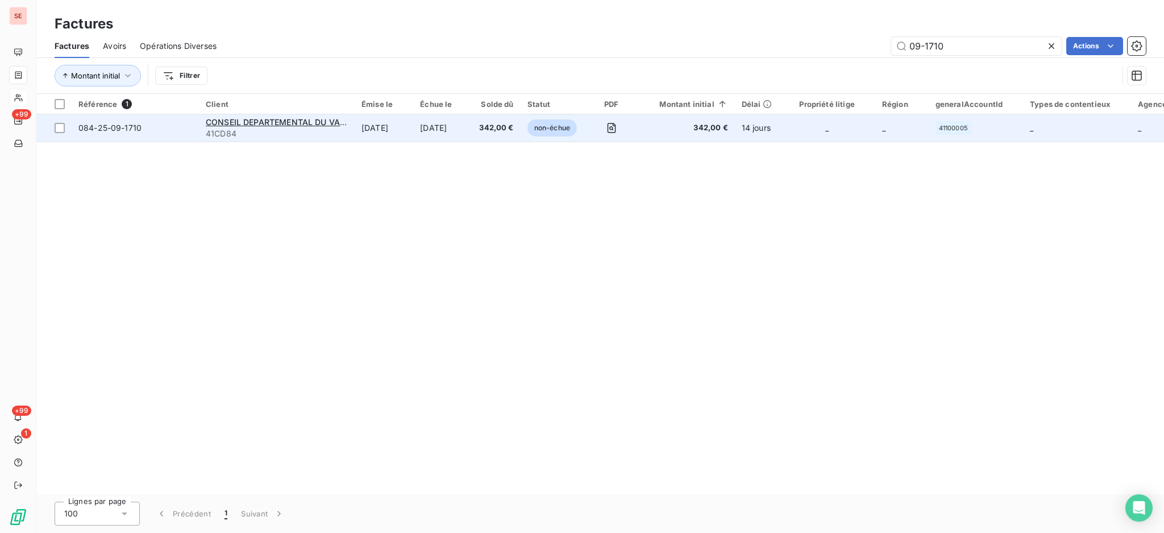
click at [294, 127] on div "CONSEIL DEPARTEMENTAL DU VAUCLUSE C" at bounding box center [277, 122] width 142 height 11
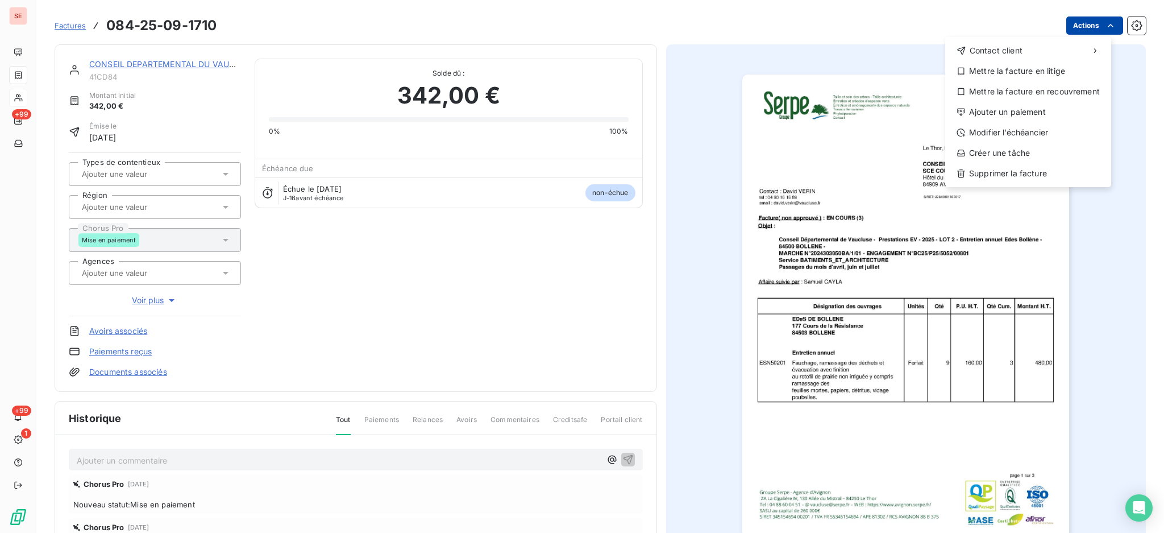
click at [1074, 30] on html "SE +99 +99 1 Factures [PHONE_NUMBER] Actions Contact client Mettre la facture e…" at bounding box center [582, 266] width 1164 height 533
click at [1043, 109] on div "Ajouter un paiement" at bounding box center [1028, 112] width 157 height 18
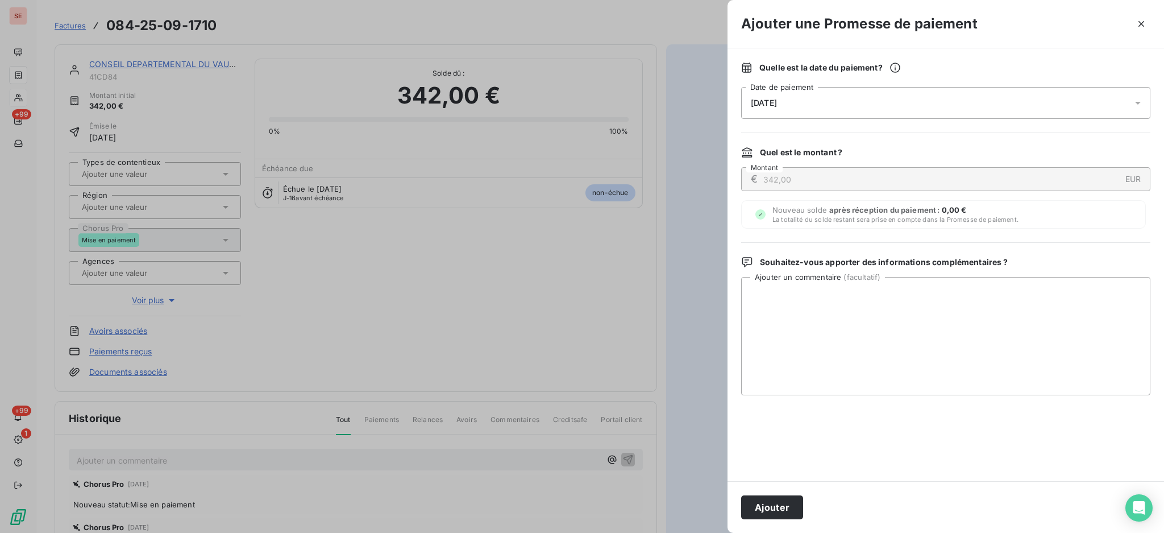
click at [1134, 103] on icon at bounding box center [1137, 102] width 11 height 11
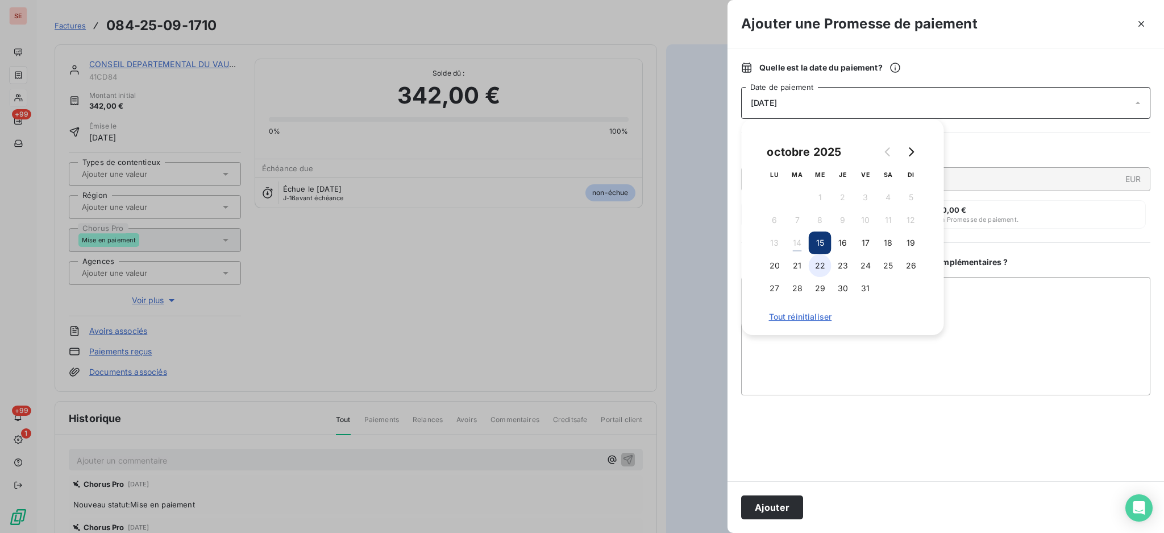
click at [821, 271] on button "22" at bounding box center [820, 265] width 23 height 23
click at [1022, 315] on textarea "Ajouter un commentaire ( facultatif )" at bounding box center [945, 336] width 409 height 118
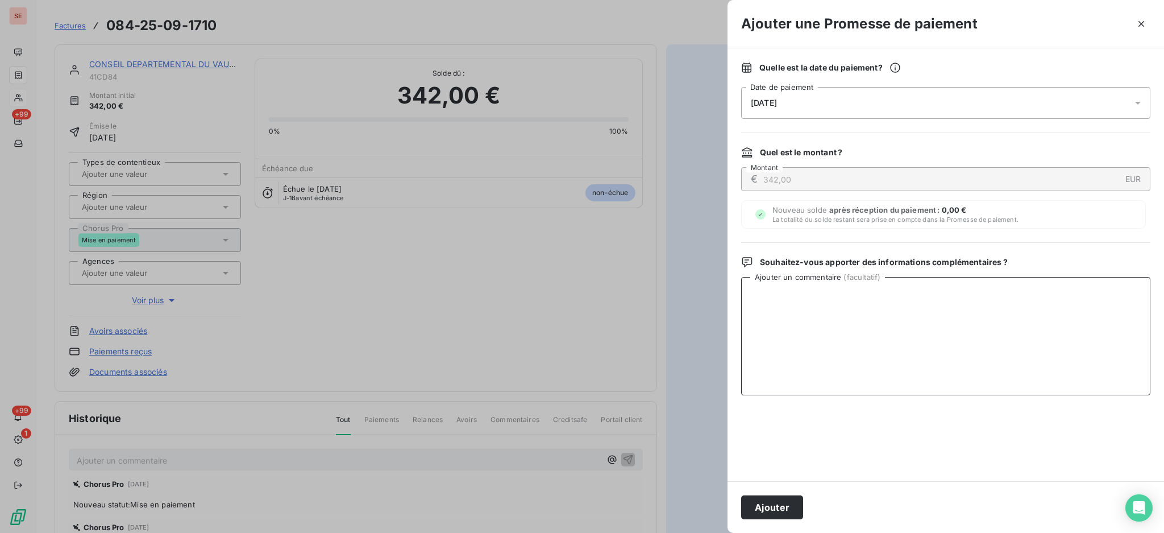
paste textarea "TDB - Virt reçu le 14/10"
type textarea "TDB - Virt reçu le 14/10"
click at [775, 504] on button "Ajouter" at bounding box center [772, 507] width 62 height 24
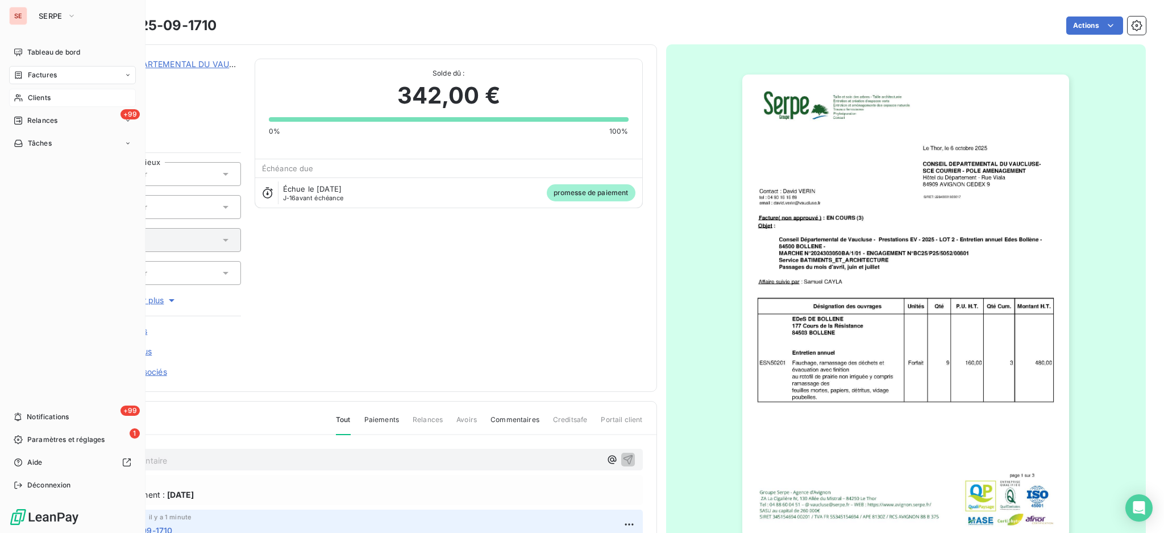
click at [43, 99] on span "Clients" at bounding box center [39, 98] width 23 height 10
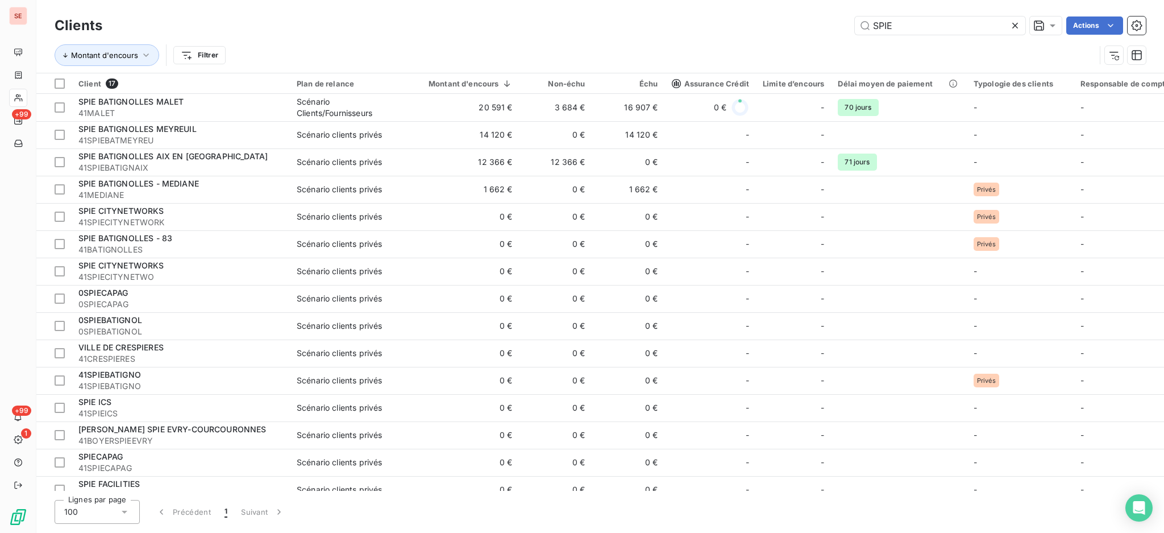
drag, startPoint x: 924, startPoint y: 28, endPoint x: 833, endPoint y: 44, distance: 92.3
click at [835, 43] on div "Clients SPIE Actions Montant d'encours Filtrer" at bounding box center [600, 43] width 1091 height 59
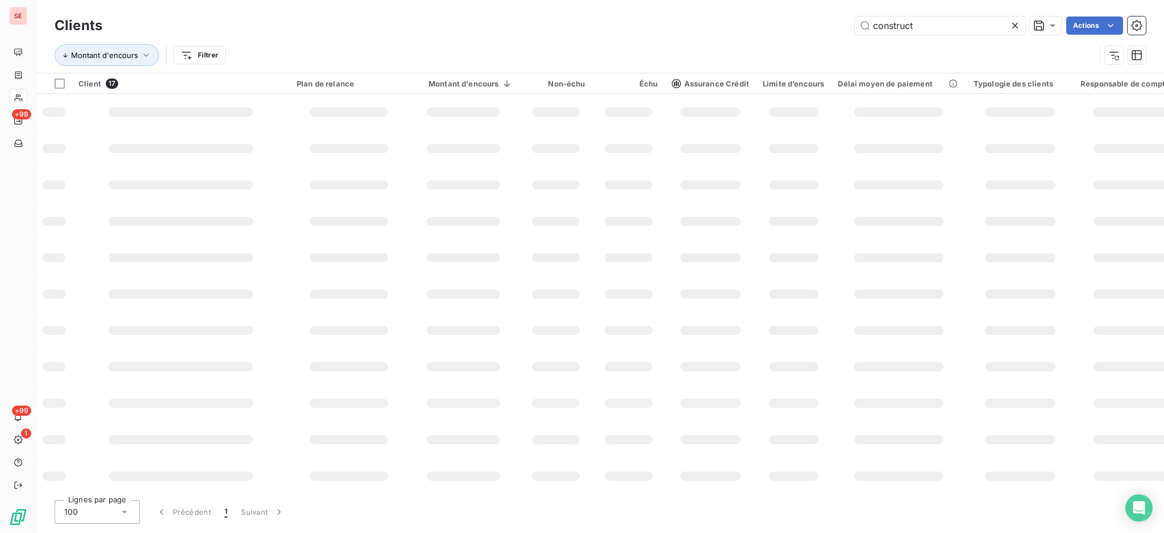
type input "construct"
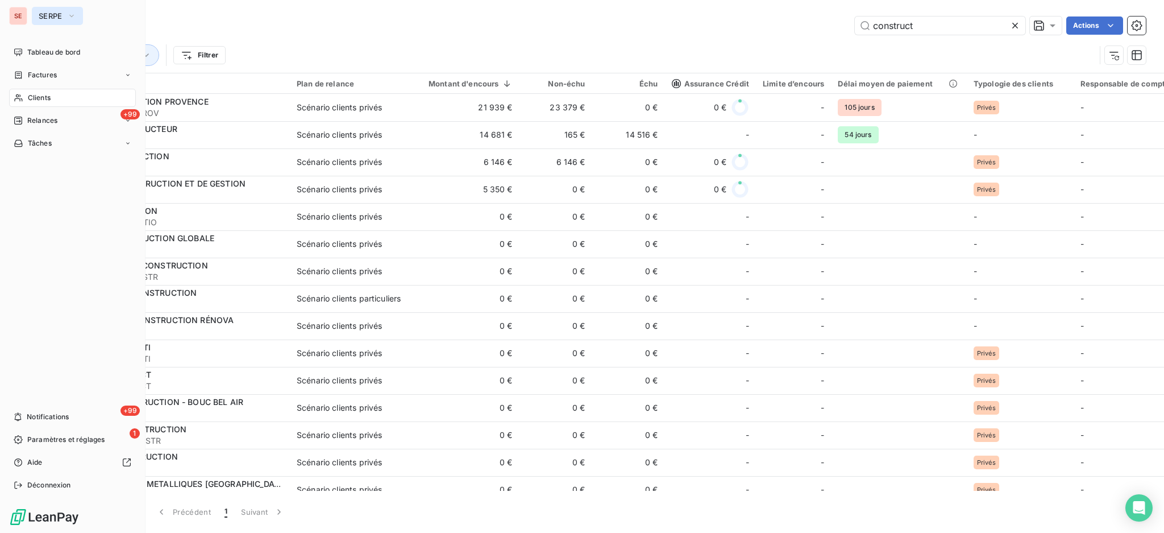
click at [60, 15] on span "SERPE" at bounding box center [51, 15] width 24 height 9
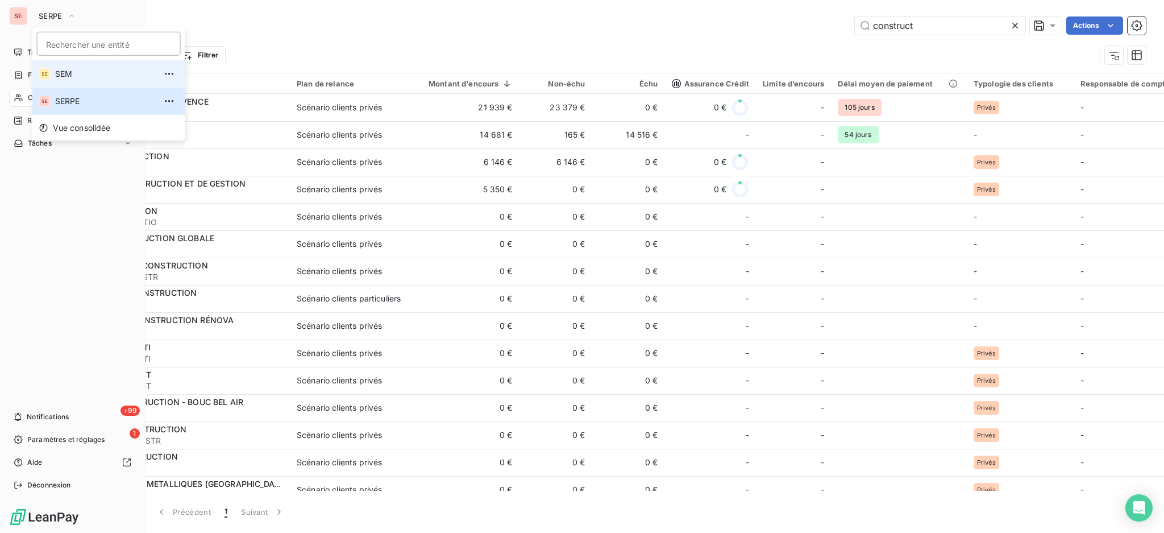
click at [65, 78] on span "SEM" at bounding box center [105, 73] width 101 height 11
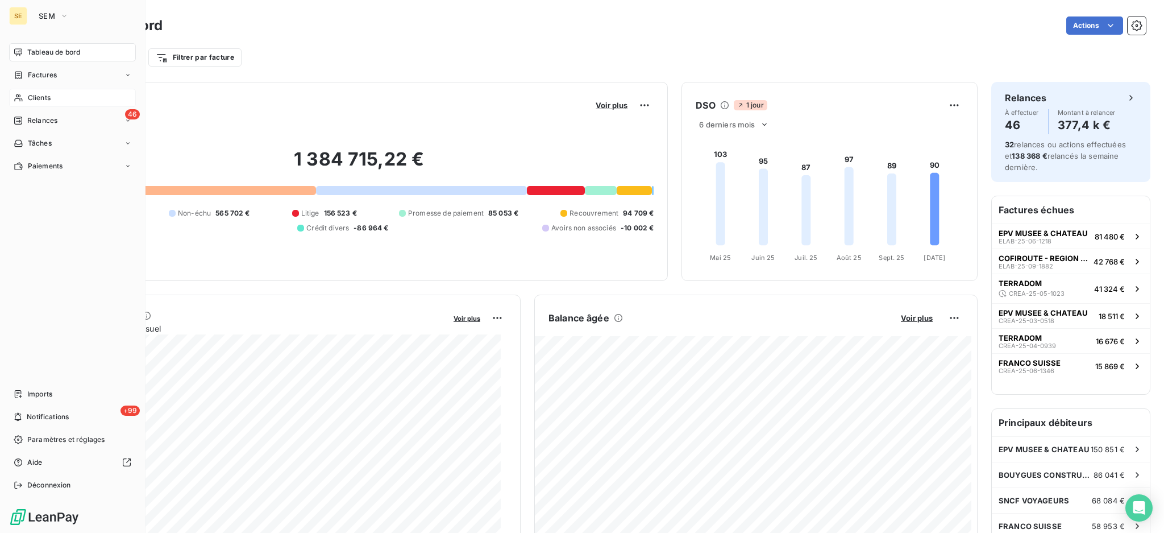
click at [44, 96] on span "Clients" at bounding box center [39, 98] width 23 height 10
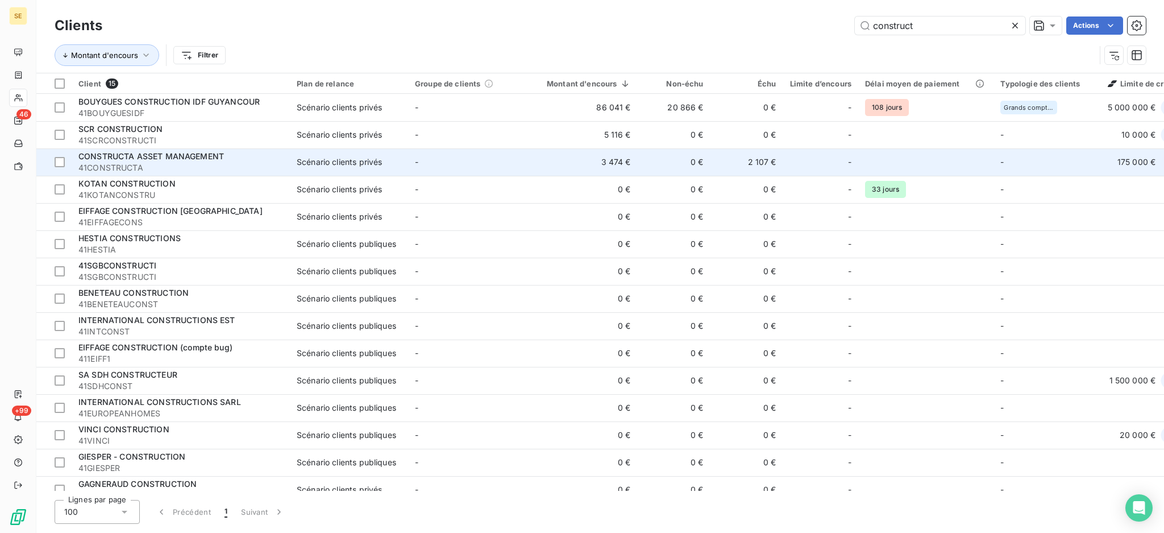
click at [207, 162] on span "41CONSTRUCTA" at bounding box center [180, 167] width 205 height 11
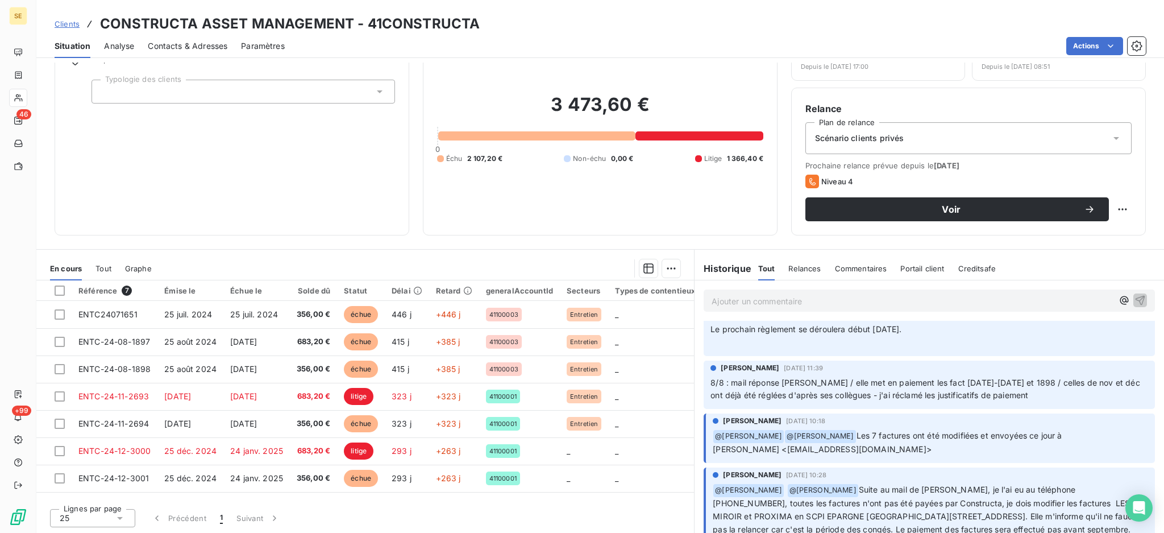
scroll to position [227, 0]
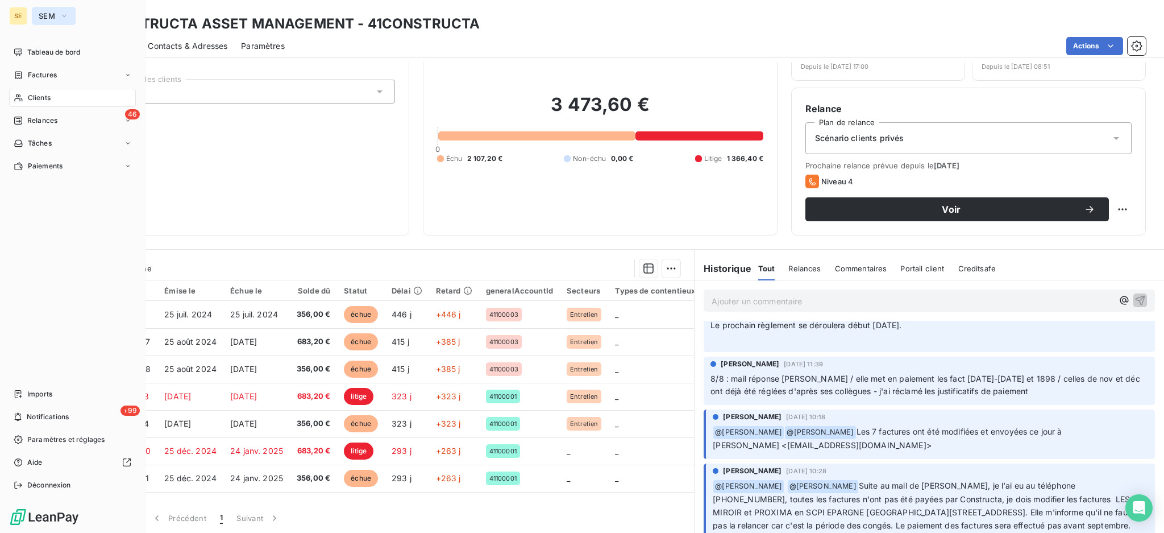
click at [65, 14] on icon "button" at bounding box center [64, 15] width 9 height 11
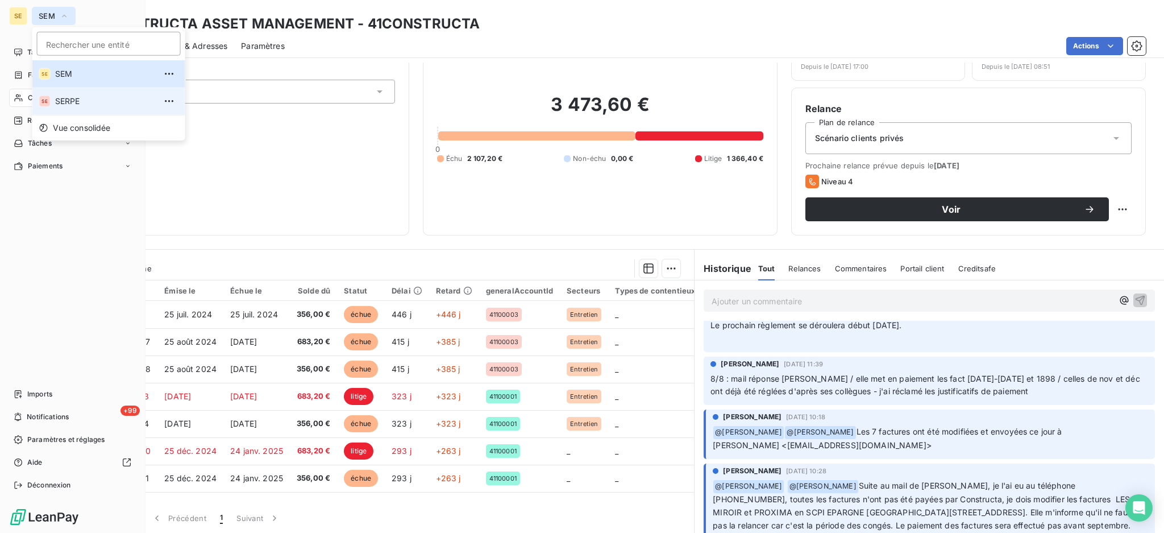
click at [71, 107] on li "SE SERPE" at bounding box center [108, 101] width 153 height 27
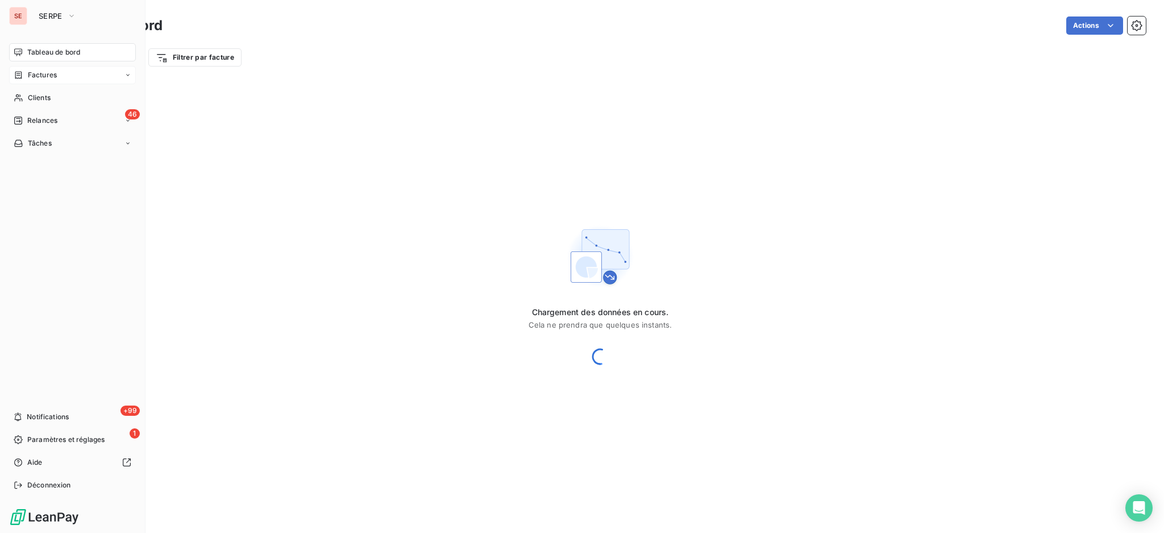
click at [53, 72] on span "Factures" at bounding box center [42, 75] width 29 height 10
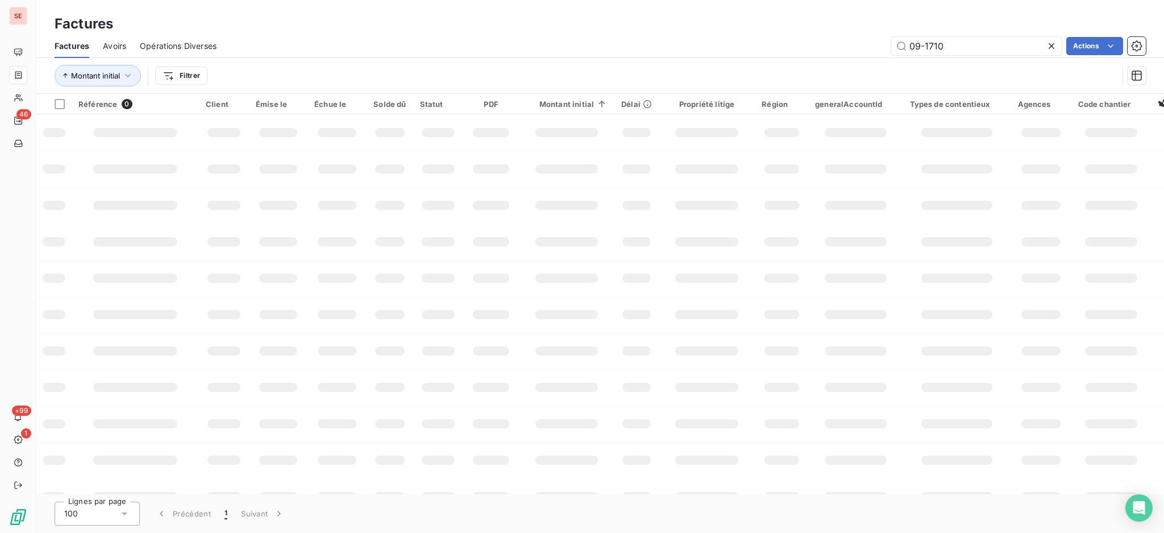
drag, startPoint x: 971, startPoint y: 44, endPoint x: 625, endPoint y: 112, distance: 352.2
click at [786, 33] on div "Factures Factures Avoirs Opérations Diverses 09-1710 Actions Montant initial Fi…" at bounding box center [600, 47] width 1128 height 94
type input "09-0820"
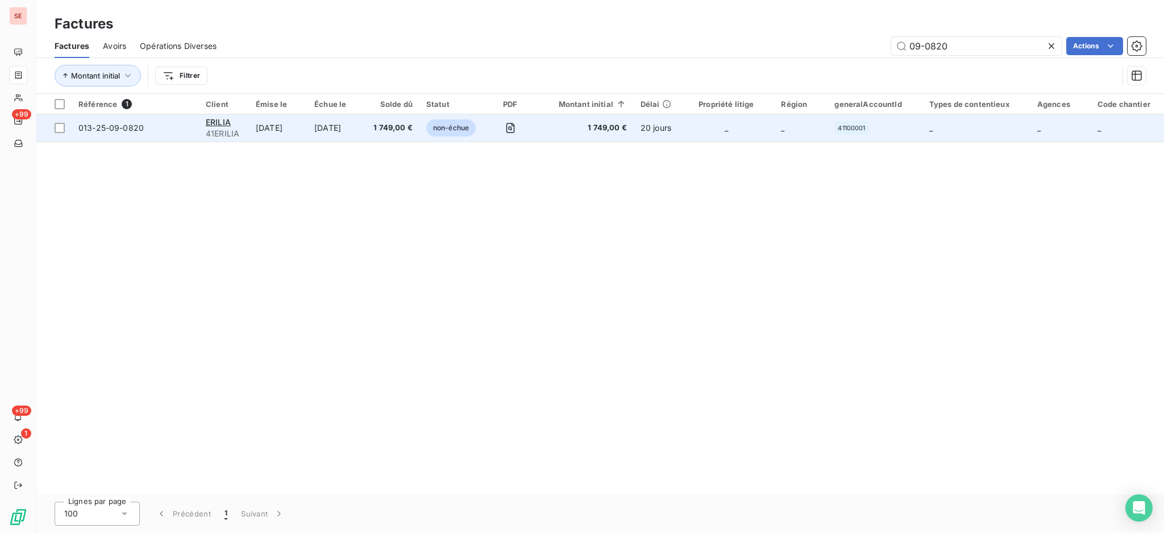
click at [220, 130] on span "41ERILIA" at bounding box center [224, 133] width 36 height 11
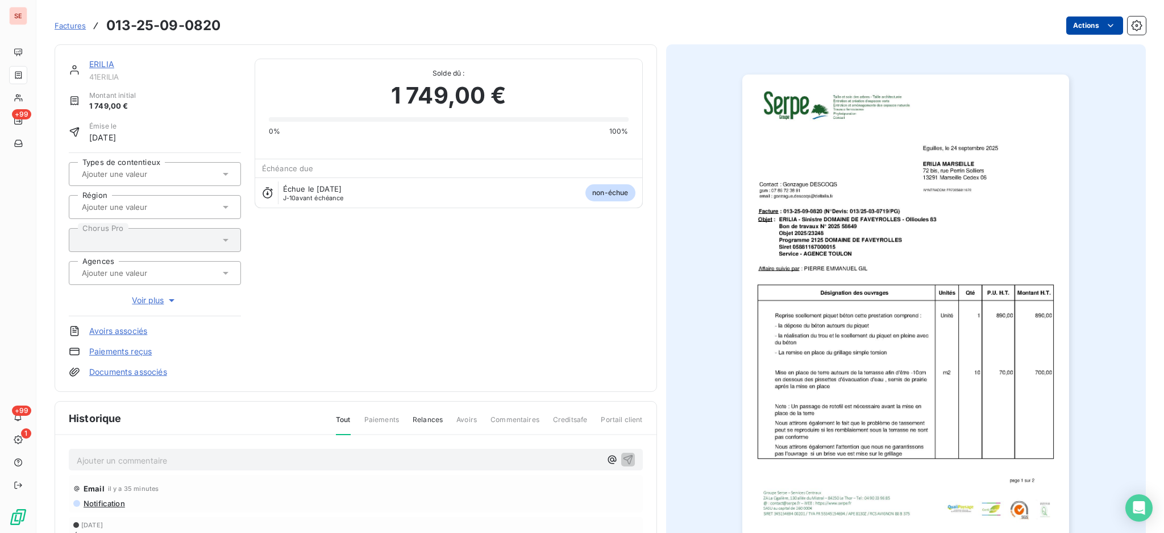
click at [1069, 26] on html "SE +99 +99 1 Factures 013-25-09-0820 Actions ERILIA 41ERILIA Montant initial 1 …" at bounding box center [582, 266] width 1164 height 533
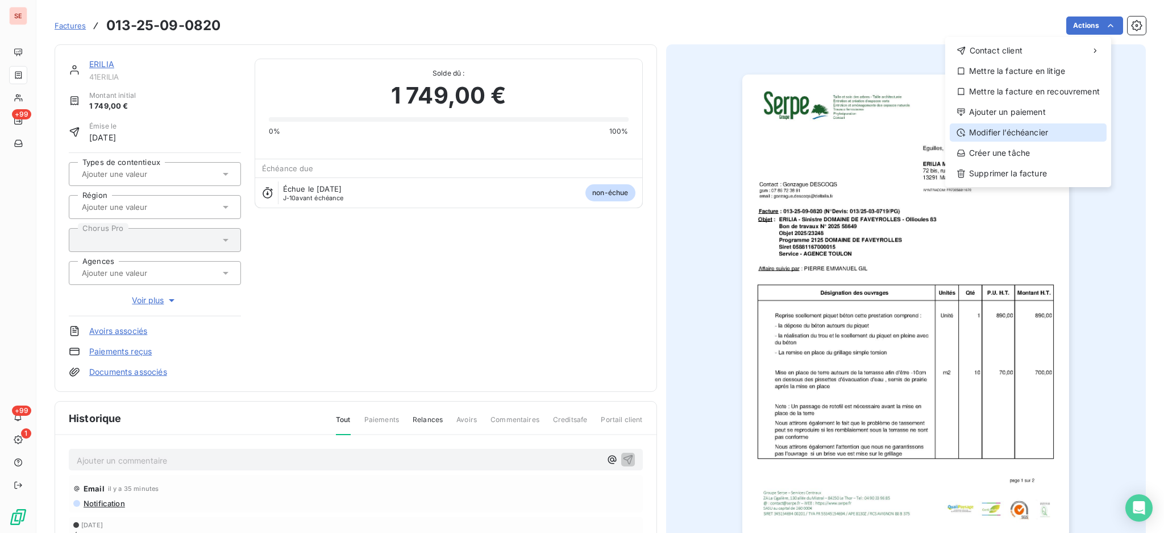
click at [1024, 128] on div "Modifier l’échéancier" at bounding box center [1028, 132] width 157 height 18
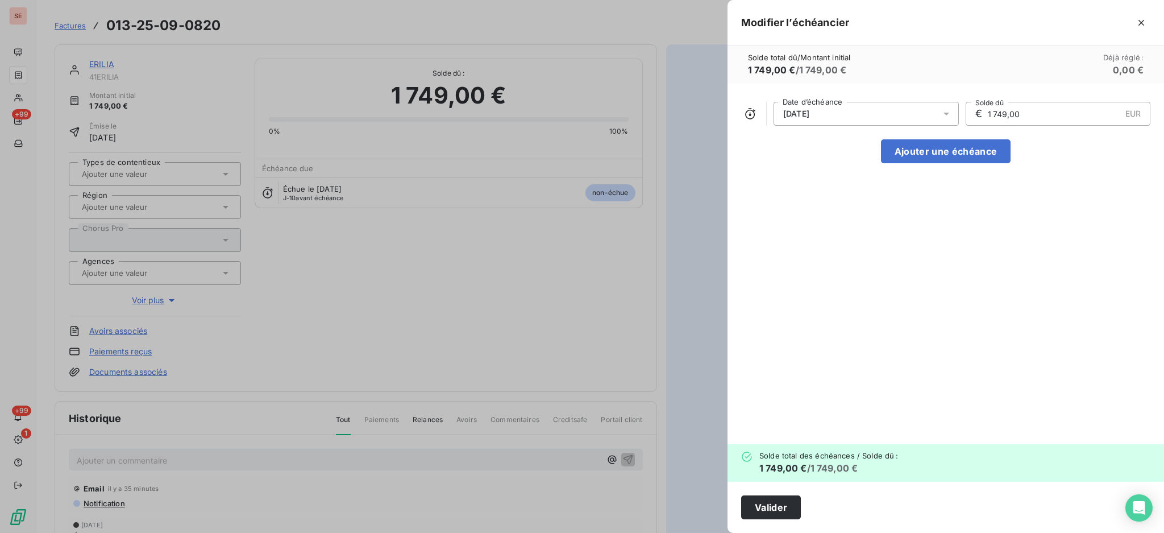
click at [943, 113] on icon at bounding box center [946, 113] width 11 height 11
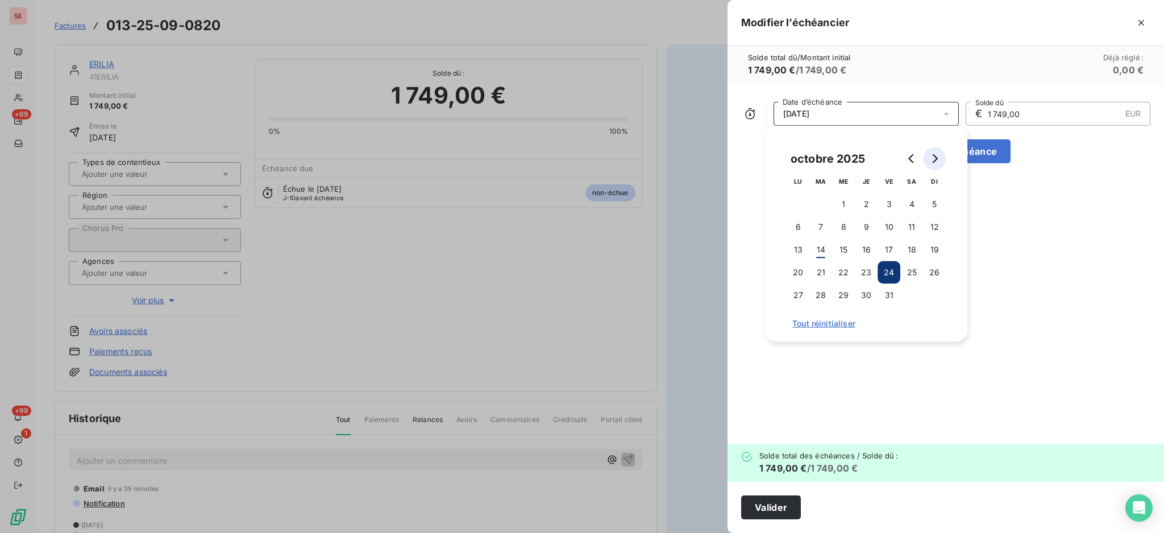
click at [930, 159] on icon "Go to next month" at bounding box center [934, 158] width 9 height 9
click at [867, 271] on button "20" at bounding box center [866, 272] width 23 height 23
click at [785, 509] on button "Valider" at bounding box center [771, 507] width 60 height 24
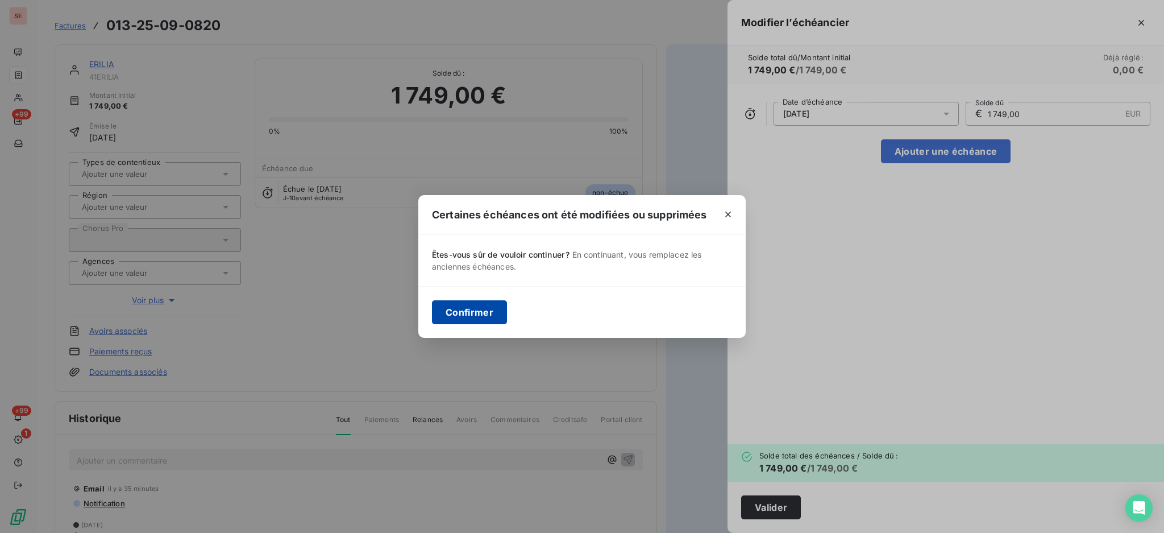
click at [470, 310] on button "Confirmer" at bounding box center [469, 312] width 75 height 24
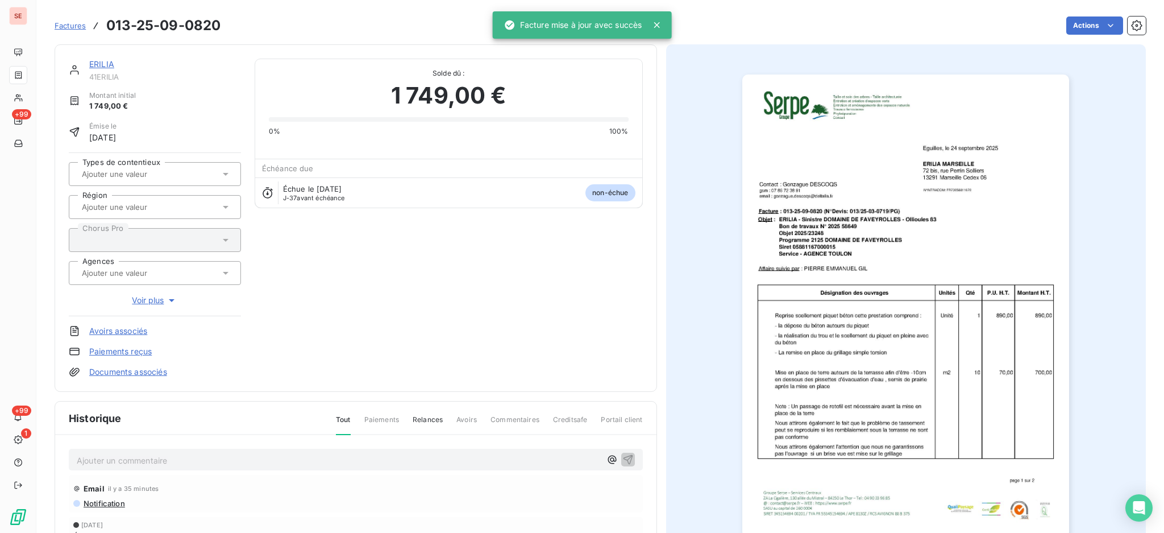
click at [309, 462] on p "Ajouter un commentaire ﻿" at bounding box center [339, 460] width 524 height 14
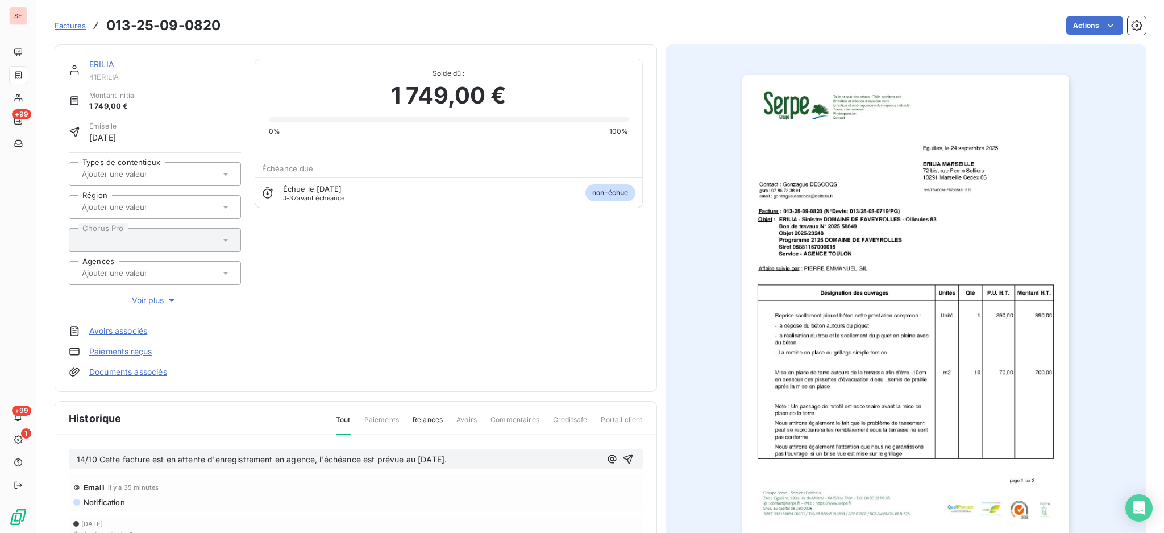
click at [100, 455] on span "14/10 Cette facture est en attente d'enregistrement en agence, l'échéance est p…" at bounding box center [262, 459] width 370 height 10
click at [102, 459] on span "14/10 Cette facture est en attente d'enregistrement en agence, l'échéance est p…" at bounding box center [262, 459] width 370 height 10
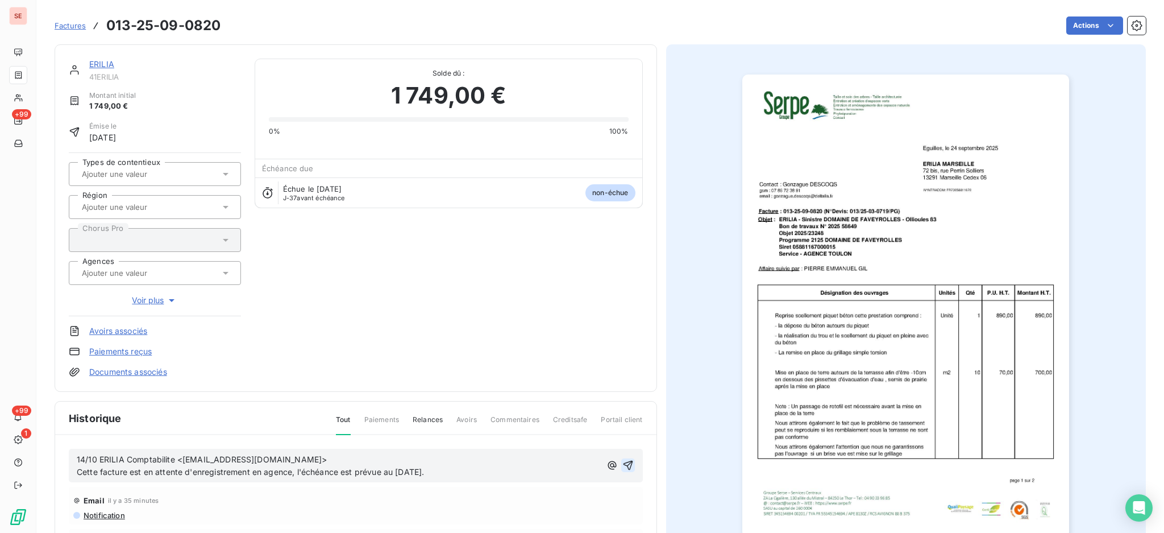
click at [622, 459] on icon "button" at bounding box center [627, 464] width 11 height 11
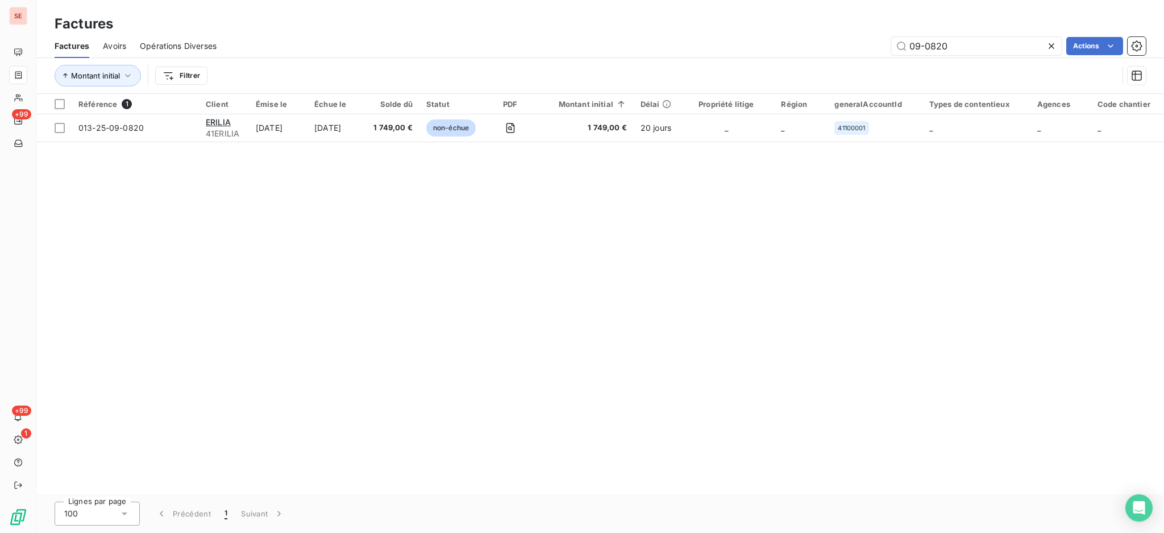
click at [1058, 42] on div at bounding box center [1054, 46] width 16 height 18
